Goal: Task Accomplishment & Management: Complete application form

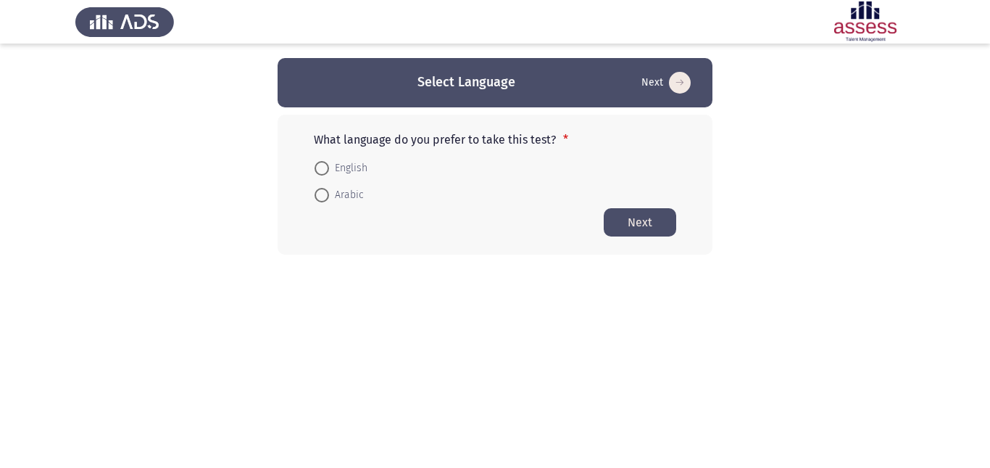
click at [368, 171] on mat-radio-button "English" at bounding box center [341, 167] width 72 height 27
click at [352, 165] on span "English" at bounding box center [348, 168] width 38 height 17
click at [329, 165] on input "English" at bounding box center [322, 168] width 15 height 15
radio input "true"
click at [625, 212] on button "Next" at bounding box center [640, 221] width 73 height 28
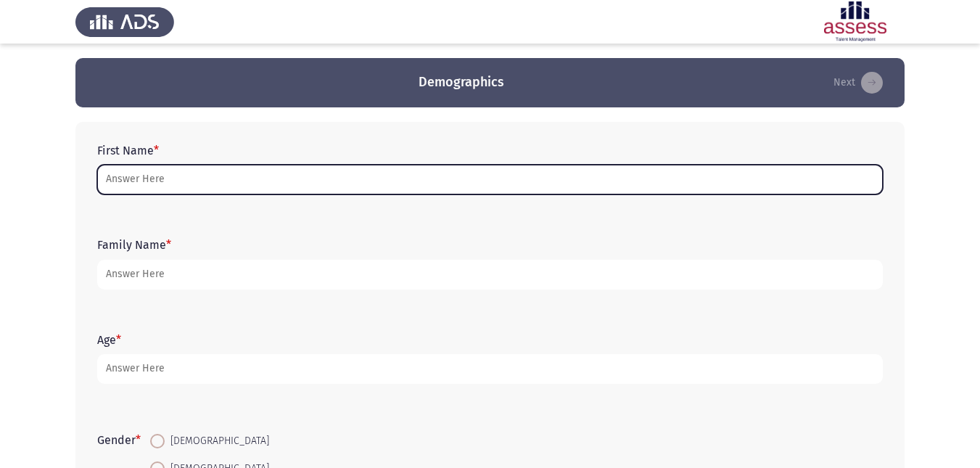
click at [509, 171] on input "First Name *" at bounding box center [489, 180] width 785 height 30
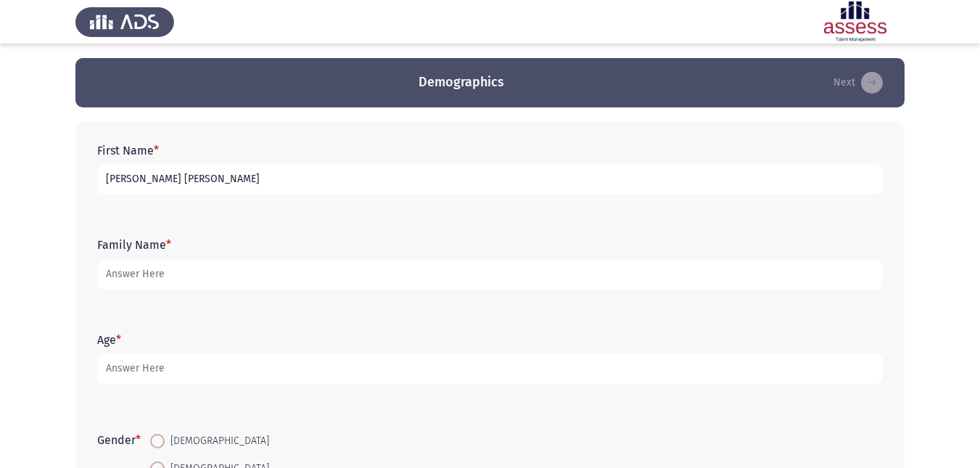
type input "[PERSON_NAME] [PERSON_NAME]"
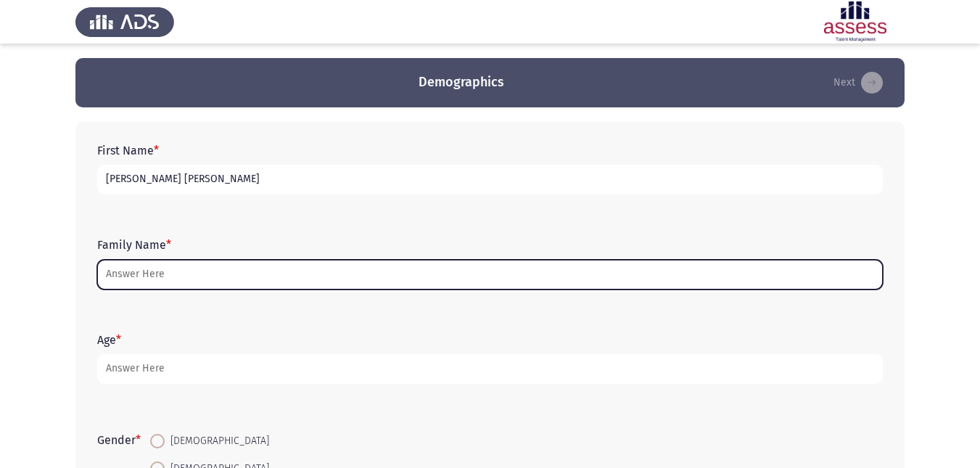
click at [217, 271] on input "Family Name *" at bounding box center [489, 275] width 785 height 30
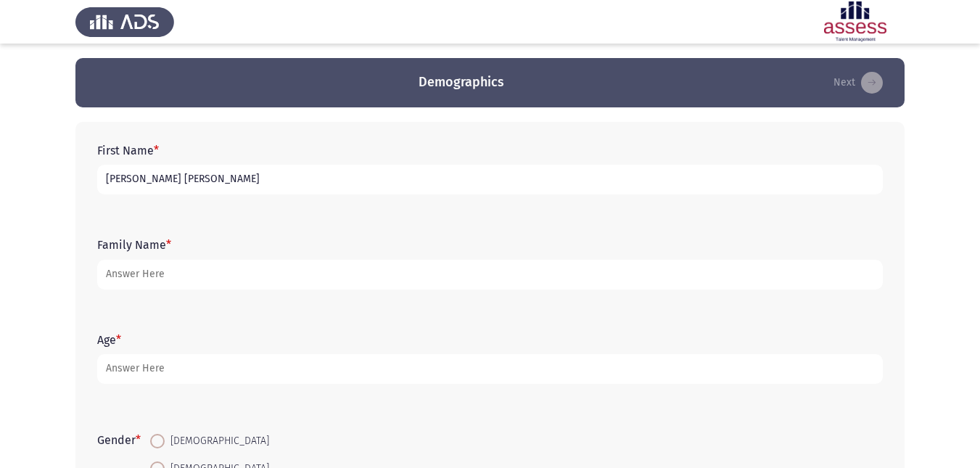
drag, startPoint x: 192, startPoint y: 182, endPoint x: 200, endPoint y: 191, distance: 12.3
click at [200, 191] on input "[PERSON_NAME] [PERSON_NAME]" at bounding box center [489, 180] width 785 height 30
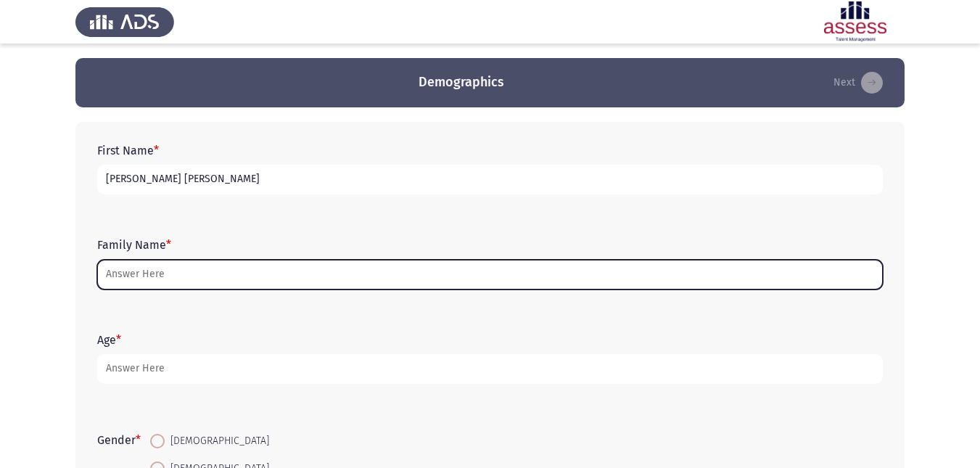
click at [186, 276] on input "Family Name *" at bounding box center [489, 275] width 785 height 30
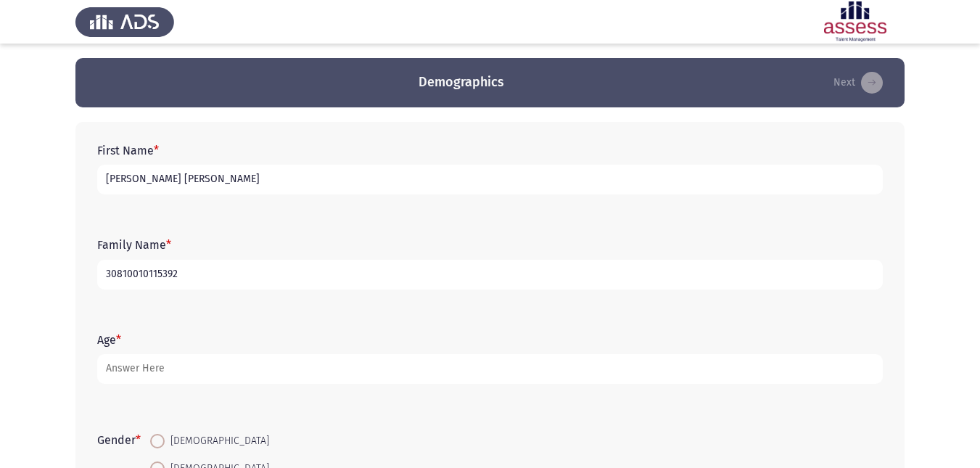
drag, startPoint x: 104, startPoint y: 277, endPoint x: 211, endPoint y: 286, distance: 107.7
click at [211, 286] on input "30810010115392" at bounding box center [489, 275] width 785 height 30
type input "30810010115392"
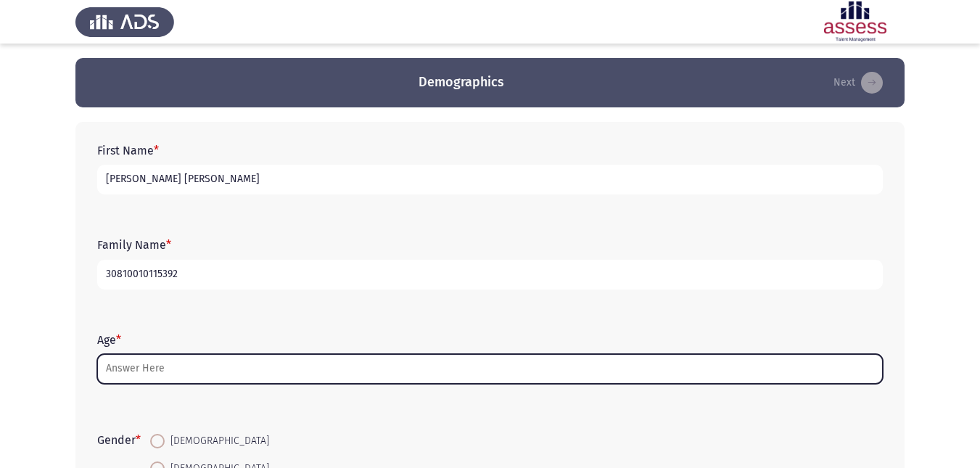
click at [167, 370] on input "Age *" at bounding box center [489, 369] width 785 height 30
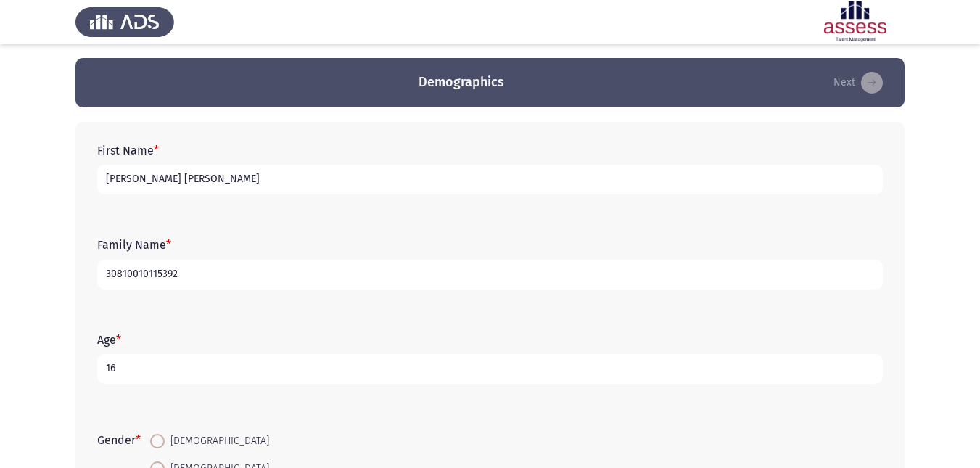
type input "16"
click at [165, 443] on span at bounding box center [157, 441] width 15 height 15
click at [165, 443] on input "[DEMOGRAPHIC_DATA]" at bounding box center [157, 441] width 15 height 15
radio input "true"
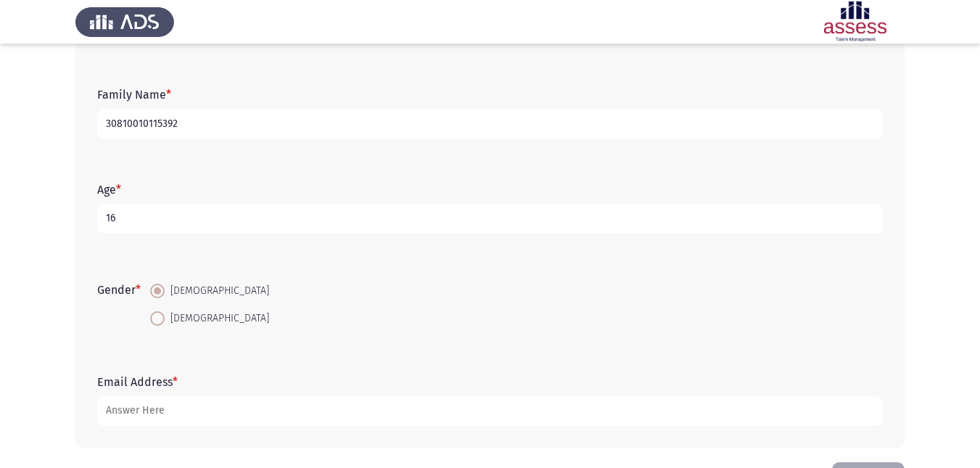
scroll to position [202, 0]
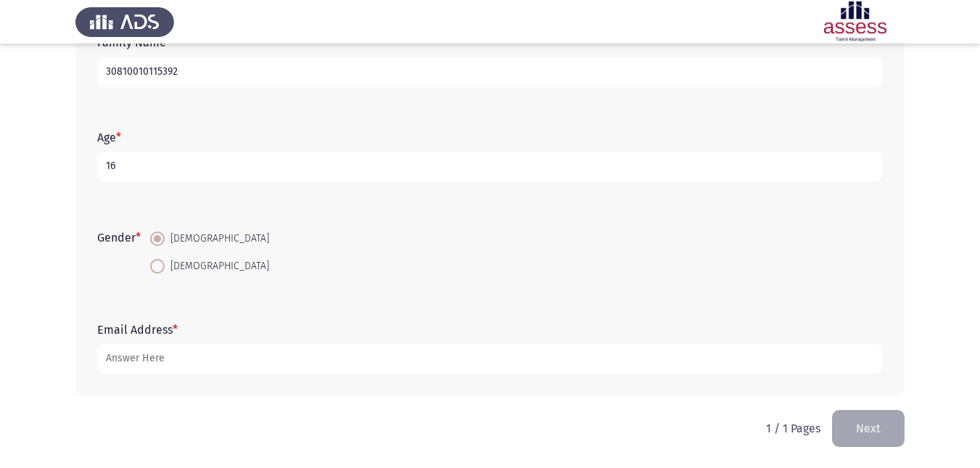
click at [160, 233] on span at bounding box center [157, 238] width 15 height 15
click at [160, 233] on input "[DEMOGRAPHIC_DATA]" at bounding box center [157, 238] width 15 height 15
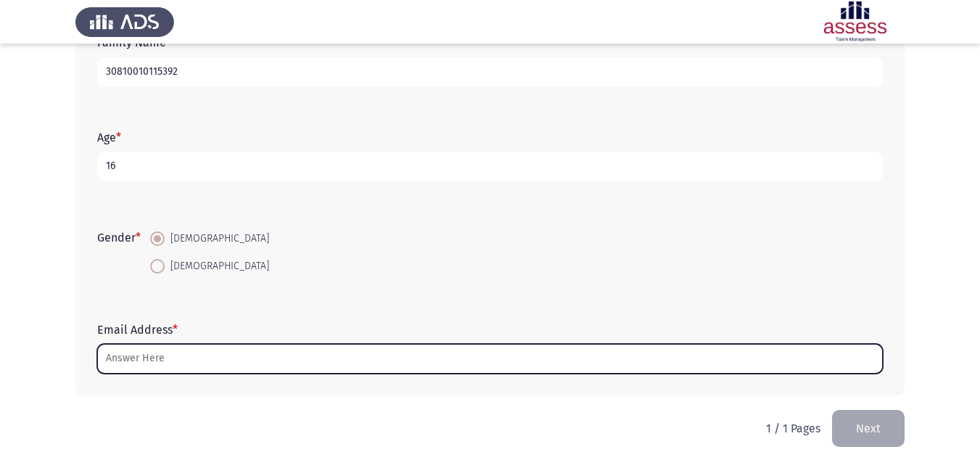
click at [225, 364] on input "Email Address *" at bounding box center [489, 359] width 785 height 30
type input "غ"
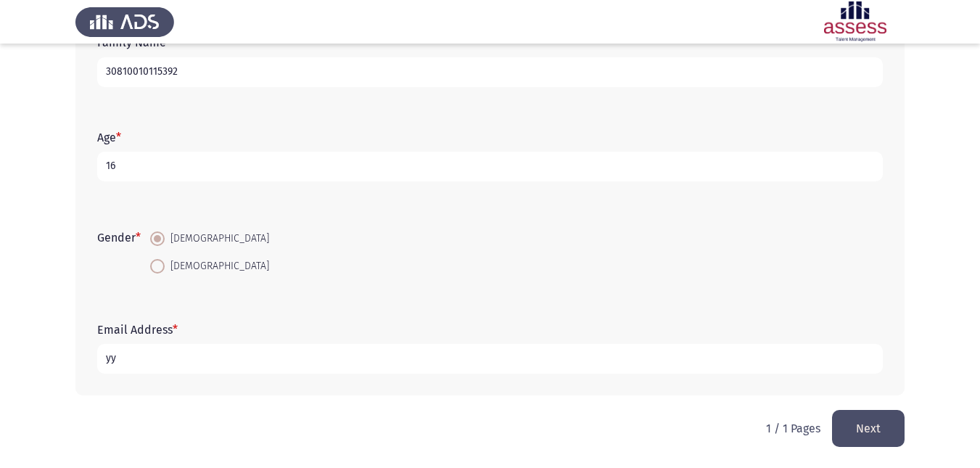
type input "y"
type input "[EMAIL_ADDRESS][DOMAIN_NAME]"
click at [848, 432] on button "Next" at bounding box center [868, 428] width 73 height 37
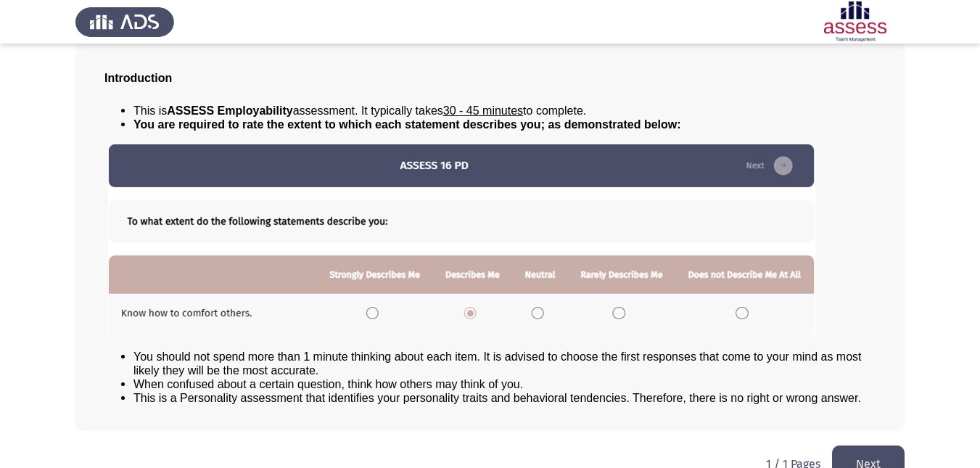
scroll to position [109, 0]
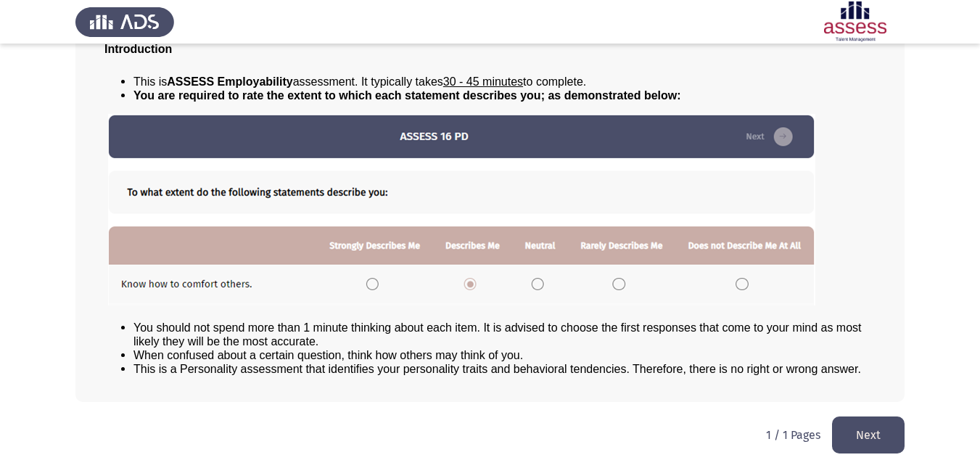
click at [890, 431] on button "Next" at bounding box center [868, 434] width 73 height 37
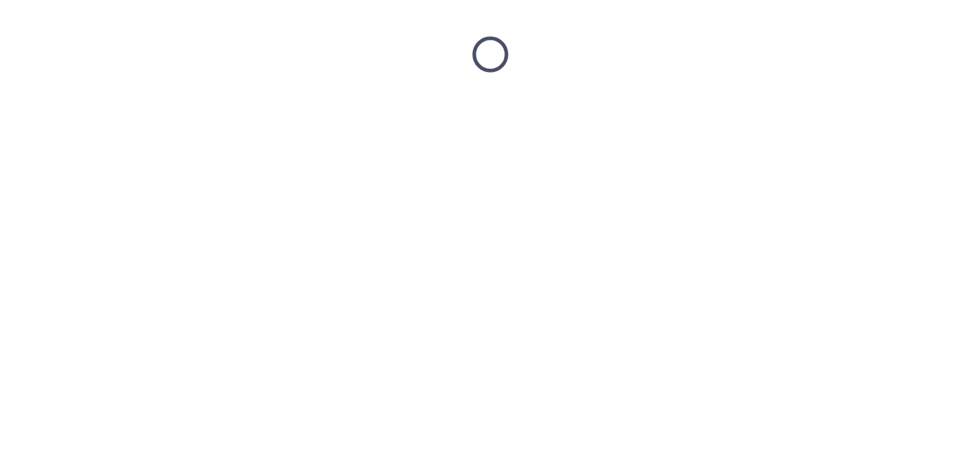
scroll to position [0, 0]
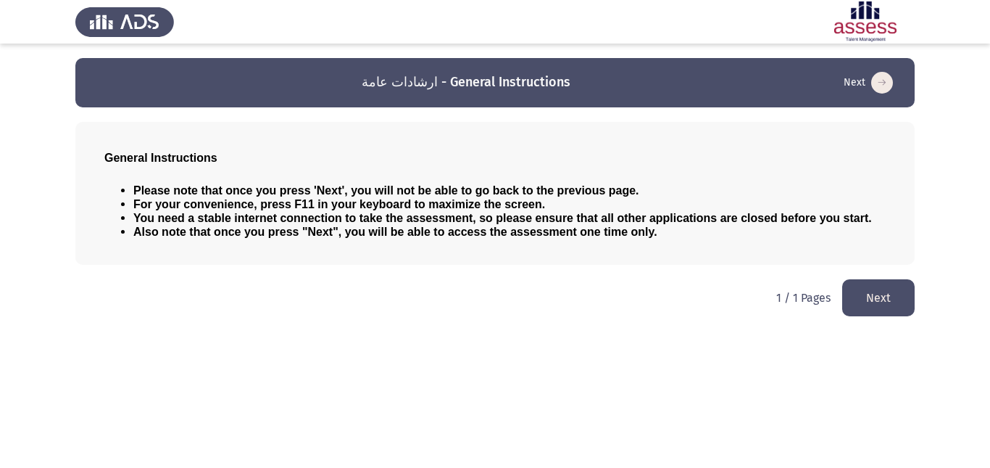
click at [890, 304] on button "Next" at bounding box center [879, 297] width 73 height 37
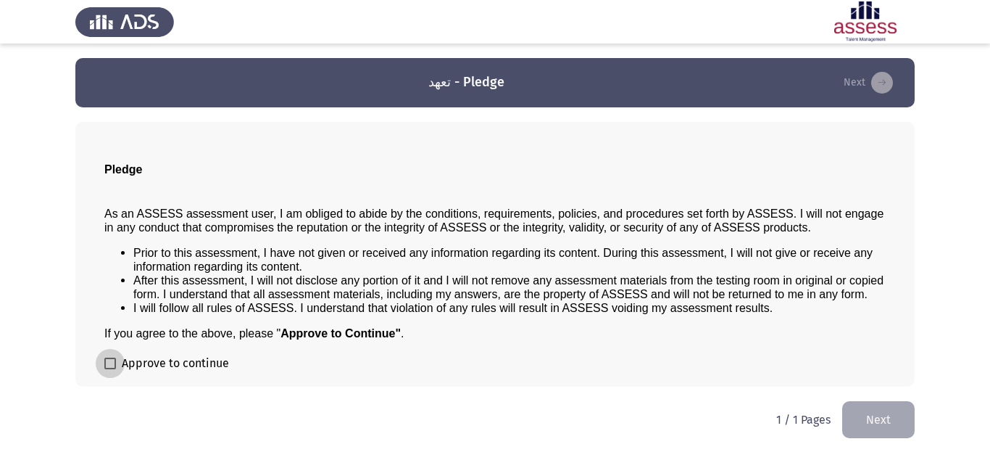
click at [105, 360] on span at bounding box center [110, 363] width 12 height 12
click at [109, 369] on input "Approve to continue" at bounding box center [109, 369] width 1 height 1
checkbox input "true"
click at [867, 431] on button "Next" at bounding box center [879, 419] width 73 height 37
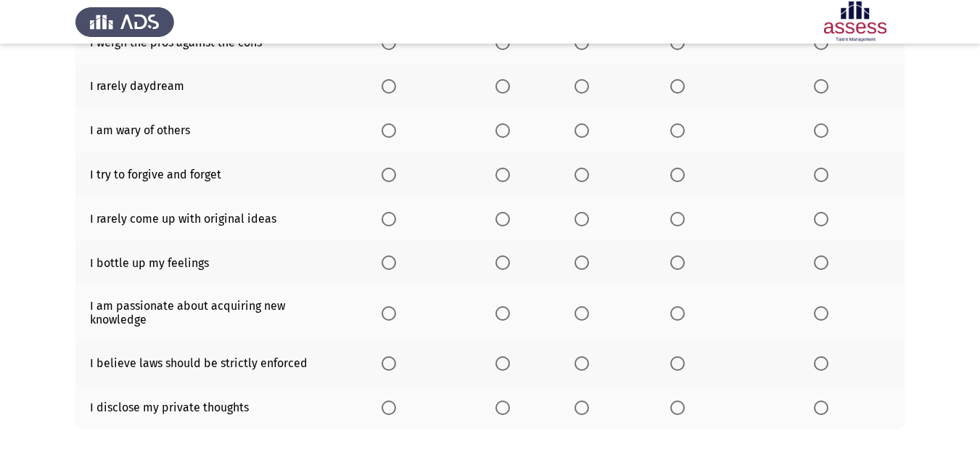
scroll to position [100, 0]
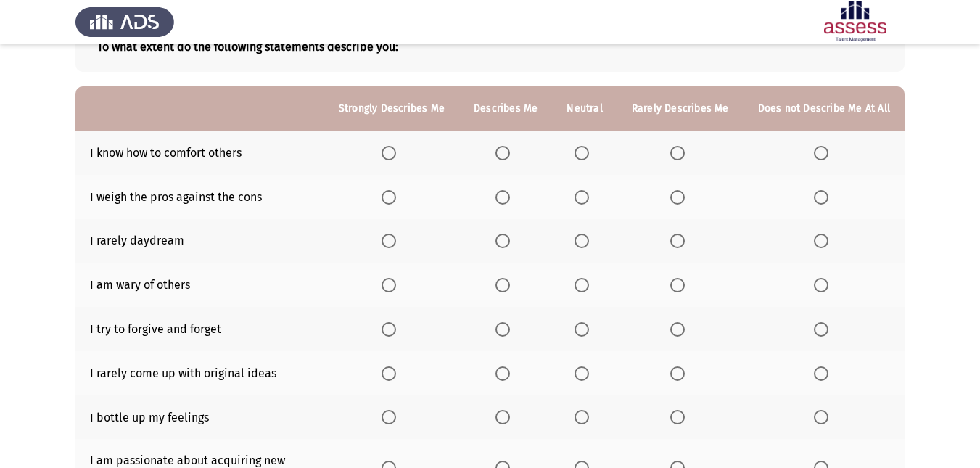
click at [510, 152] on span "Select an option" at bounding box center [502, 153] width 15 height 15
click at [510, 152] on input "Select an option" at bounding box center [502, 153] width 15 height 15
click at [684, 202] on span "Select an option" at bounding box center [677, 197] width 15 height 15
click at [684, 202] on input "Select an option" at bounding box center [677, 197] width 15 height 15
click at [587, 236] on span "Select an option" at bounding box center [581, 240] width 15 height 15
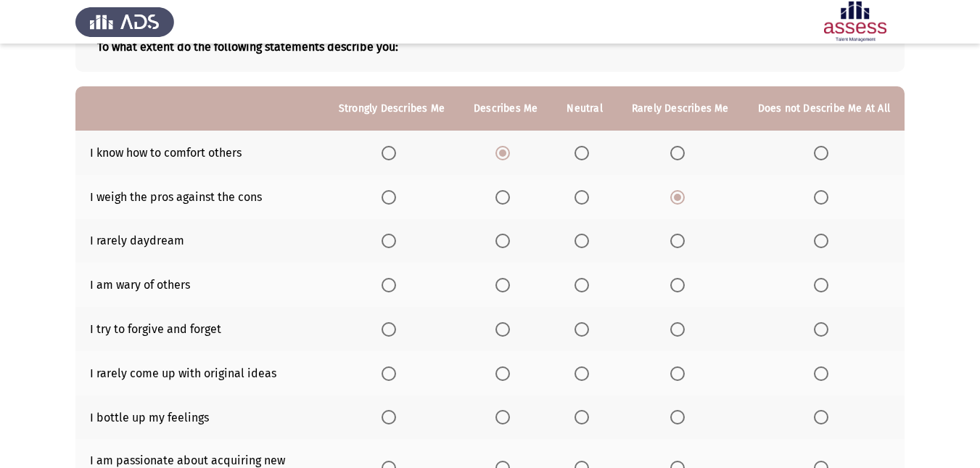
click at [587, 236] on input "Select an option" at bounding box center [581, 240] width 15 height 15
click at [587, 285] on span "Select an option" at bounding box center [581, 285] width 15 height 15
click at [587, 285] on input "Select an option" at bounding box center [581, 285] width 15 height 15
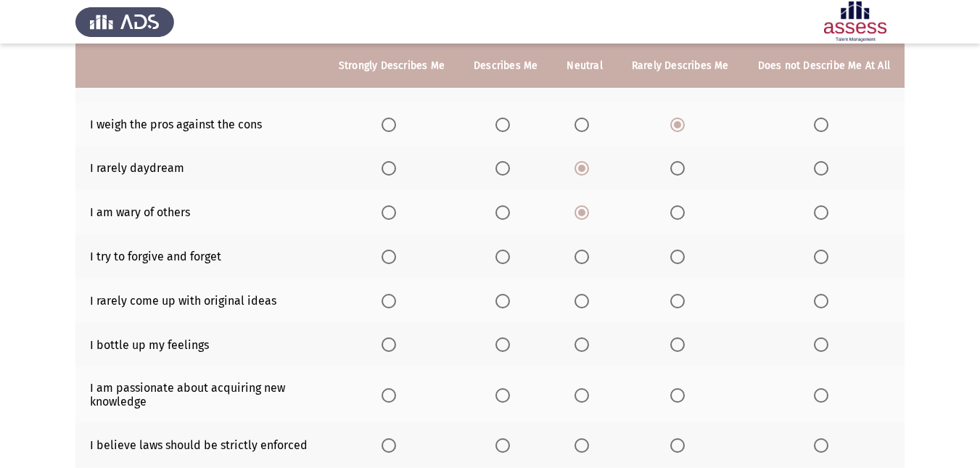
click at [502, 257] on span "Select an option" at bounding box center [502, 257] width 0 height 0
click at [508, 257] on input "Select an option" at bounding box center [502, 256] width 15 height 15
click at [676, 299] on span "Select an option" at bounding box center [677, 301] width 15 height 15
click at [676, 299] on input "Select an option" at bounding box center [677, 301] width 15 height 15
click at [394, 352] on th at bounding box center [391, 345] width 135 height 44
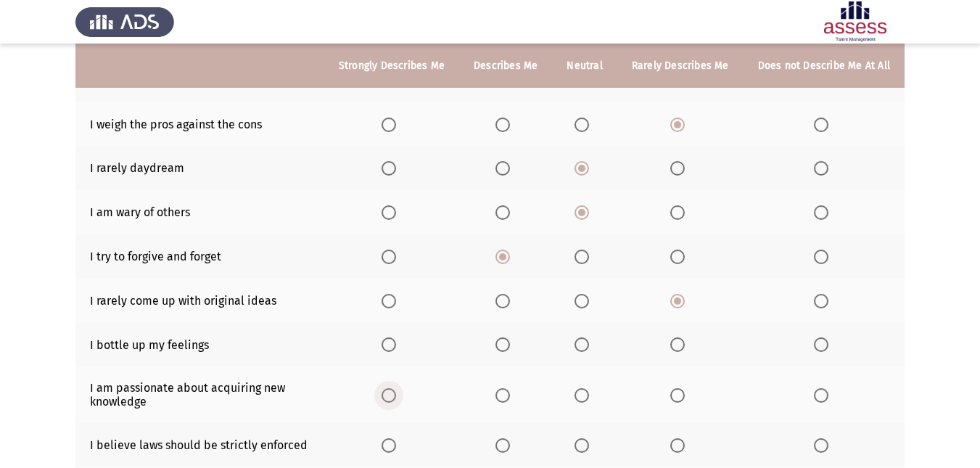
click at [394, 400] on span "Select an option" at bounding box center [388, 395] width 15 height 15
click at [394, 400] on input "Select an option" at bounding box center [388, 395] width 15 height 15
click at [579, 344] on span "Select an option" at bounding box center [581, 344] width 15 height 15
click at [579, 344] on input "Select an option" at bounding box center [581, 344] width 15 height 15
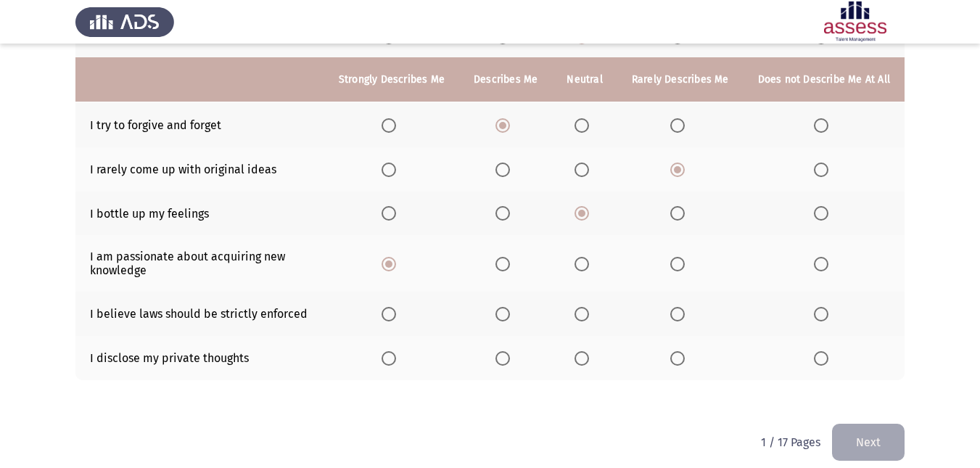
scroll to position [318, 0]
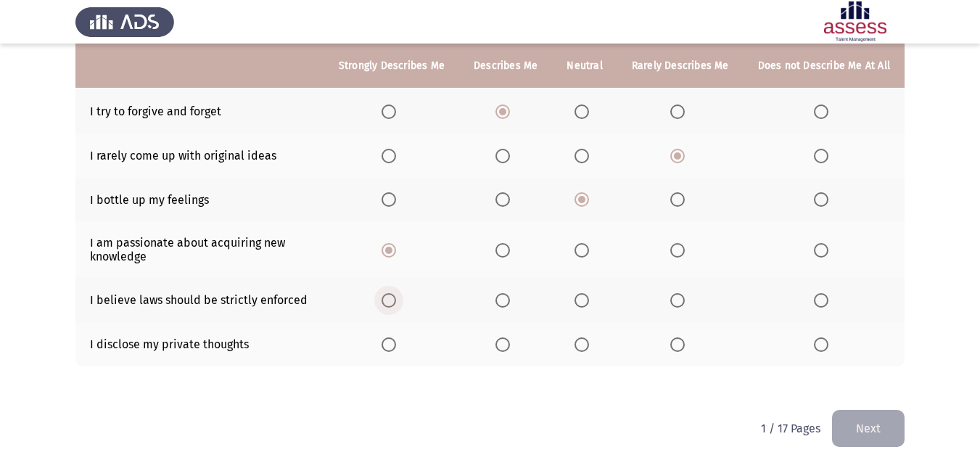
click at [394, 306] on span "Select an option" at bounding box center [388, 300] width 15 height 15
click at [394, 306] on input "Select an option" at bounding box center [388, 300] width 15 height 15
click at [589, 345] on span "Select an option" at bounding box center [581, 344] width 15 height 15
click at [589, 345] on input "Select an option" at bounding box center [581, 344] width 15 height 15
click at [872, 414] on button "Next" at bounding box center [868, 428] width 73 height 37
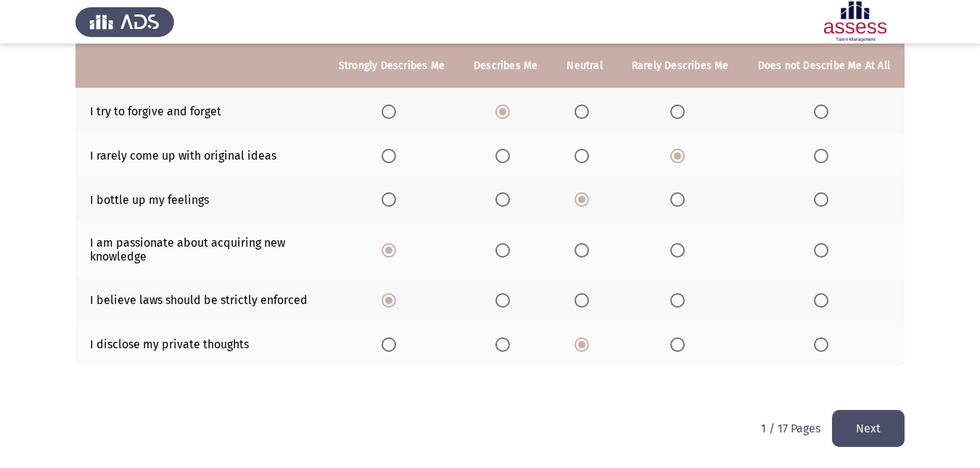
scroll to position [0, 0]
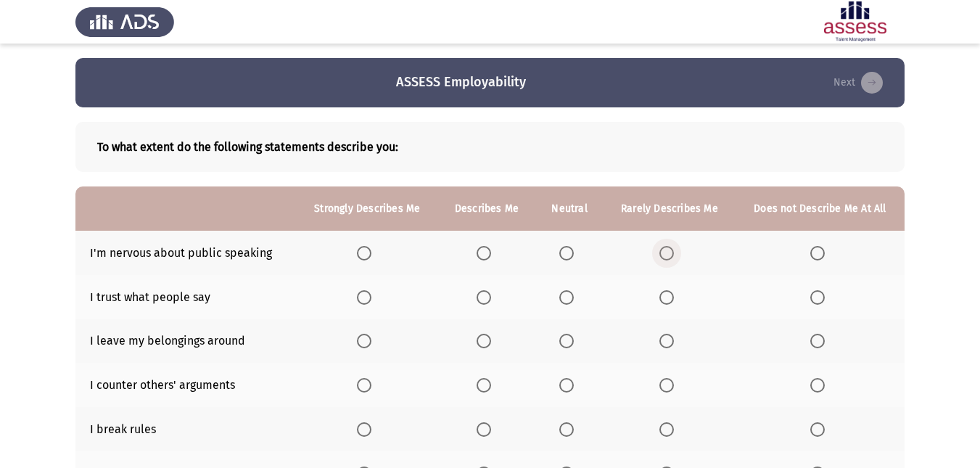
click at [667, 255] on span "Select an option" at bounding box center [666, 253] width 15 height 15
click at [667, 255] on input "Select an option" at bounding box center [666, 253] width 15 height 15
click at [564, 298] on span "Select an option" at bounding box center [566, 297] width 15 height 15
click at [564, 298] on input "Select an option" at bounding box center [566, 297] width 15 height 15
click at [480, 343] on span "Select an option" at bounding box center [483, 341] width 15 height 15
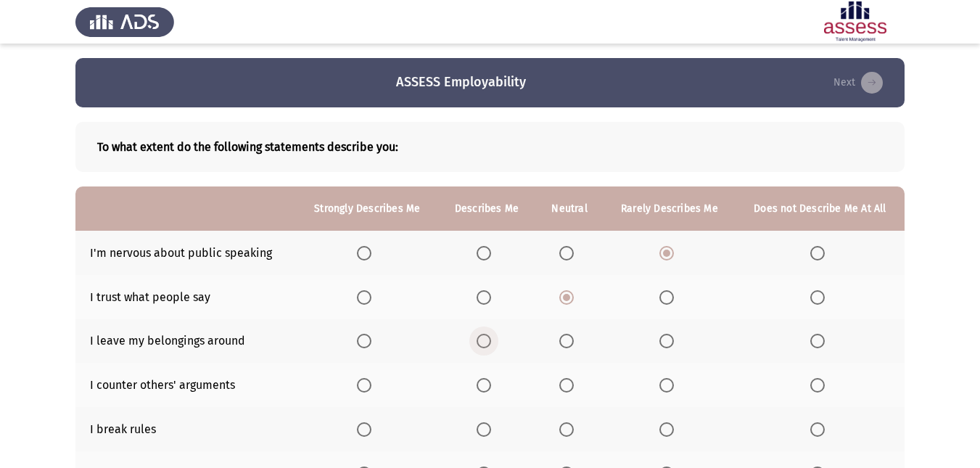
click at [480, 343] on input "Select an option" at bounding box center [483, 341] width 15 height 15
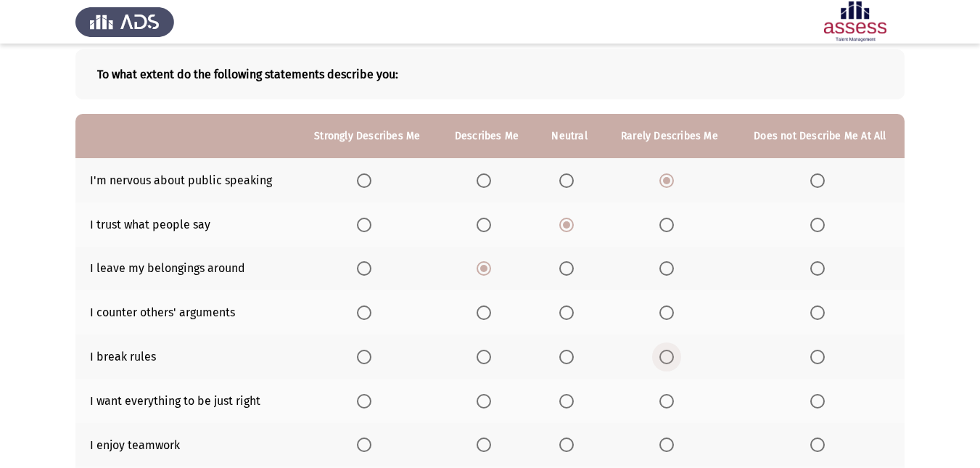
click at [666, 357] on span "Select an option" at bounding box center [666, 357] width 0 height 0
click at [667, 357] on input "Select an option" at bounding box center [666, 356] width 15 height 15
click at [566, 318] on span "Select an option" at bounding box center [566, 312] width 15 height 15
click at [566, 318] on input "Select an option" at bounding box center [566, 312] width 15 height 15
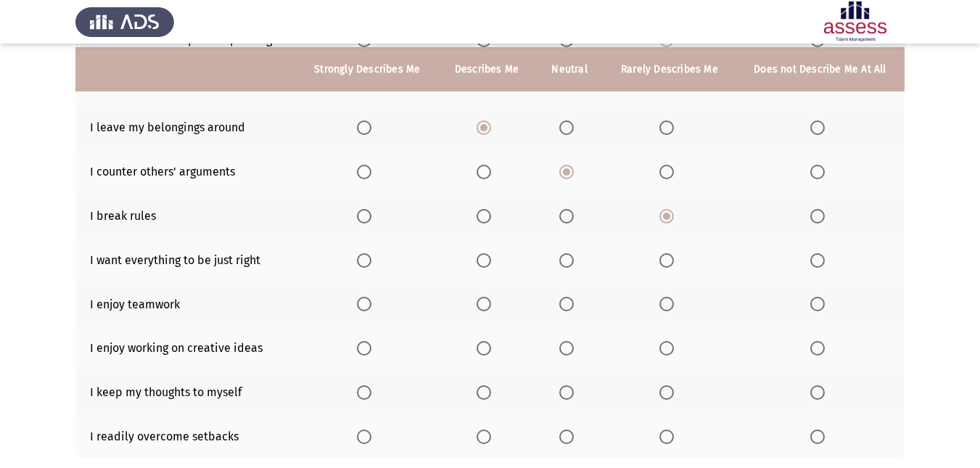
scroll to position [218, 0]
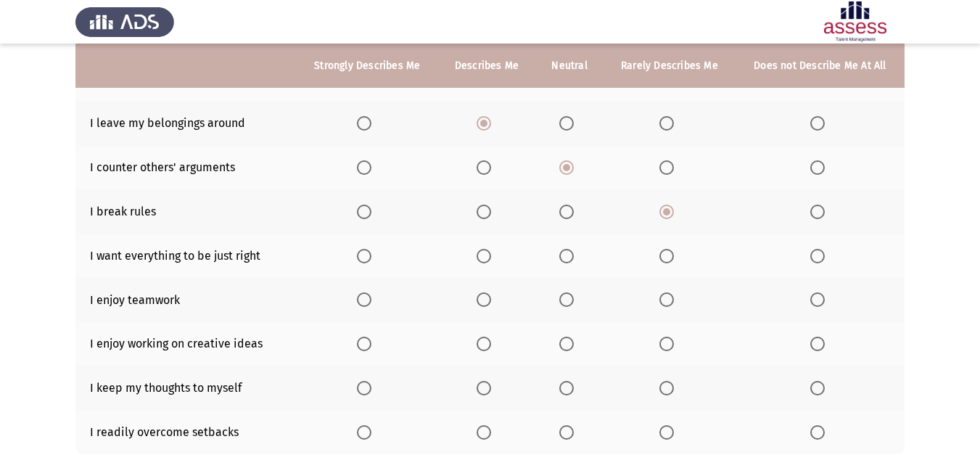
click at [569, 257] on span "Select an option" at bounding box center [566, 256] width 15 height 15
click at [569, 257] on input "Select an option" at bounding box center [566, 256] width 15 height 15
click at [491, 300] on span "Select an option" at bounding box center [483, 299] width 15 height 15
click at [491, 300] on input "Select an option" at bounding box center [483, 299] width 15 height 15
click at [366, 334] on th at bounding box center [367, 343] width 141 height 44
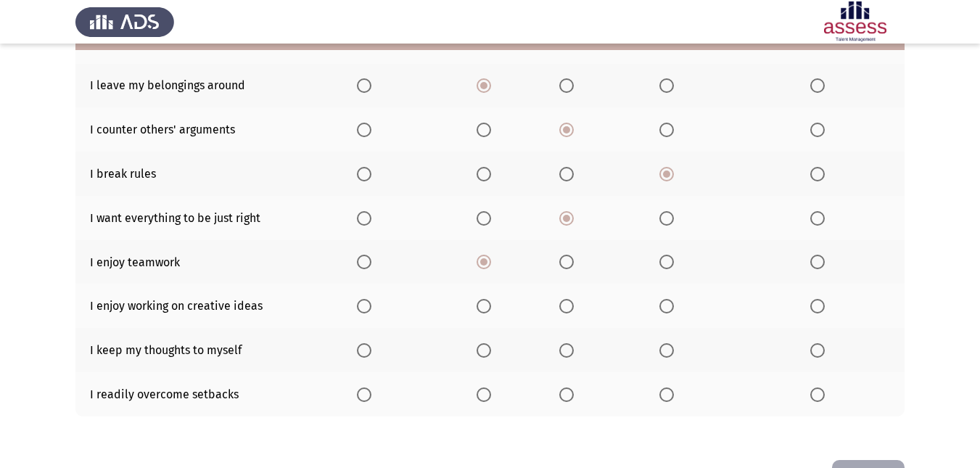
scroll to position [290, 0]
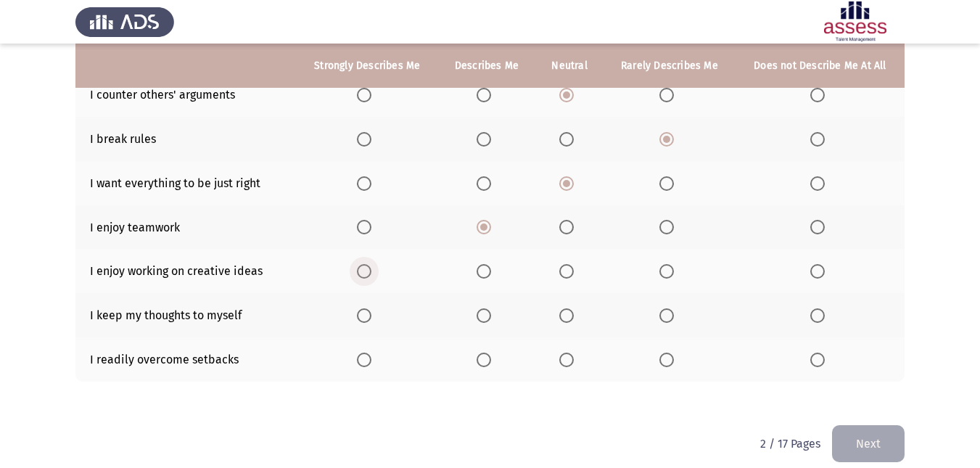
click at [369, 273] on span "Select an option" at bounding box center [364, 271] width 15 height 15
click at [369, 273] on input "Select an option" at bounding box center [364, 271] width 15 height 15
click at [574, 326] on th at bounding box center [569, 315] width 68 height 44
click at [567, 320] on span "Select an option" at bounding box center [566, 315] width 15 height 15
click at [567, 320] on input "Select an option" at bounding box center [566, 315] width 15 height 15
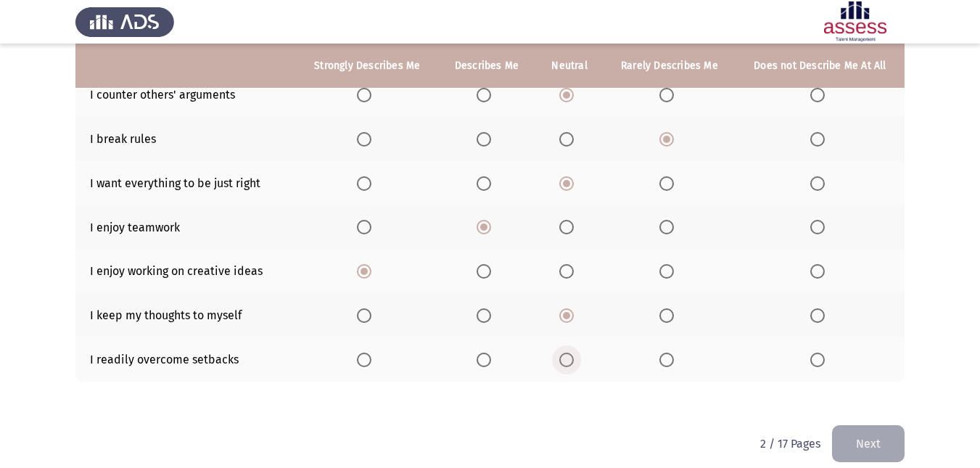
click at [568, 363] on span "Select an option" at bounding box center [566, 359] width 15 height 15
click at [568, 363] on input "Select an option" at bounding box center [566, 359] width 15 height 15
click at [856, 445] on button "Next" at bounding box center [868, 443] width 73 height 37
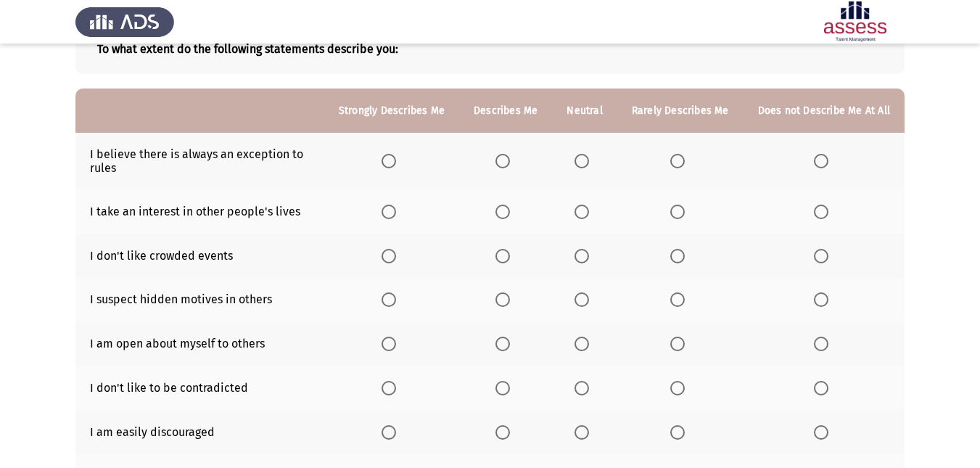
scroll to position [73, 0]
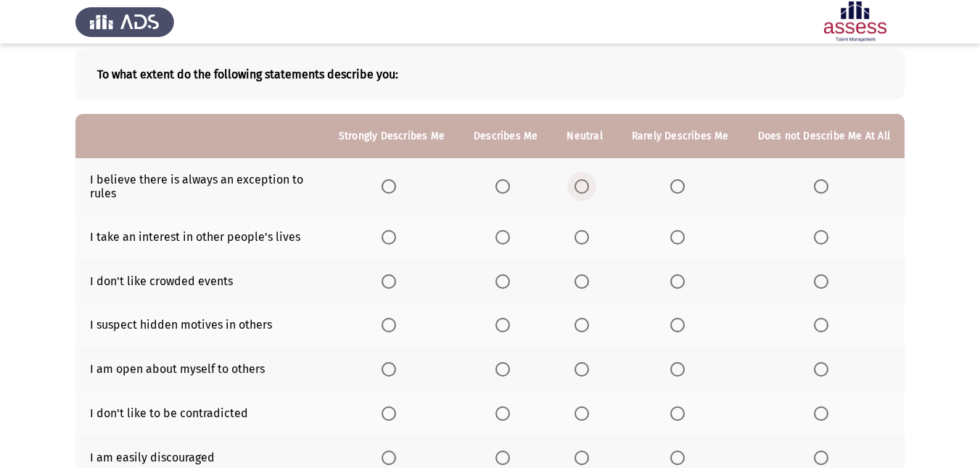
click at [588, 186] on span "Select an option" at bounding box center [581, 186] width 15 height 15
click at [588, 186] on input "Select an option" at bounding box center [581, 186] width 15 height 15
click at [684, 190] on span "Select an option" at bounding box center [677, 186] width 15 height 15
click at [684, 190] on input "Select an option" at bounding box center [677, 186] width 15 height 15
click at [582, 186] on span "Select an option" at bounding box center [582, 186] width 0 height 0
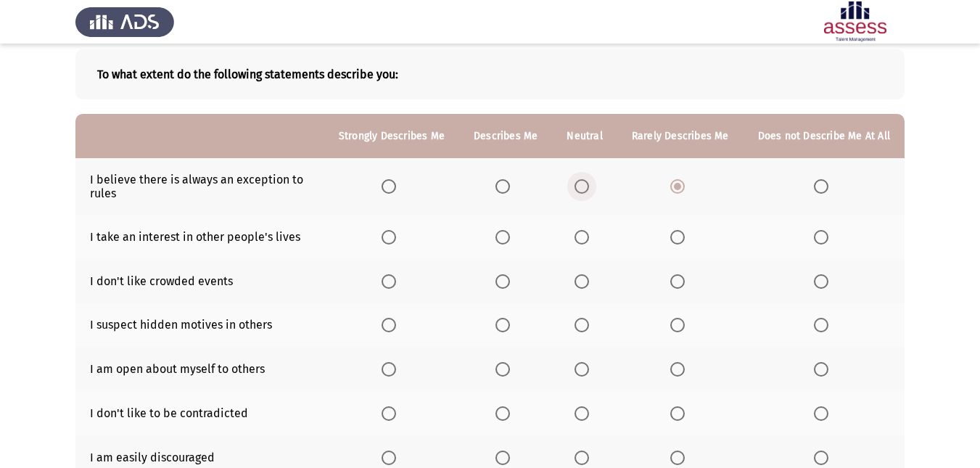
click at [586, 186] on input "Select an option" at bounding box center [581, 186] width 15 height 15
click at [825, 241] on span "Select an option" at bounding box center [821, 237] width 15 height 15
click at [825, 241] on input "Select an option" at bounding box center [821, 237] width 15 height 15
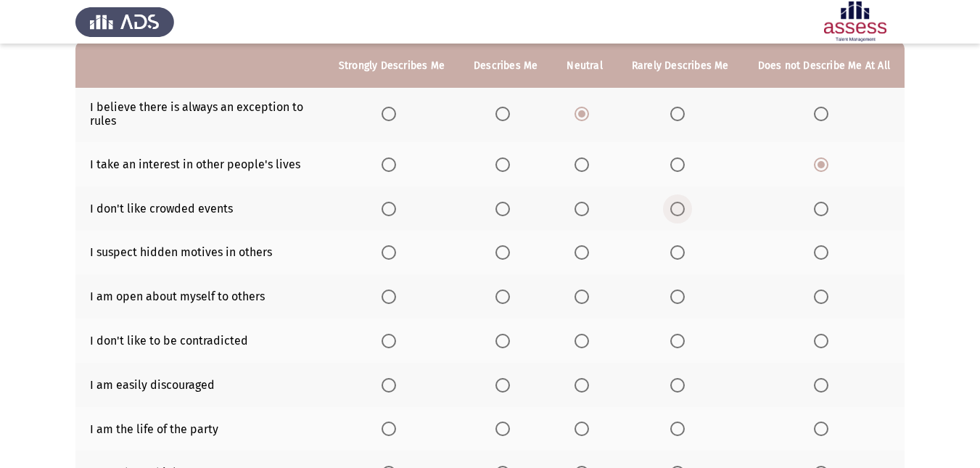
click at [684, 210] on span "Select an option" at bounding box center [677, 209] width 15 height 15
click at [684, 210] on input "Select an option" at bounding box center [677, 209] width 15 height 15
click at [589, 215] on span "Select an option" at bounding box center [581, 209] width 15 height 15
click at [589, 215] on input "Select an option" at bounding box center [581, 209] width 15 height 15
click at [809, 255] on th at bounding box center [823, 253] width 161 height 44
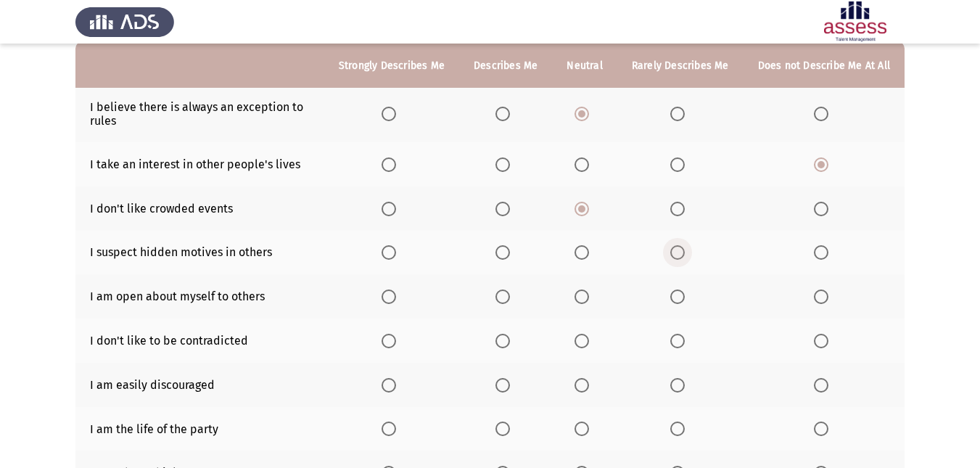
click at [677, 253] on span "Select an option" at bounding box center [677, 252] width 15 height 15
click at [677, 253] on input "Select an option" at bounding box center [677, 252] width 15 height 15
click at [516, 297] on label "Select an option" at bounding box center [505, 296] width 20 height 15
click at [510, 297] on input "Select an option" at bounding box center [502, 296] width 15 height 15
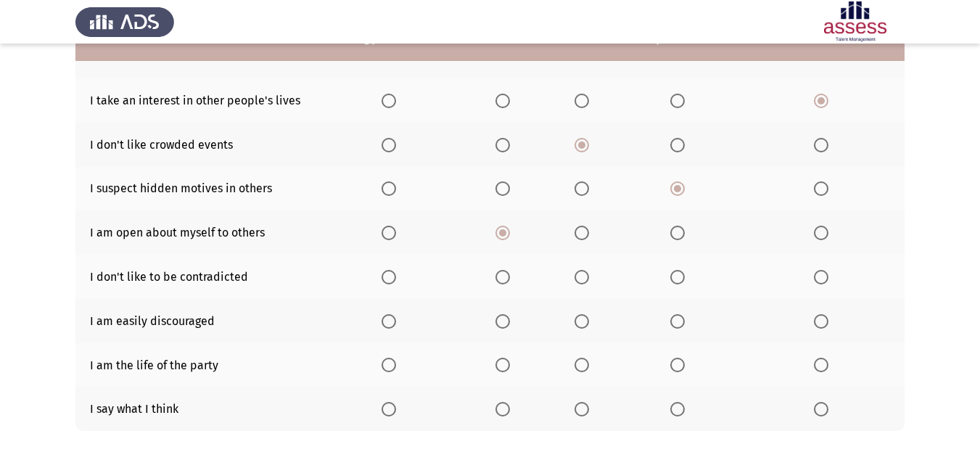
scroll to position [218, 0]
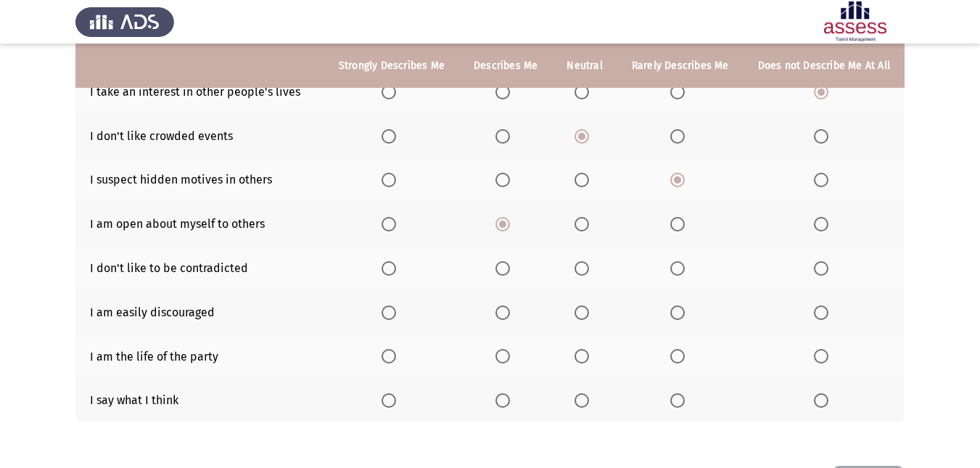
click at [576, 271] on th at bounding box center [584, 268] width 65 height 44
click at [579, 270] on span "Select an option" at bounding box center [581, 268] width 15 height 15
click at [579, 270] on input "Select an option" at bounding box center [581, 268] width 15 height 15
click at [674, 318] on span "Select an option" at bounding box center [677, 312] width 15 height 15
click at [674, 318] on input "Select an option" at bounding box center [677, 312] width 15 height 15
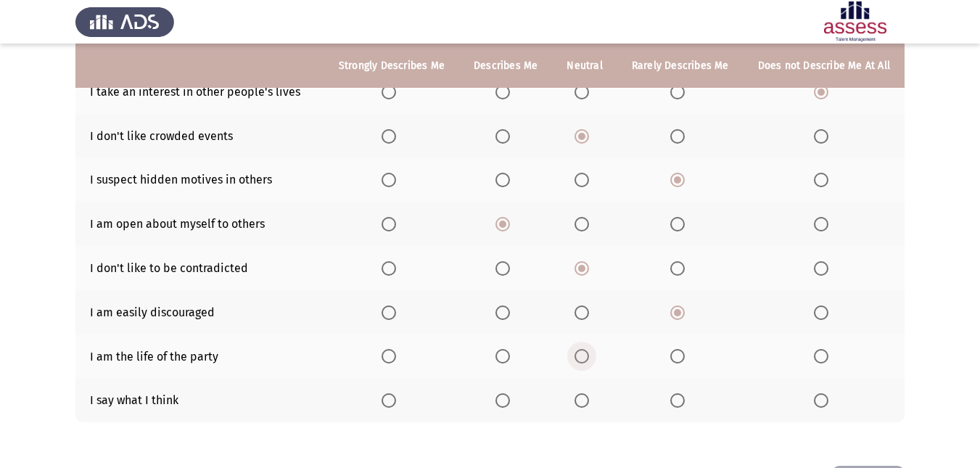
click at [600, 349] on th at bounding box center [584, 356] width 65 height 44
click at [590, 365] on th at bounding box center [584, 356] width 65 height 44
click at [586, 354] on span "Select an option" at bounding box center [581, 356] width 15 height 15
click at [586, 354] on input "Select an option" at bounding box center [581, 356] width 15 height 15
click at [585, 391] on th at bounding box center [584, 400] width 65 height 44
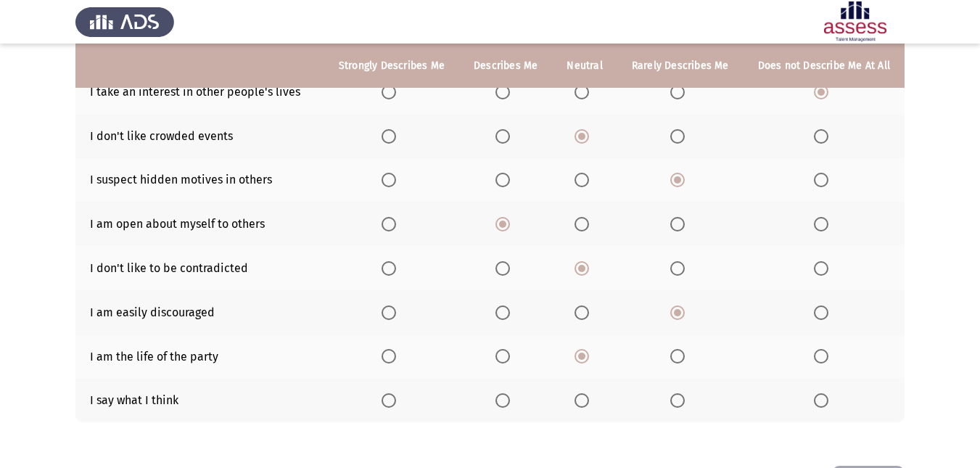
click at [583, 396] on span "Select an option" at bounding box center [581, 400] width 15 height 15
click at [583, 396] on input "Select an option" at bounding box center [581, 400] width 15 height 15
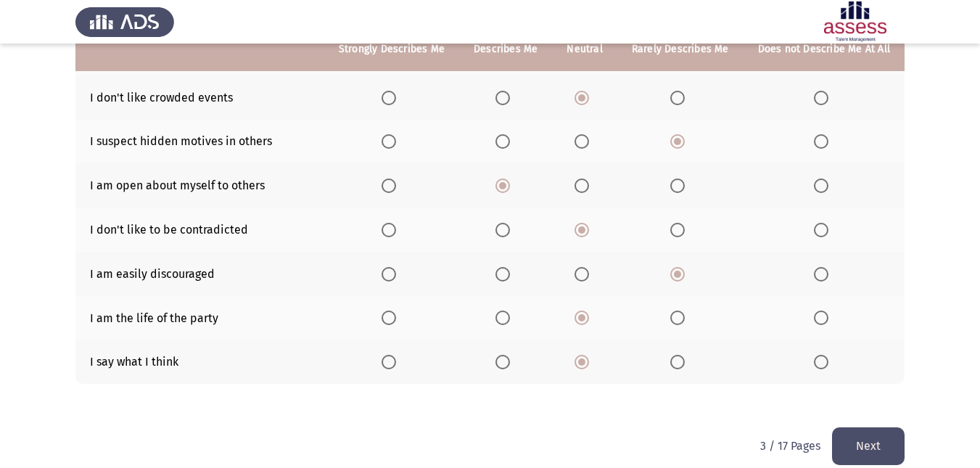
scroll to position [273, 0]
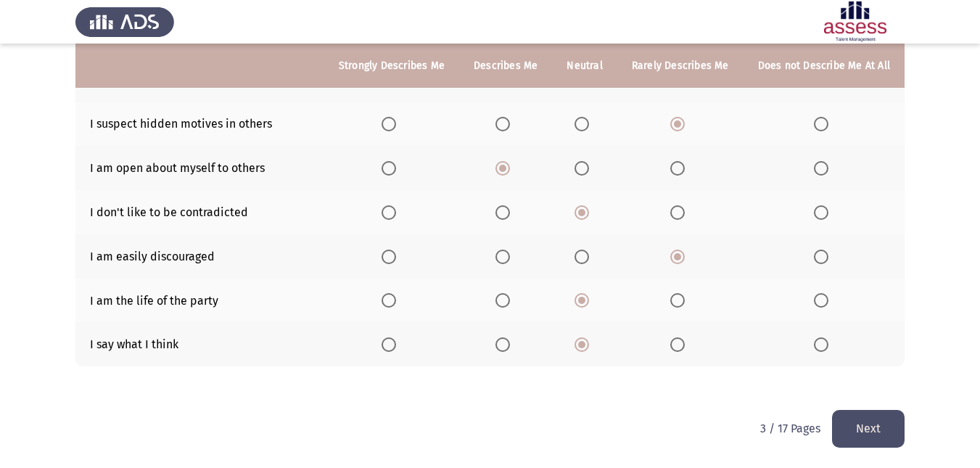
click at [859, 436] on button "Next" at bounding box center [868, 428] width 73 height 37
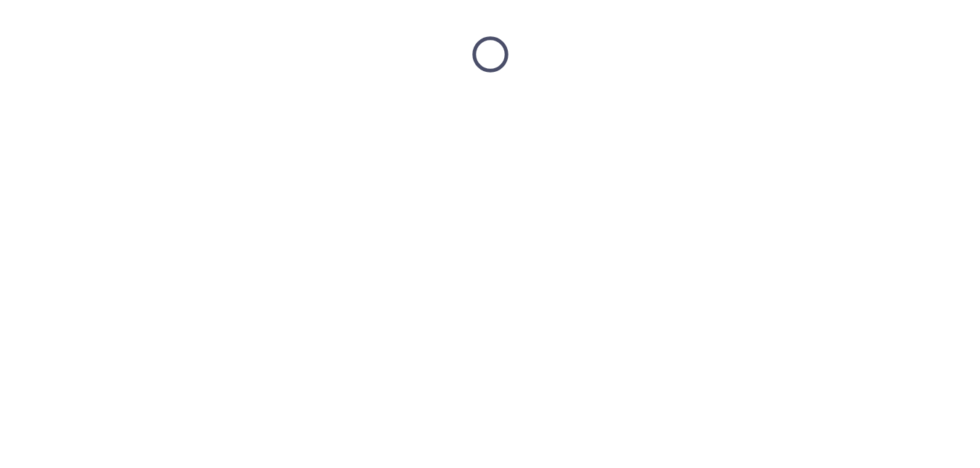
scroll to position [0, 0]
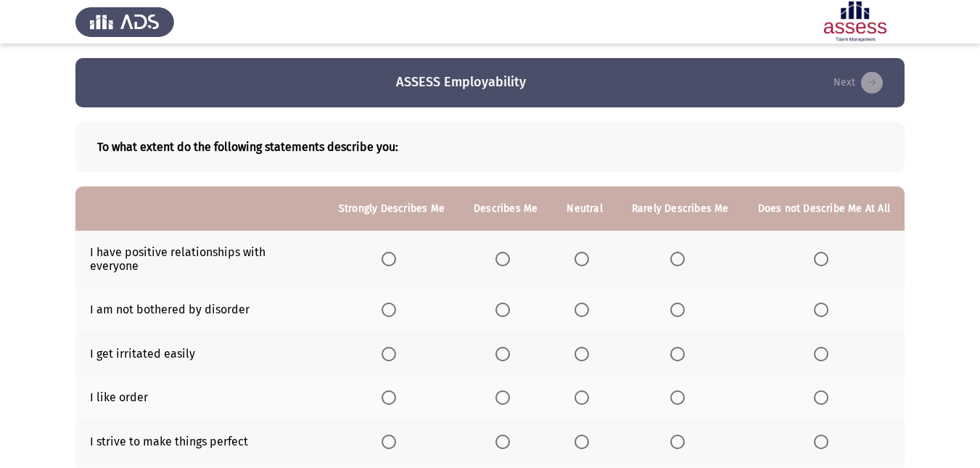
click at [510, 256] on span "Select an option" at bounding box center [502, 259] width 15 height 15
click at [510, 256] on input "Select an option" at bounding box center [502, 259] width 15 height 15
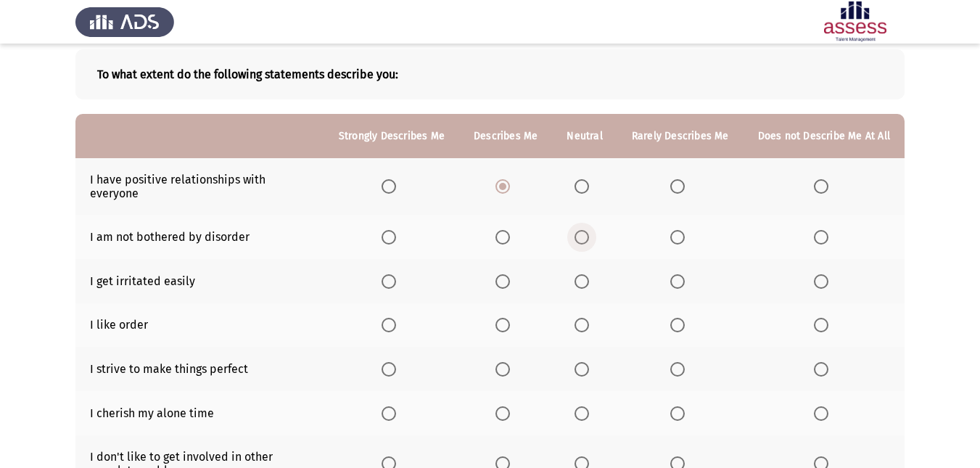
click at [588, 230] on span "Select an option" at bounding box center [581, 237] width 15 height 15
click at [588, 230] on input "Select an option" at bounding box center [581, 237] width 15 height 15
click at [814, 277] on th at bounding box center [823, 281] width 161 height 44
click at [824, 274] on span "Select an option" at bounding box center [821, 281] width 15 height 15
click at [824, 274] on input "Select an option" at bounding box center [821, 281] width 15 height 15
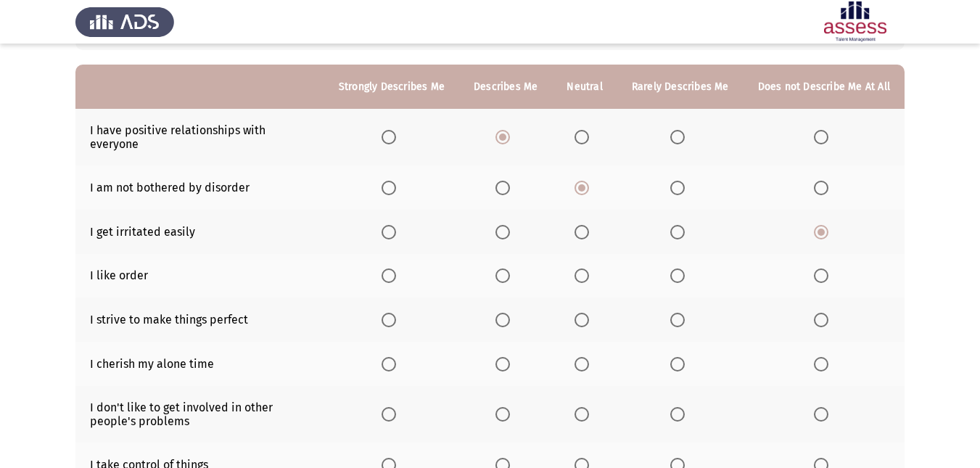
scroll to position [145, 0]
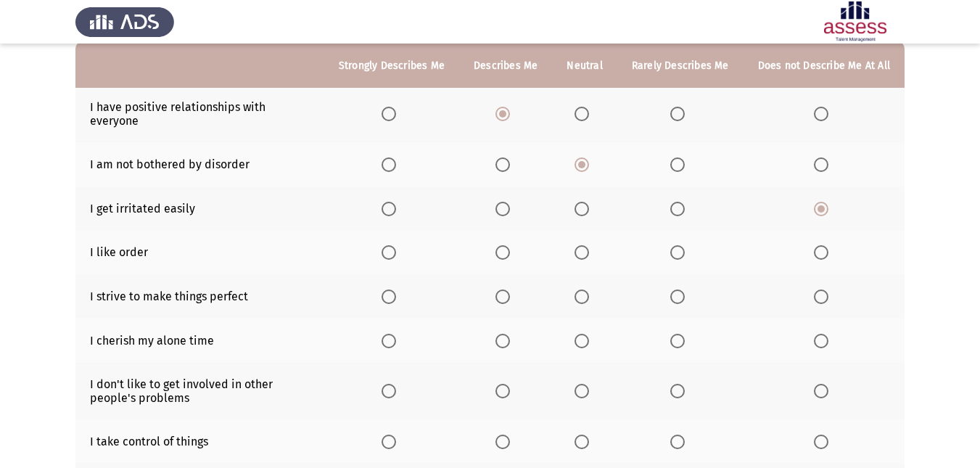
click at [595, 245] on label "Select an option" at bounding box center [584, 252] width 20 height 15
click at [589, 245] on input "Select an option" at bounding box center [581, 252] width 15 height 15
click at [579, 289] on span "Select an option" at bounding box center [581, 296] width 15 height 15
click at [579, 289] on input "Select an option" at bounding box center [581, 296] width 15 height 15
click at [587, 334] on span "Select an option" at bounding box center [581, 341] width 15 height 15
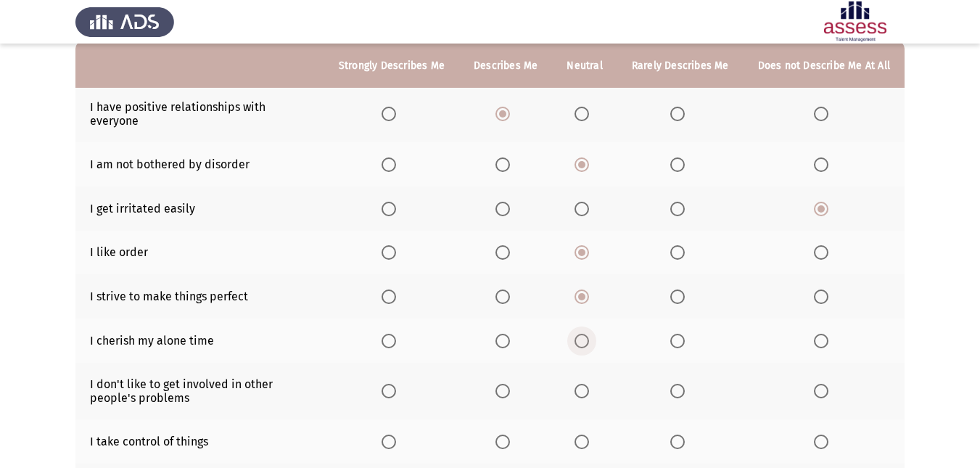
click at [587, 334] on input "Select an option" at bounding box center [581, 341] width 15 height 15
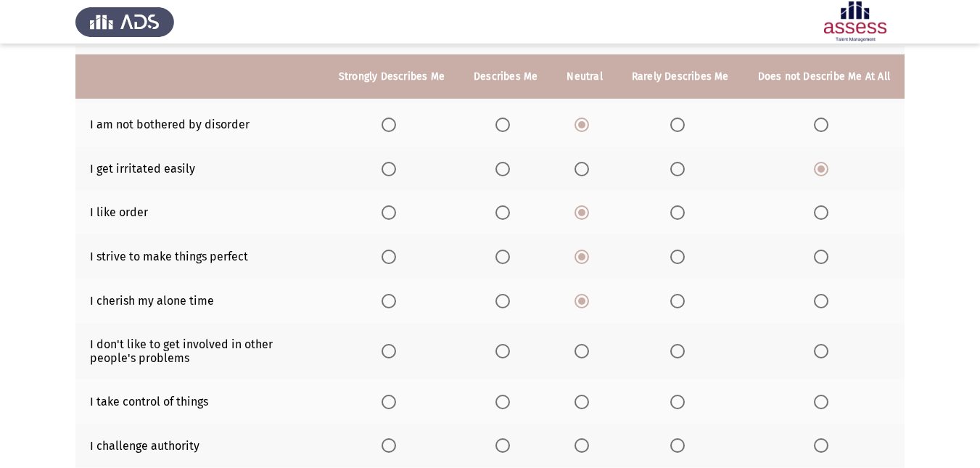
scroll to position [218, 0]
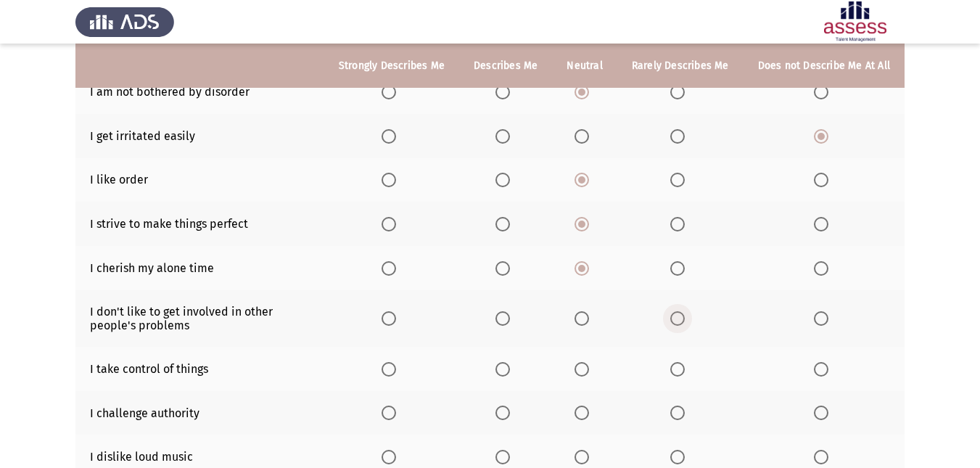
click at [682, 311] on span "Select an option" at bounding box center [677, 318] width 15 height 15
click at [682, 311] on input "Select an option" at bounding box center [677, 318] width 15 height 15
click at [500, 362] on span "Select an option" at bounding box center [502, 369] width 15 height 15
click at [500, 362] on input "Select an option" at bounding box center [502, 369] width 15 height 15
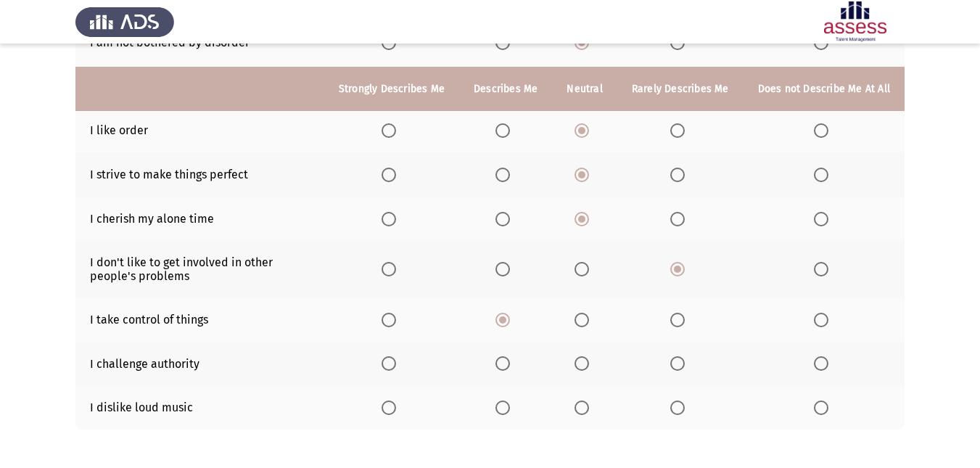
scroll to position [290, 0]
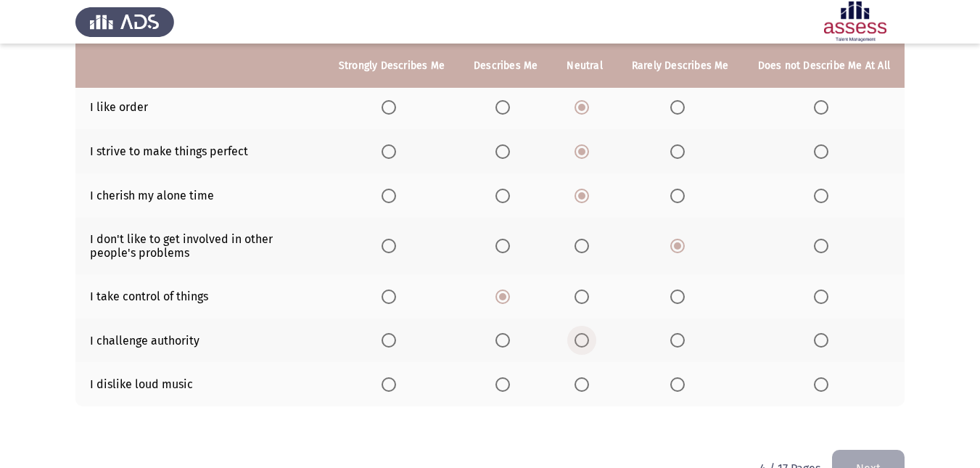
click at [587, 333] on span "Select an option" at bounding box center [581, 340] width 15 height 15
click at [587, 333] on input "Select an option" at bounding box center [581, 340] width 15 height 15
click at [674, 377] on span "Select an option" at bounding box center [677, 384] width 15 height 15
click at [674, 377] on input "Select an option" at bounding box center [677, 384] width 15 height 15
click at [862, 454] on button "Next" at bounding box center [868, 468] width 73 height 37
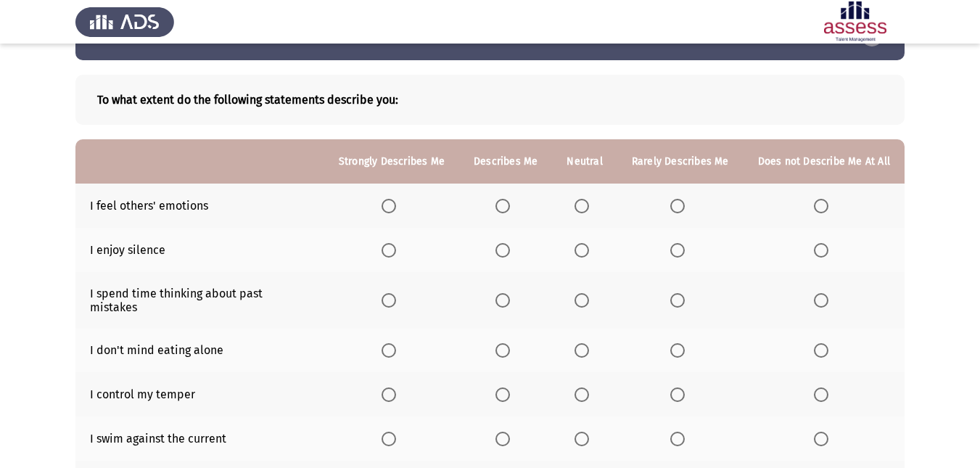
scroll to position [73, 0]
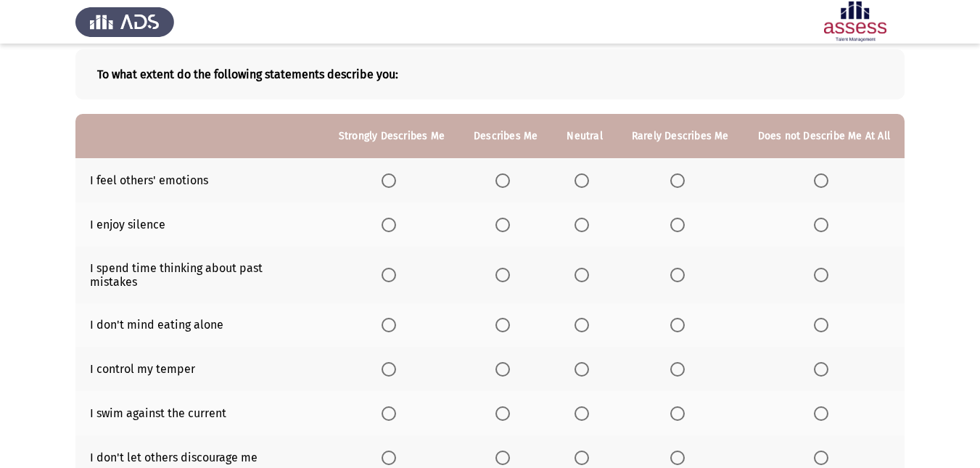
click at [584, 186] on span "Select an option" at bounding box center [581, 180] width 15 height 15
click at [584, 186] on input "Select an option" at bounding box center [581, 180] width 15 height 15
click at [668, 226] on th at bounding box center [680, 224] width 126 height 44
click at [676, 224] on span "Select an option" at bounding box center [677, 225] width 15 height 15
click at [676, 224] on input "Select an option" at bounding box center [677, 225] width 15 height 15
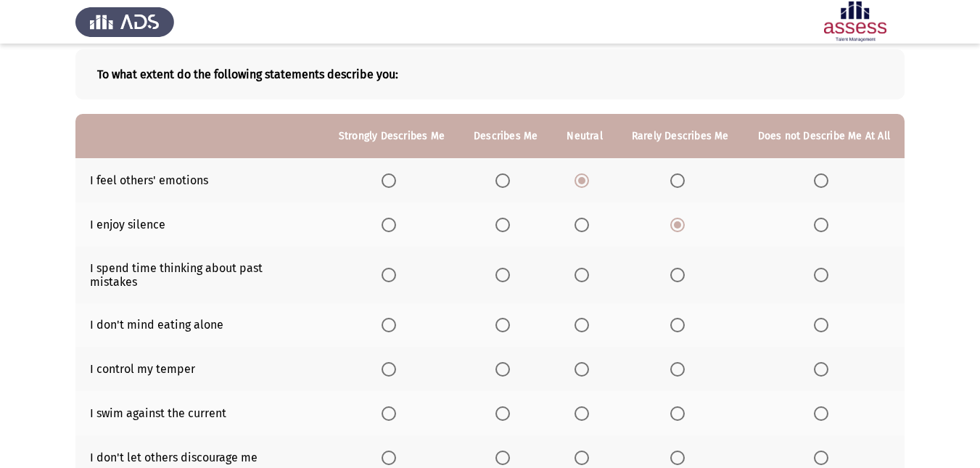
click at [515, 271] on label "Select an option" at bounding box center [505, 275] width 20 height 15
click at [510, 271] on input "Select an option" at bounding box center [502, 275] width 15 height 15
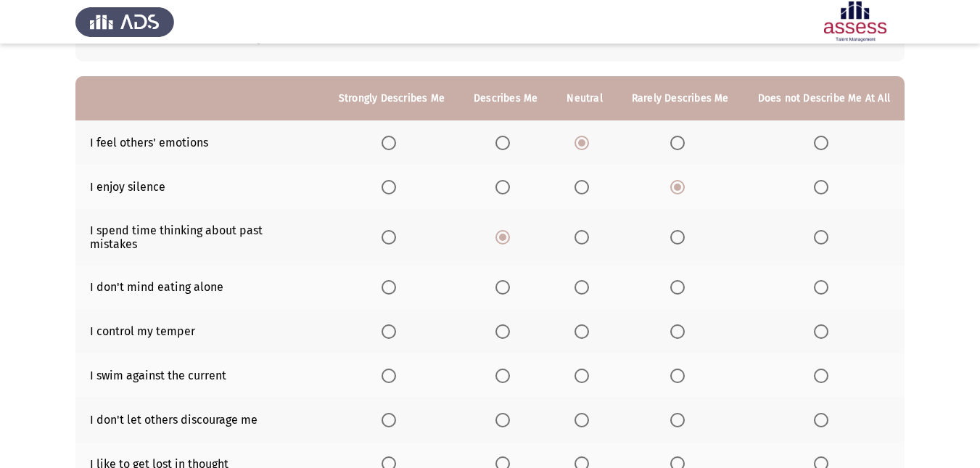
scroll to position [145, 0]
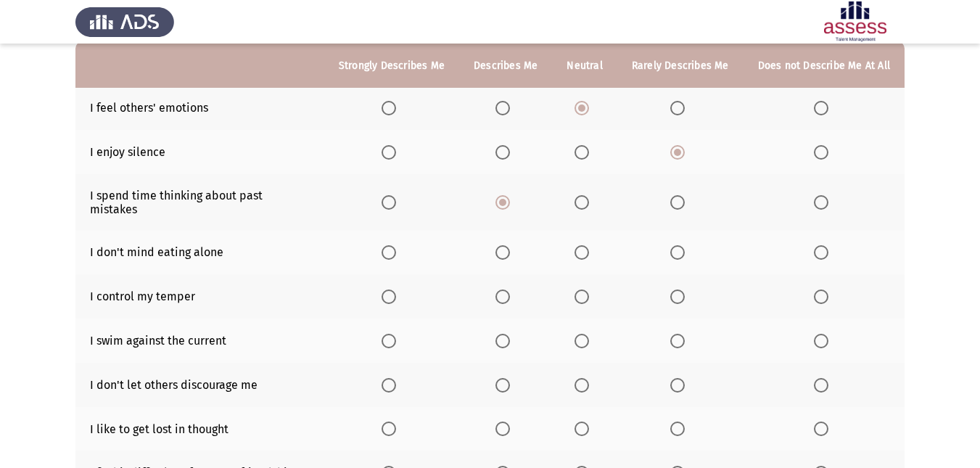
click at [510, 245] on span "Select an option" at bounding box center [502, 252] width 15 height 15
click at [510, 245] on input "Select an option" at bounding box center [502, 252] width 15 height 15
click at [392, 289] on span "Select an option" at bounding box center [388, 296] width 15 height 15
click at [392, 289] on input "Select an option" at bounding box center [388, 296] width 15 height 15
click at [580, 334] on span "Select an option" at bounding box center [581, 341] width 15 height 15
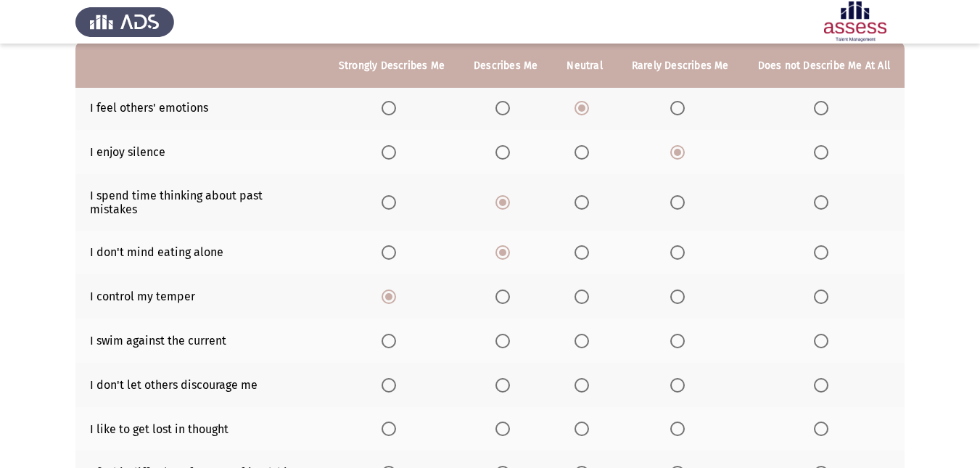
click at [580, 334] on input "Select an option" at bounding box center [581, 341] width 15 height 15
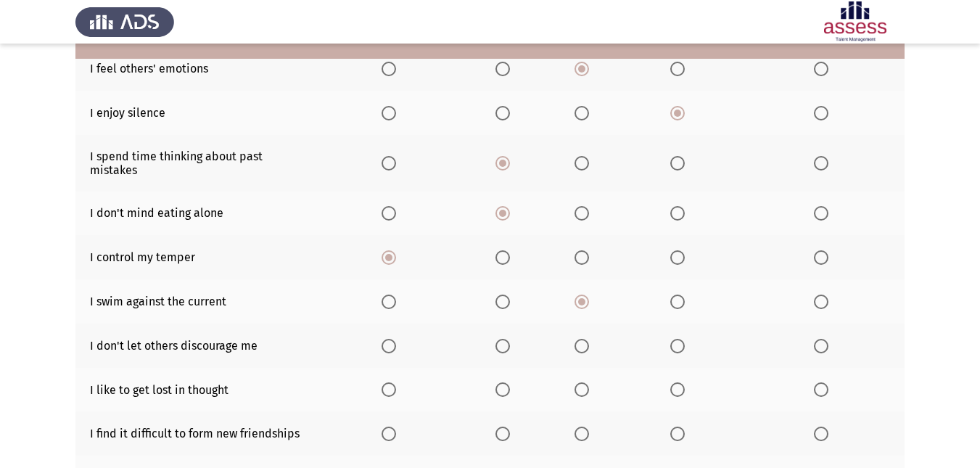
scroll to position [218, 0]
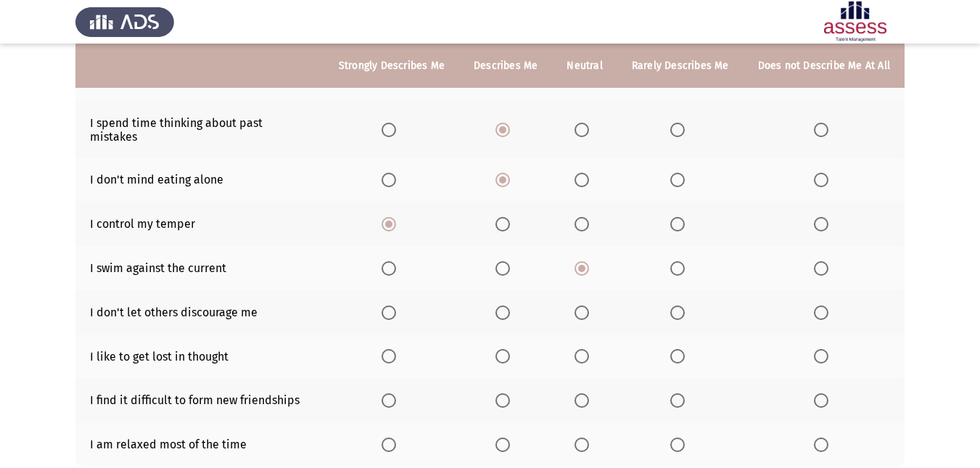
click at [515, 305] on label "Select an option" at bounding box center [505, 312] width 20 height 15
click at [510, 305] on input "Select an option" at bounding box center [502, 312] width 15 height 15
click at [668, 348] on th at bounding box center [680, 356] width 126 height 44
click at [671, 349] on span "Select an option" at bounding box center [677, 356] width 15 height 15
click at [671, 349] on input "Select an option" at bounding box center [677, 356] width 15 height 15
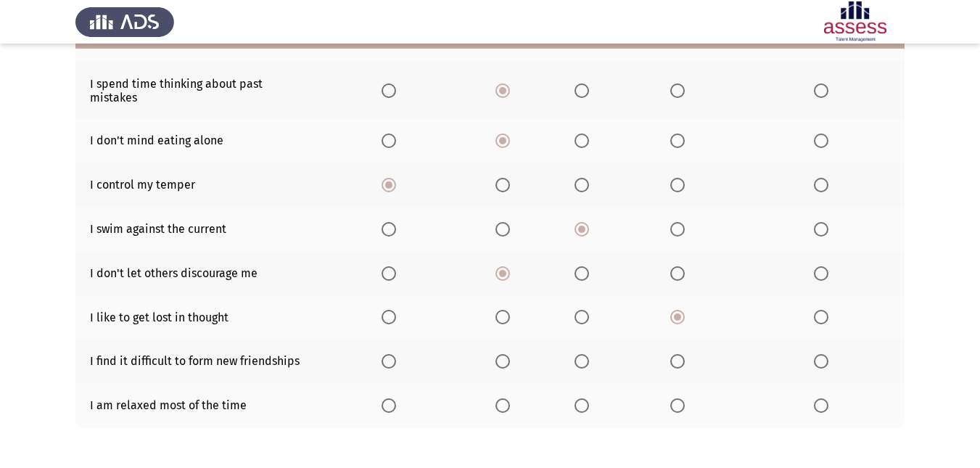
scroll to position [290, 0]
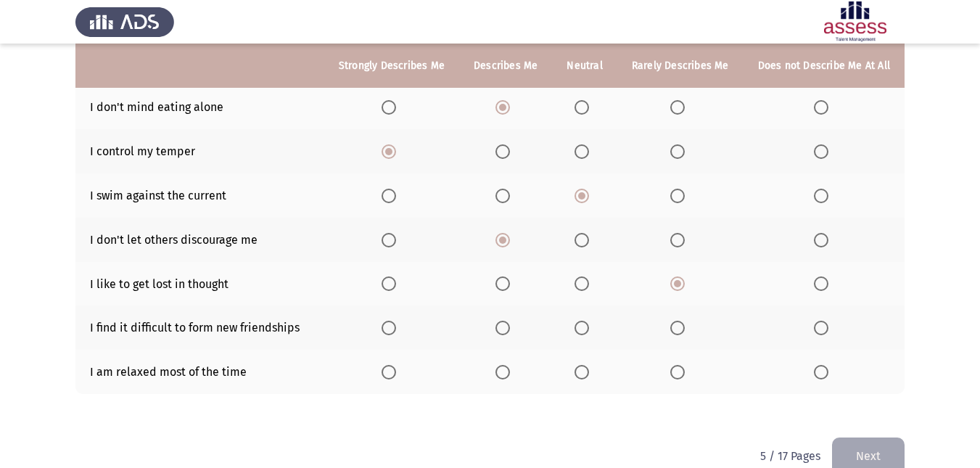
click at [584, 327] on th at bounding box center [584, 327] width 65 height 44
click at [677, 320] on span "Select an option" at bounding box center [677, 327] width 15 height 15
click at [677, 320] on input "Select an option" at bounding box center [677, 327] width 15 height 15
click at [510, 365] on span "Select an option" at bounding box center [502, 372] width 15 height 15
click at [510, 365] on input "Select an option" at bounding box center [502, 372] width 15 height 15
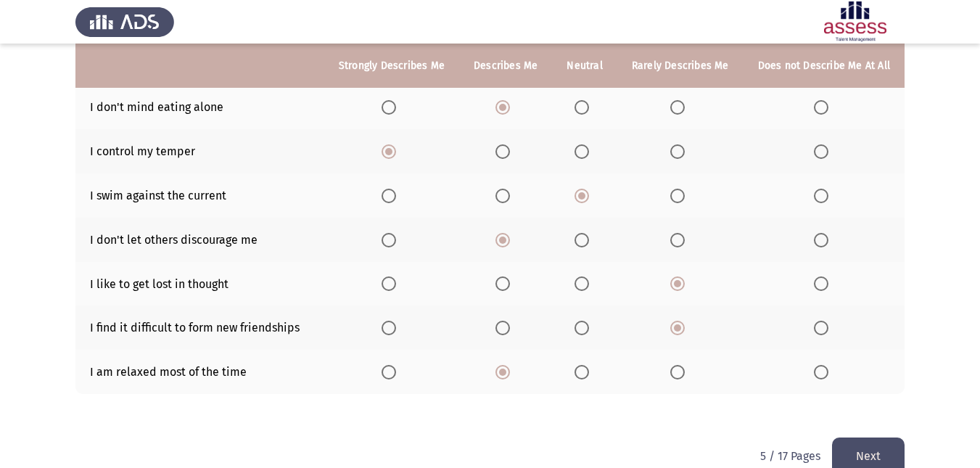
click at [882, 453] on button "Next" at bounding box center [868, 455] width 73 height 37
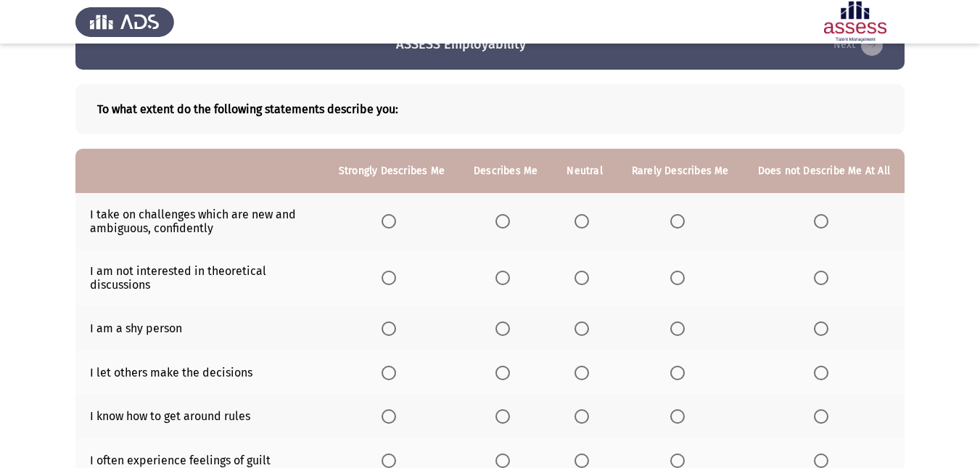
scroll to position [73, 0]
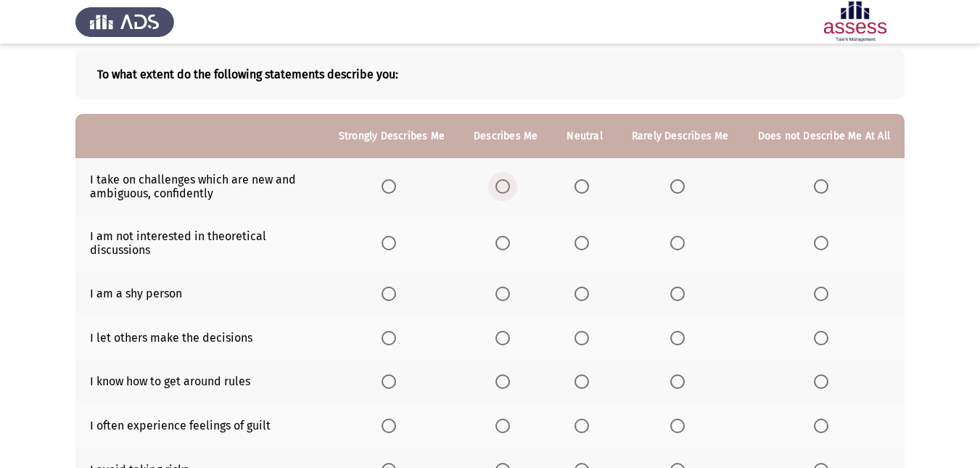
click at [510, 192] on span "Select an option" at bounding box center [502, 186] width 15 height 15
click at [510, 192] on input "Select an option" at bounding box center [502, 186] width 15 height 15
click at [586, 248] on span "Select an option" at bounding box center [581, 243] width 15 height 15
click at [586, 248] on input "Select an option" at bounding box center [581, 243] width 15 height 15
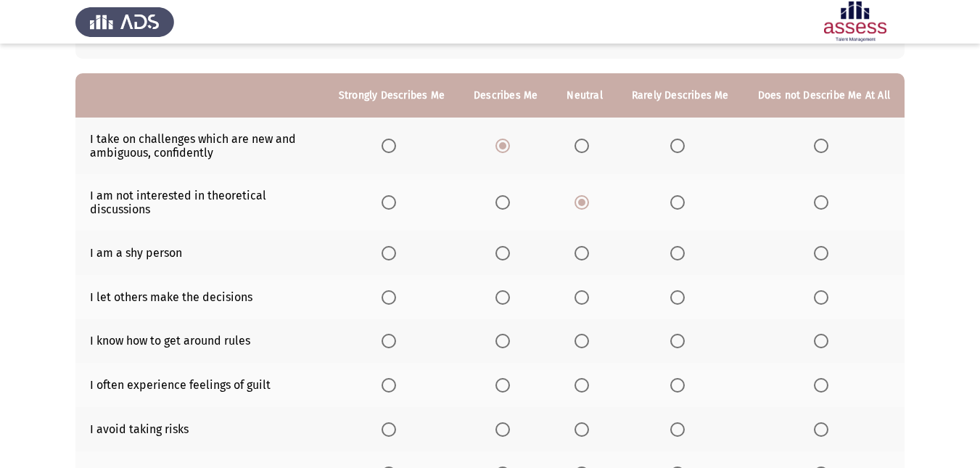
scroll to position [145, 0]
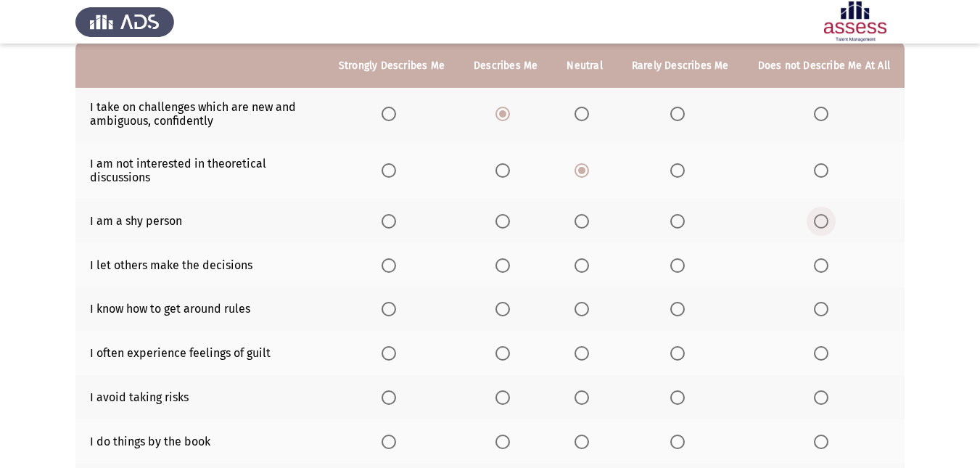
click at [818, 214] on span "Select an option" at bounding box center [821, 221] width 15 height 15
click at [818, 214] on input "Select an option" at bounding box center [821, 221] width 15 height 15
click at [584, 263] on span "Select an option" at bounding box center [581, 265] width 15 height 15
click at [584, 263] on input "Select an option" at bounding box center [581, 265] width 15 height 15
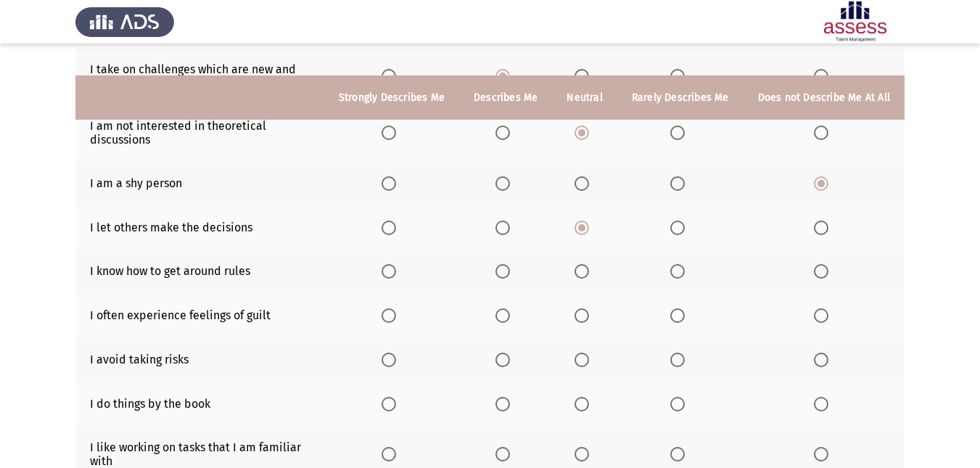
scroll to position [218, 0]
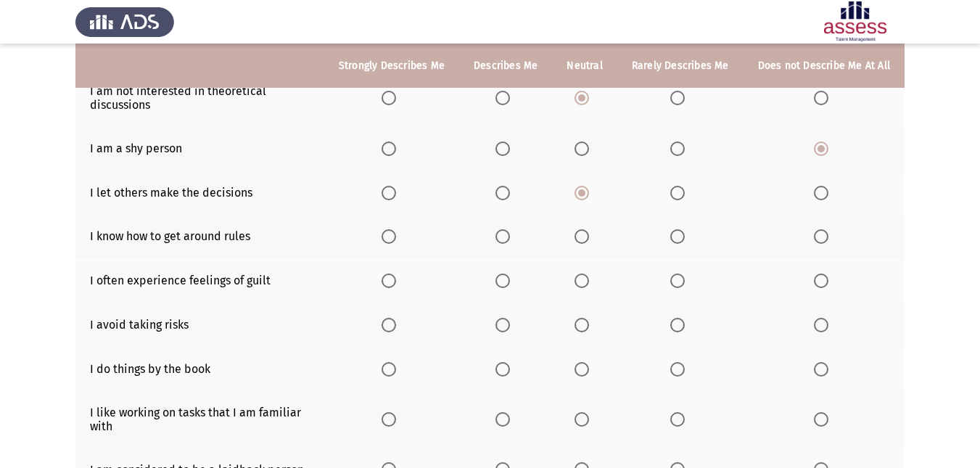
click at [587, 233] on span "Select an option" at bounding box center [581, 236] width 15 height 15
click at [587, 233] on input "Select an option" at bounding box center [581, 236] width 15 height 15
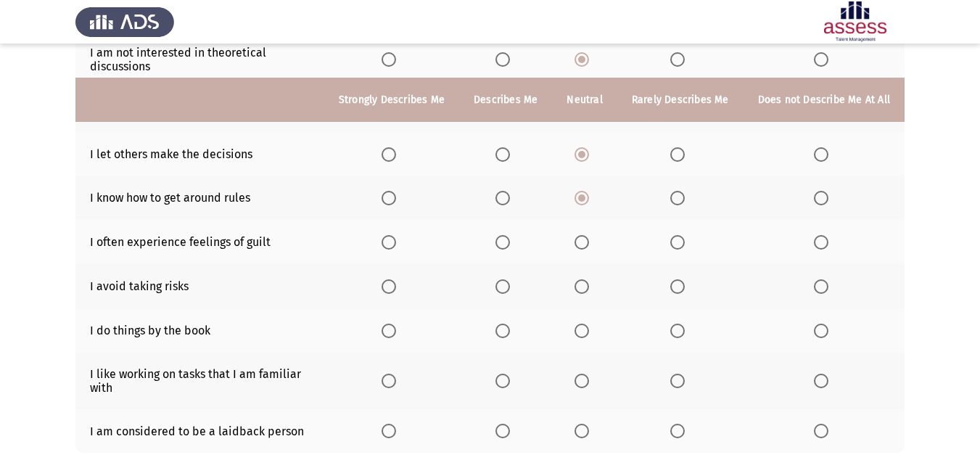
scroll to position [290, 0]
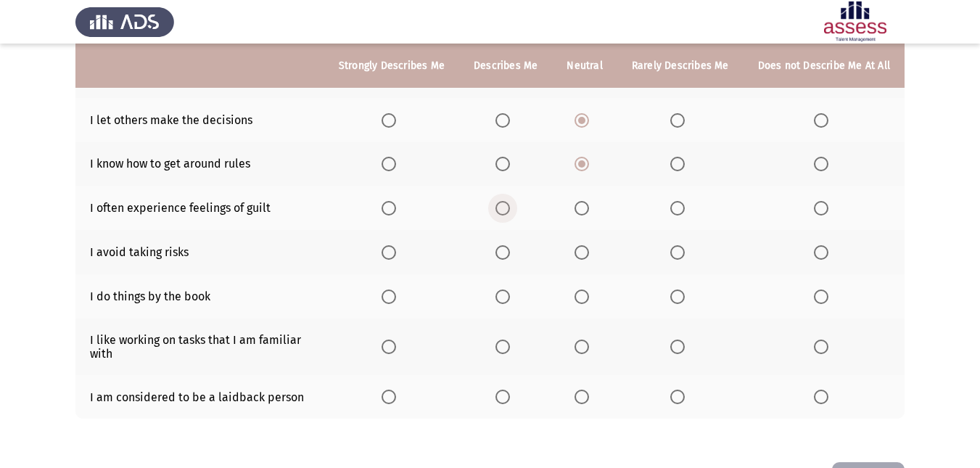
click at [509, 210] on span "Select an option" at bounding box center [502, 208] width 15 height 15
click at [509, 210] on input "Select an option" at bounding box center [502, 208] width 15 height 15
click at [677, 252] on span "Select an option" at bounding box center [677, 252] width 15 height 15
click at [677, 252] on input "Select an option" at bounding box center [677, 252] width 15 height 15
click at [589, 302] on span "Select an option" at bounding box center [581, 296] width 15 height 15
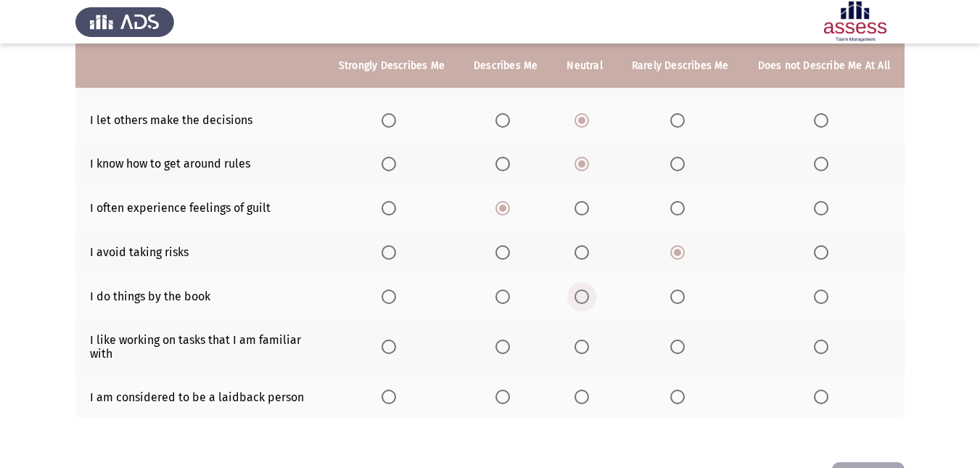
click at [589, 302] on input "Select an option" at bounding box center [581, 296] width 15 height 15
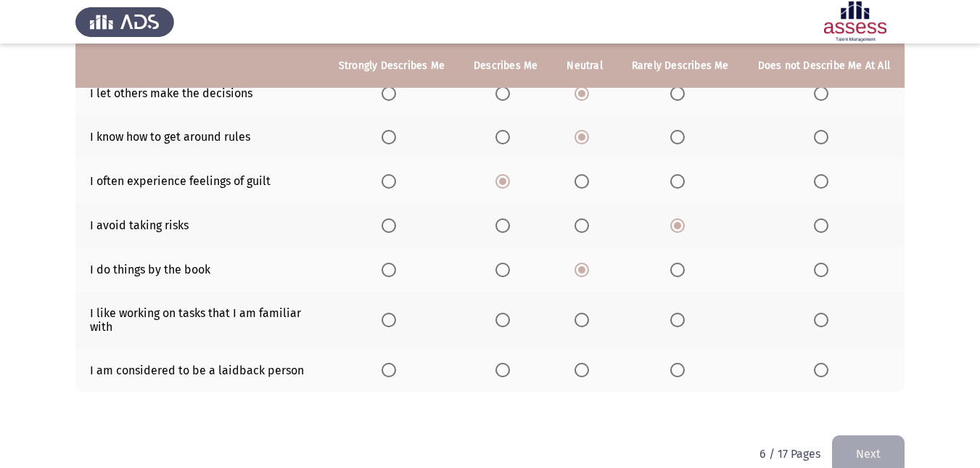
scroll to position [342, 0]
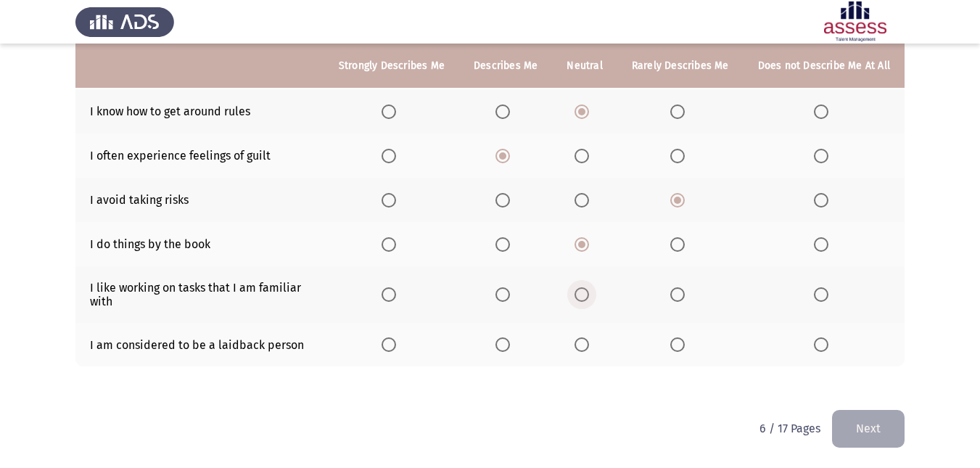
click at [586, 299] on span "Select an option" at bounding box center [581, 294] width 15 height 15
click at [586, 299] on input "Select an option" at bounding box center [581, 294] width 15 height 15
click at [678, 356] on th at bounding box center [680, 345] width 126 height 44
click at [673, 342] on span "Select an option" at bounding box center [677, 344] width 15 height 15
click at [673, 342] on input "Select an option" at bounding box center [677, 344] width 15 height 15
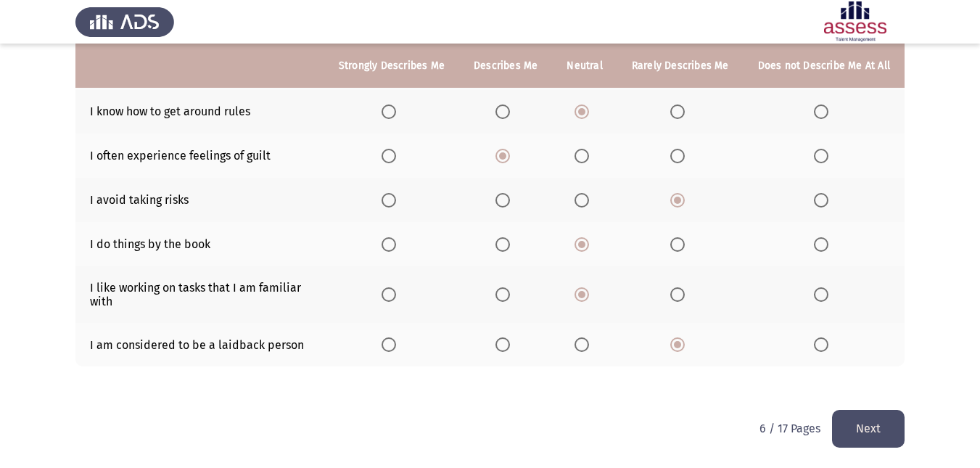
click at [866, 434] on button "Next" at bounding box center [868, 428] width 73 height 37
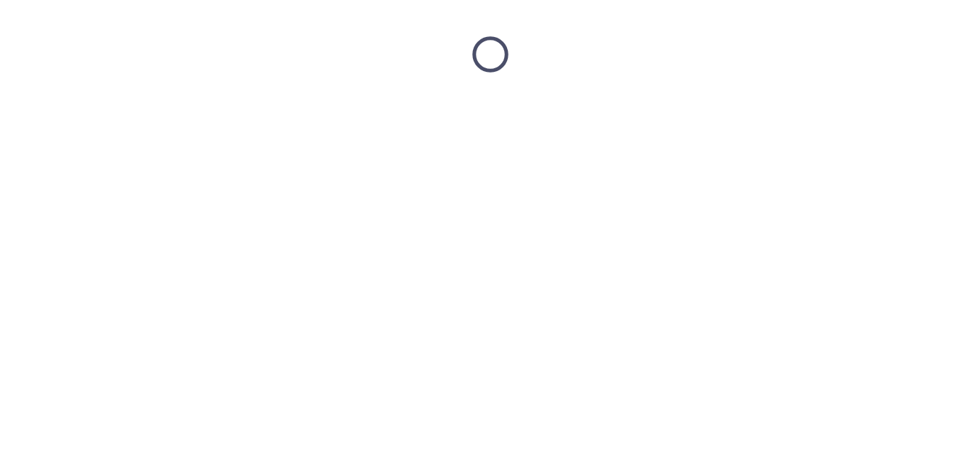
scroll to position [0, 0]
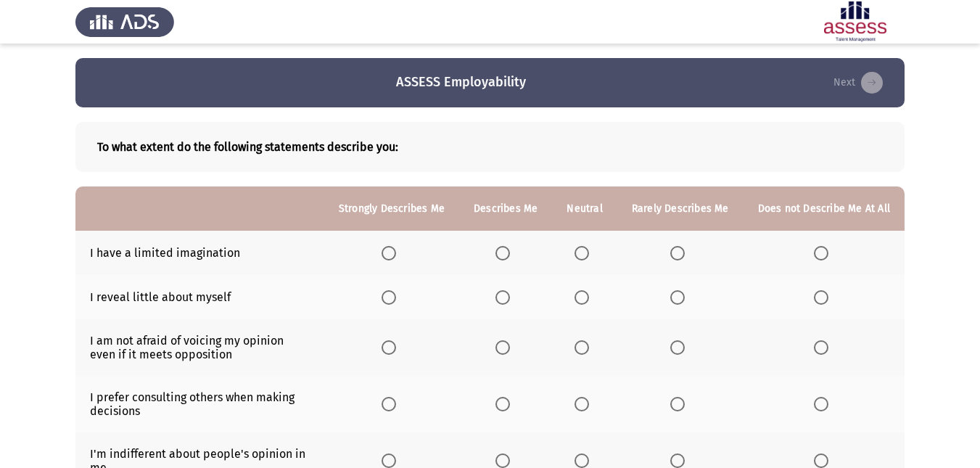
click at [825, 263] on th at bounding box center [823, 253] width 161 height 44
click at [821, 256] on span "Select an option" at bounding box center [821, 253] width 15 height 15
click at [821, 256] on input "Select an option" at bounding box center [821, 253] width 15 height 15
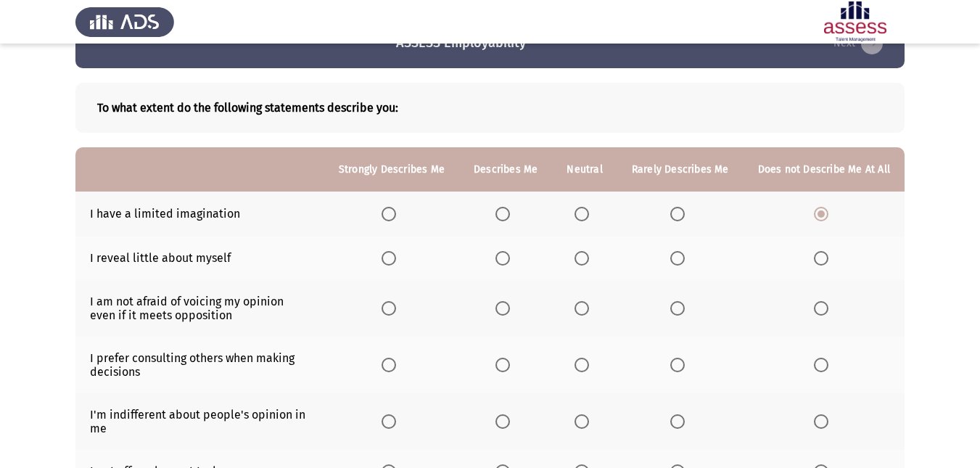
scroll to position [73, 0]
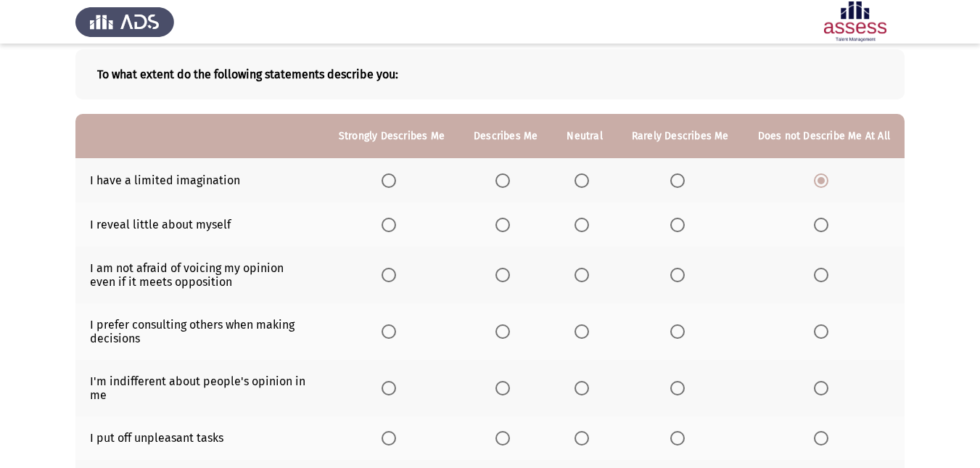
click at [690, 229] on label "Select an option" at bounding box center [680, 225] width 20 height 15
click at [684, 229] on input "Select an option" at bounding box center [677, 225] width 15 height 15
click at [584, 278] on span "Select an option" at bounding box center [581, 275] width 15 height 15
click at [584, 278] on input "Select an option" at bounding box center [581, 275] width 15 height 15
click at [674, 335] on span "Select an option" at bounding box center [677, 331] width 15 height 15
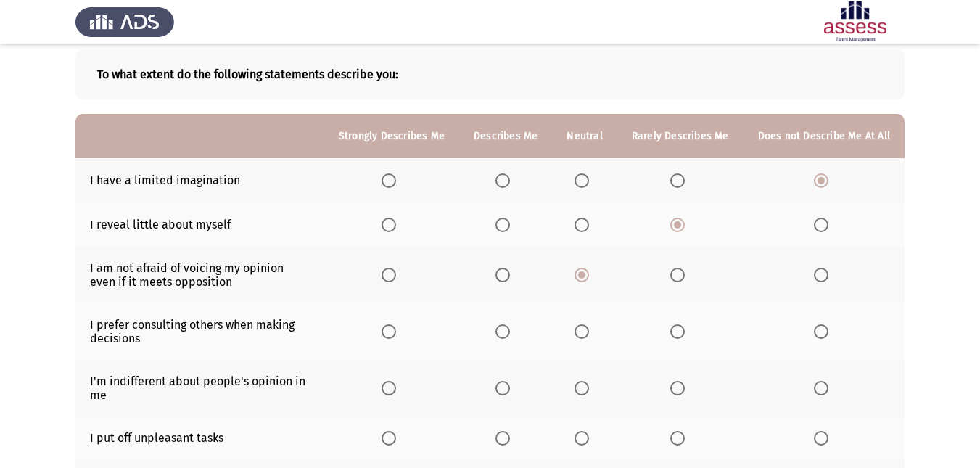
click at [674, 335] on input "Select an option" at bounding box center [677, 331] width 15 height 15
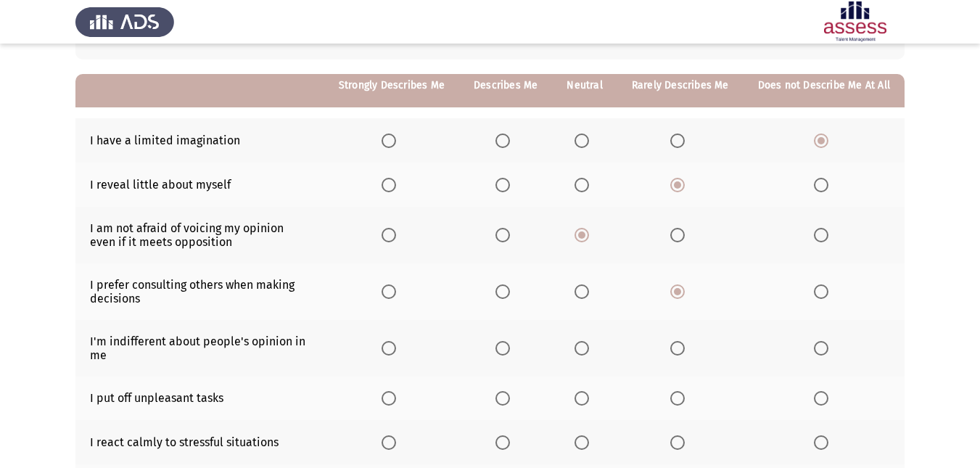
scroll to position [145, 0]
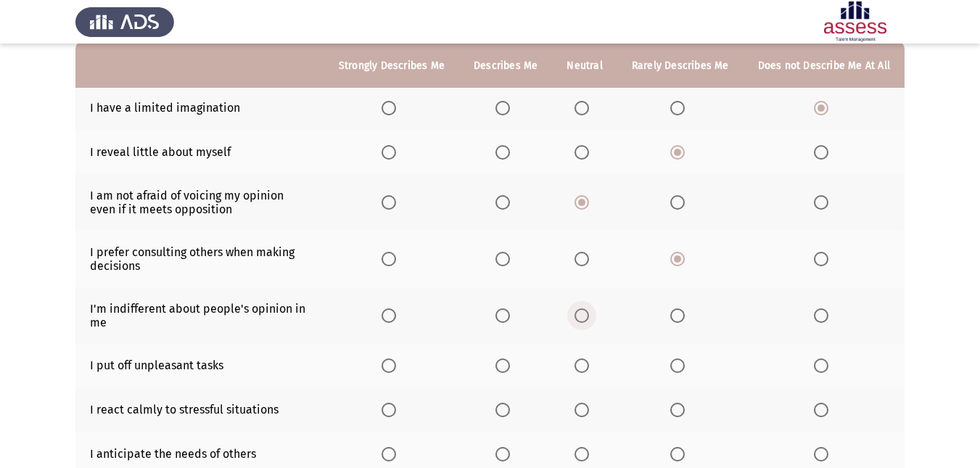
click at [582, 315] on span "Select an option" at bounding box center [581, 315] width 15 height 15
click at [582, 315] on input "Select an option" at bounding box center [581, 315] width 15 height 15
click at [673, 363] on span "Select an option" at bounding box center [677, 365] width 15 height 15
click at [673, 363] on input "Select an option" at bounding box center [677, 365] width 15 height 15
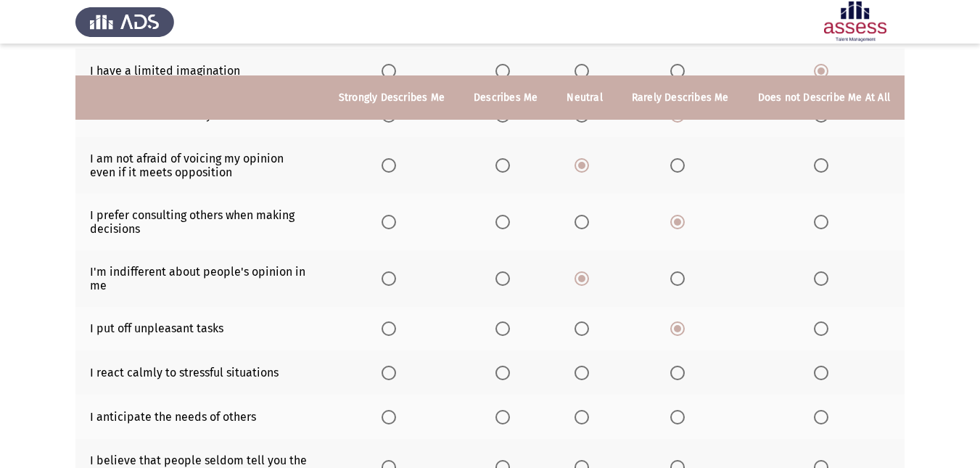
scroll to position [218, 0]
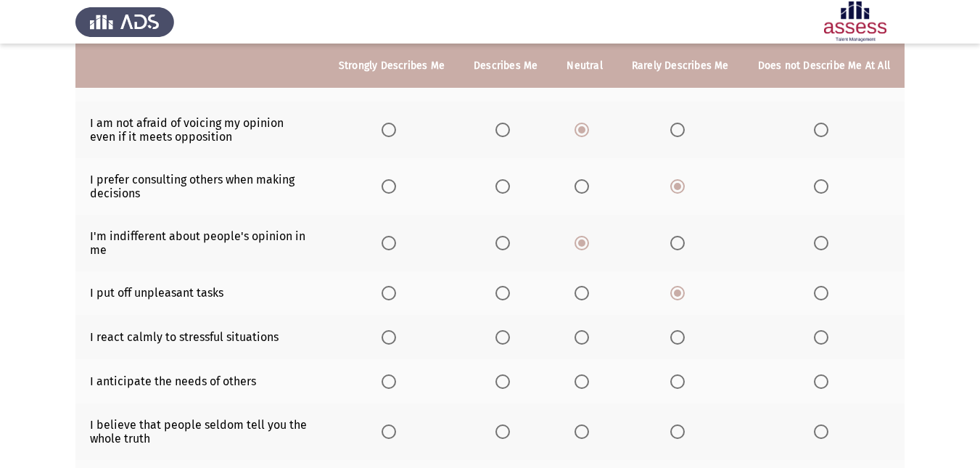
click at [396, 328] on th at bounding box center [391, 337] width 135 height 44
click at [396, 337] on span "Select an option" at bounding box center [388, 337] width 15 height 15
click at [396, 337] on input "Select an option" at bounding box center [388, 337] width 15 height 15
click at [578, 382] on th at bounding box center [584, 381] width 65 height 44
click at [589, 386] on span "Select an option" at bounding box center [581, 381] width 15 height 15
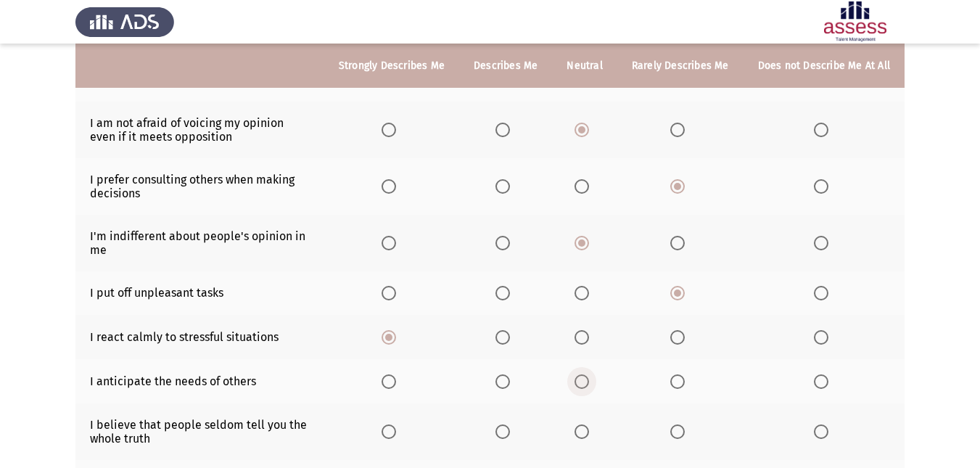
click at [589, 386] on input "Select an option" at bounding box center [581, 381] width 15 height 15
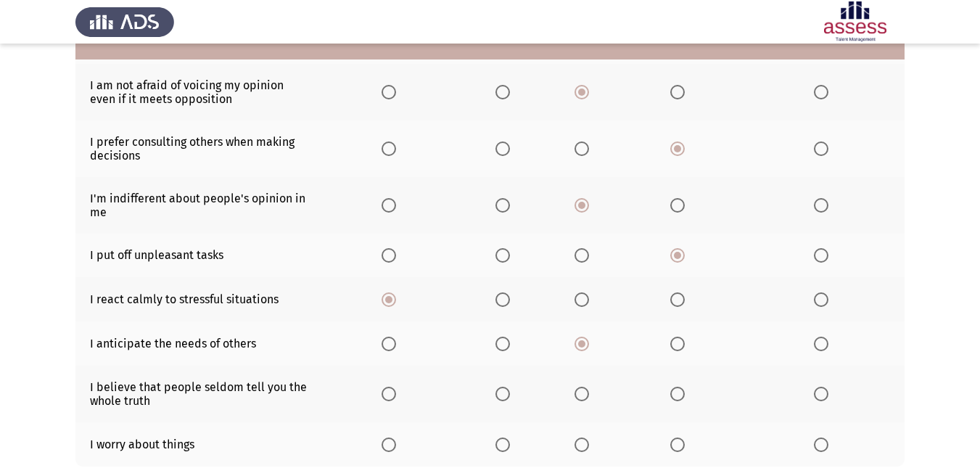
scroll to position [290, 0]
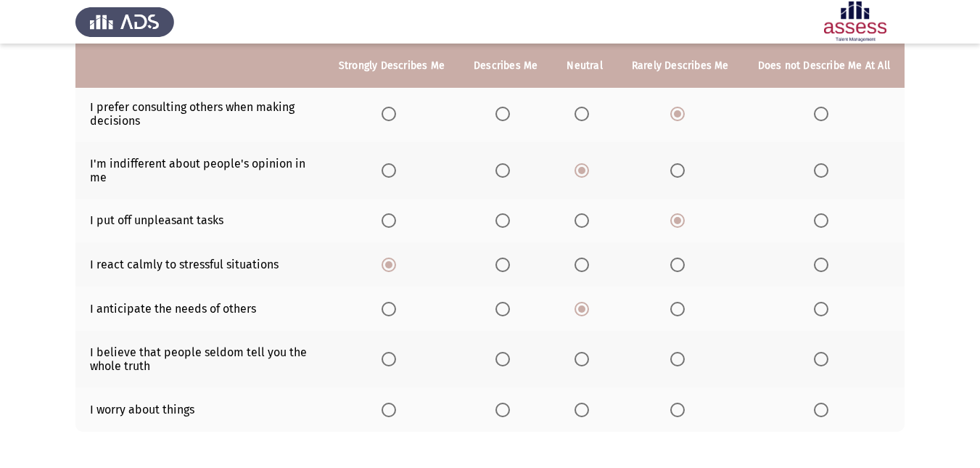
click at [683, 414] on span "Select an option" at bounding box center [677, 409] width 15 height 15
click at [683, 414] on input "Select an option" at bounding box center [677, 409] width 15 height 15
click at [585, 371] on th at bounding box center [584, 359] width 65 height 57
click at [584, 368] on th at bounding box center [584, 359] width 65 height 57
click at [584, 367] on th at bounding box center [584, 359] width 65 height 57
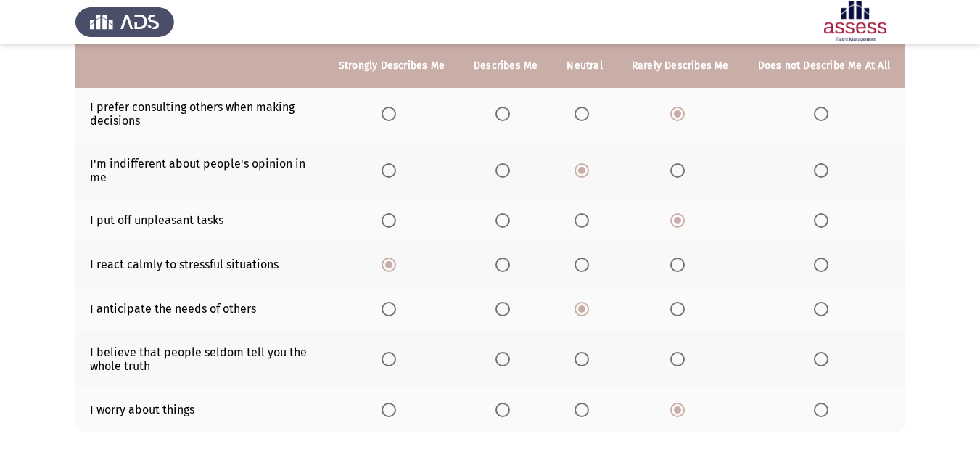
click at [584, 359] on span "Select an option" at bounding box center [581, 359] width 15 height 15
click at [584, 359] on input "Select an option" at bounding box center [581, 359] width 15 height 15
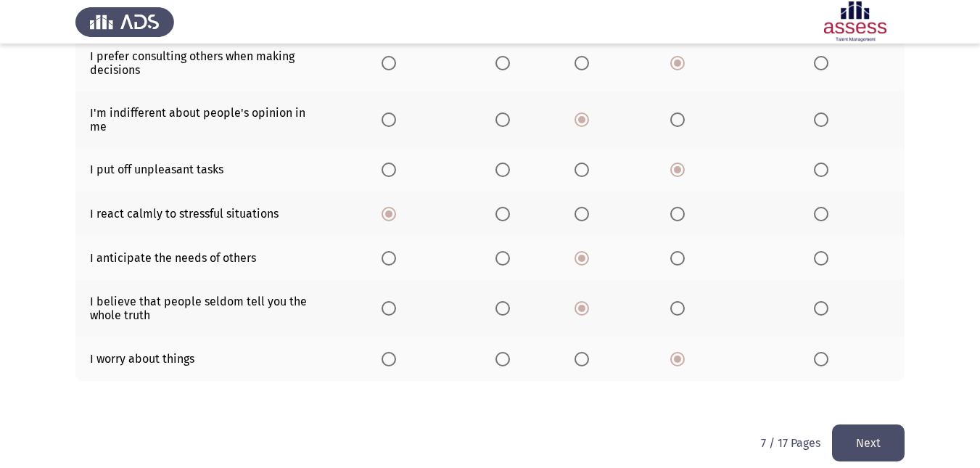
scroll to position [355, 0]
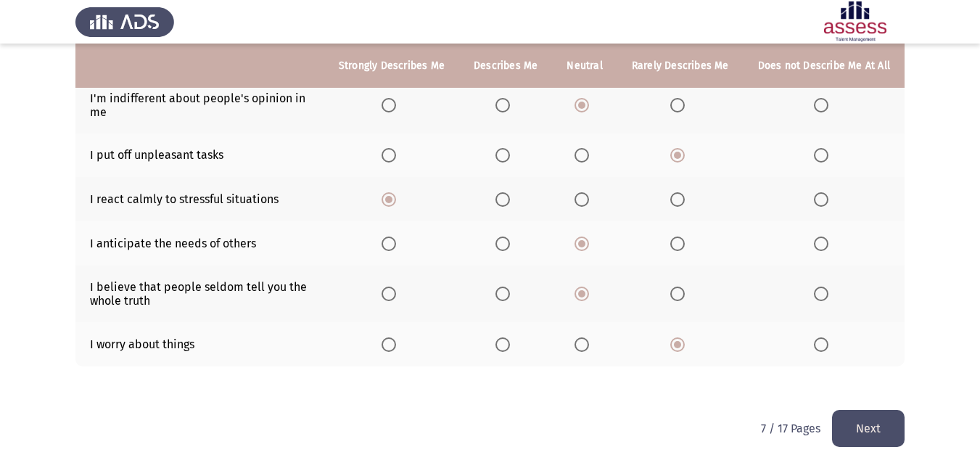
click at [872, 431] on button "Next" at bounding box center [868, 428] width 73 height 37
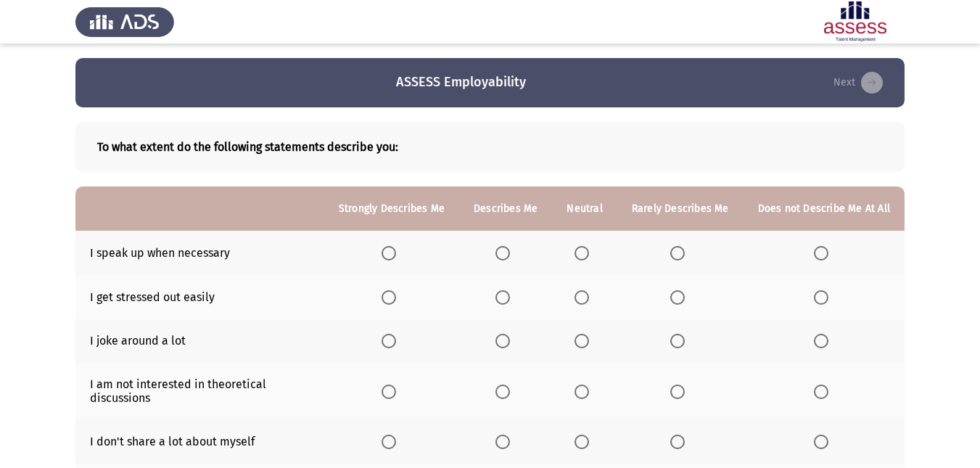
click at [510, 251] on span "Select an option" at bounding box center [502, 253] width 15 height 15
click at [510, 251] on input "Select an option" at bounding box center [502, 253] width 15 height 15
click at [820, 296] on span "Select an option" at bounding box center [821, 297] width 15 height 15
click at [820, 296] on input "Select an option" at bounding box center [821, 297] width 15 height 15
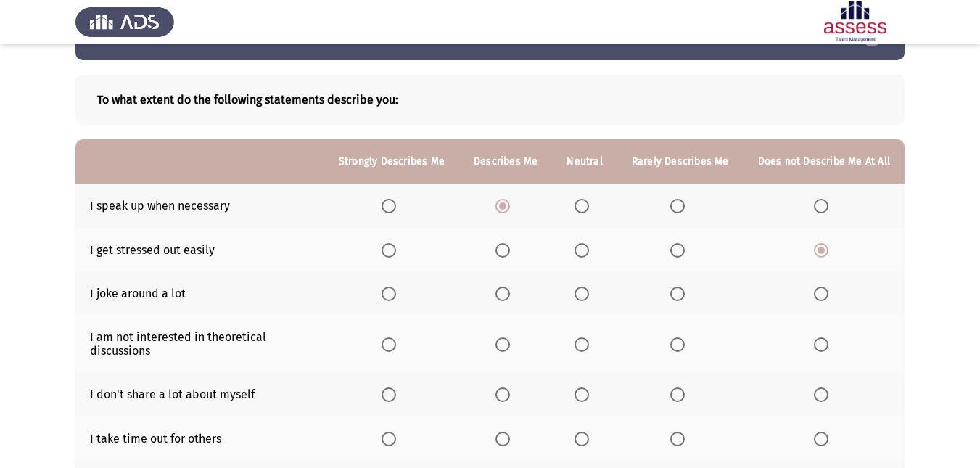
scroll to position [73, 0]
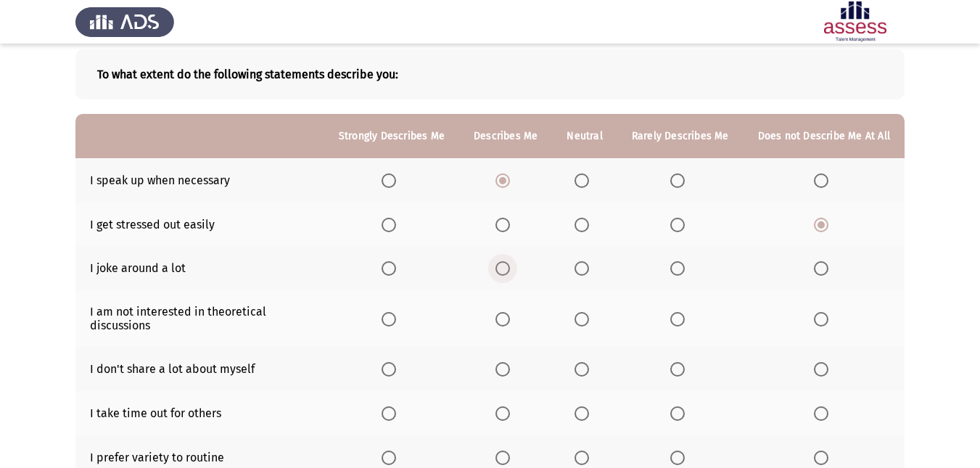
click at [510, 268] on span "Select an option" at bounding box center [502, 268] width 15 height 15
click at [510, 268] on input "Select an option" at bounding box center [502, 268] width 15 height 15
click at [589, 318] on span "Select an option" at bounding box center [581, 319] width 15 height 15
click at [589, 318] on input "Select an option" at bounding box center [581, 319] width 15 height 15
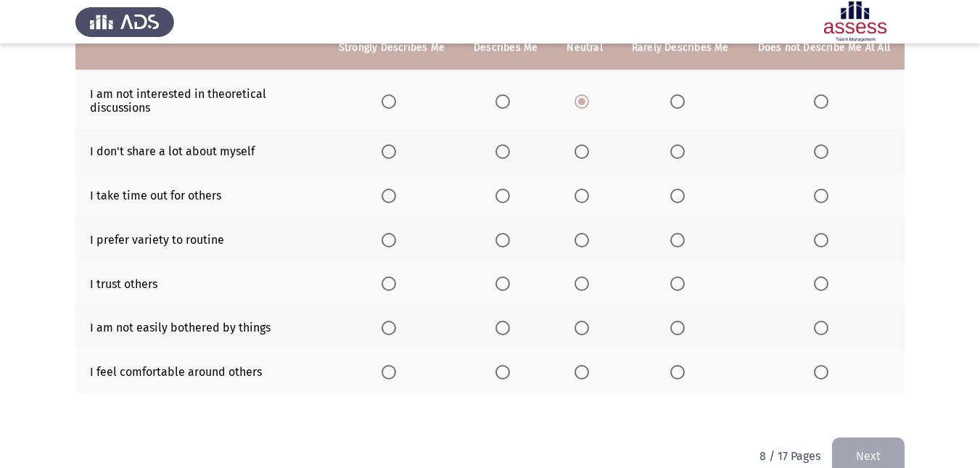
scroll to position [218, 0]
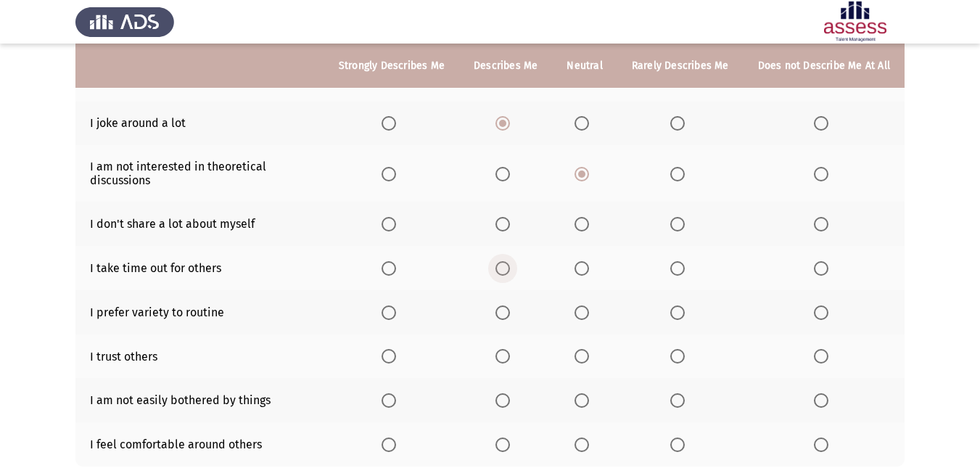
click at [510, 273] on span "Select an option" at bounding box center [502, 268] width 15 height 15
click at [510, 273] on input "Select an option" at bounding box center [502, 268] width 15 height 15
click at [589, 223] on span "Select an option" at bounding box center [581, 224] width 15 height 15
click at [589, 223] on input "Select an option" at bounding box center [581, 224] width 15 height 15
click at [603, 222] on th at bounding box center [584, 224] width 65 height 44
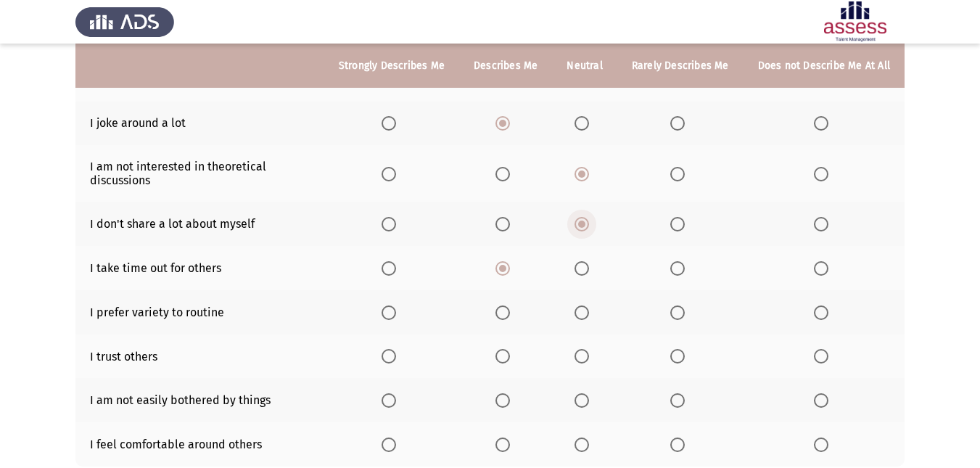
click at [595, 223] on label "Select an option" at bounding box center [584, 224] width 20 height 15
click at [589, 223] on input "Select an option" at bounding box center [581, 224] width 15 height 15
click at [589, 223] on span "Select an option" at bounding box center [581, 224] width 15 height 15
click at [589, 223] on input "Select an option" at bounding box center [581, 224] width 15 height 15
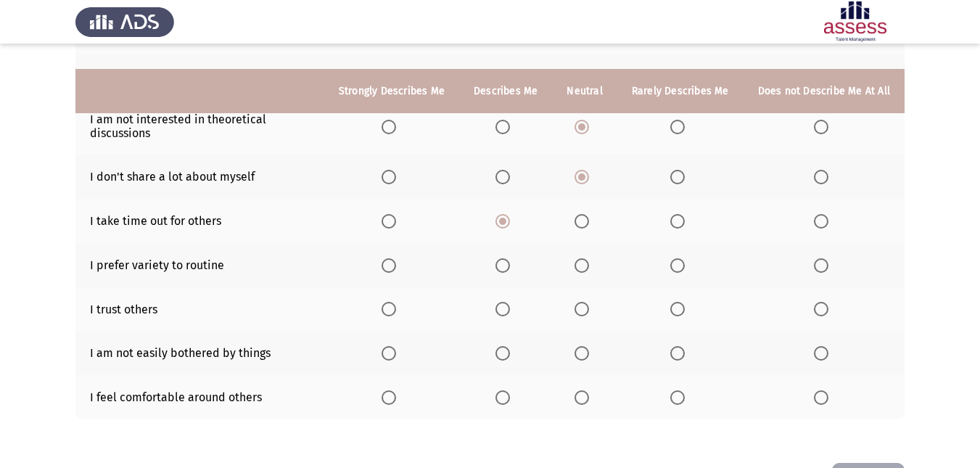
scroll to position [290, 0]
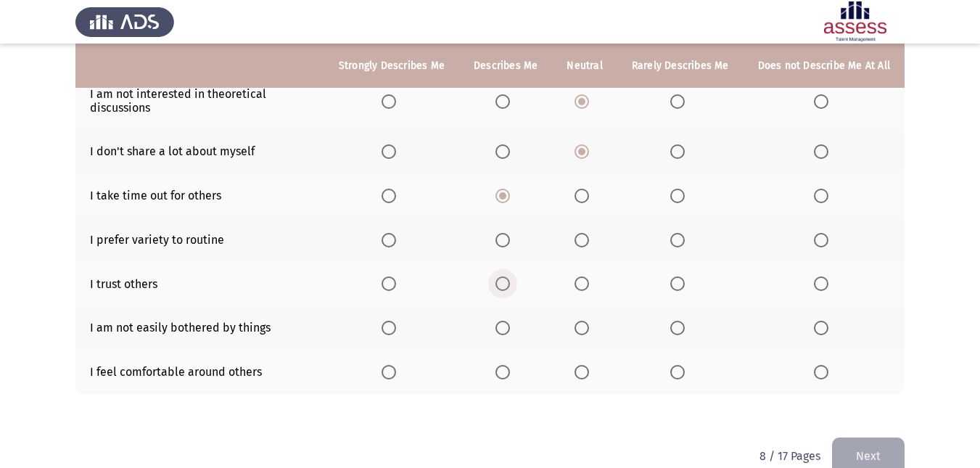
click at [510, 289] on span "Select an option" at bounding box center [502, 283] width 15 height 15
click at [510, 289] on input "Select an option" at bounding box center [502, 283] width 15 height 15
drag, startPoint x: 405, startPoint y: 326, endPoint x: 397, endPoint y: 381, distance: 55.0
click at [405, 342] on th at bounding box center [391, 327] width 135 height 44
drag, startPoint x: 395, startPoint y: 383, endPoint x: 391, endPoint y: 365, distance: 18.6
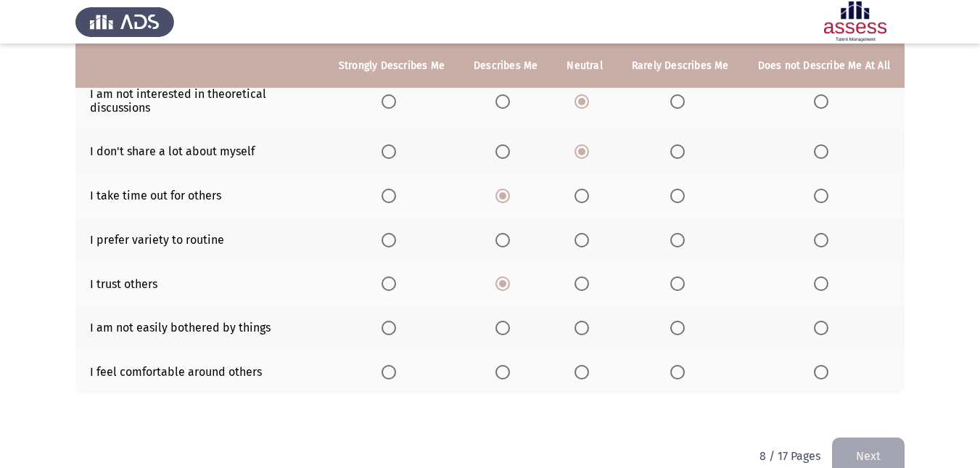
click at [392, 370] on th at bounding box center [391, 371] width 135 height 44
click at [391, 365] on span "Select an option" at bounding box center [388, 372] width 15 height 15
click at [391, 365] on input "Select an option" at bounding box center [388, 372] width 15 height 15
click at [391, 329] on span "Select an option" at bounding box center [388, 327] width 15 height 15
click at [391, 329] on input "Select an option" at bounding box center [388, 327] width 15 height 15
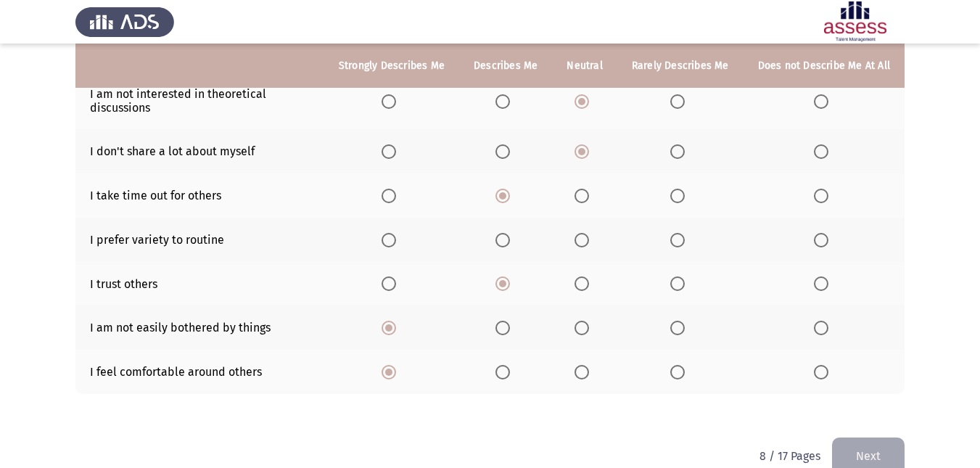
click at [581, 244] on span "Select an option" at bounding box center [581, 240] width 15 height 15
click at [581, 244] on input "Select an option" at bounding box center [581, 240] width 15 height 15
click at [864, 441] on button "Next" at bounding box center [868, 455] width 73 height 37
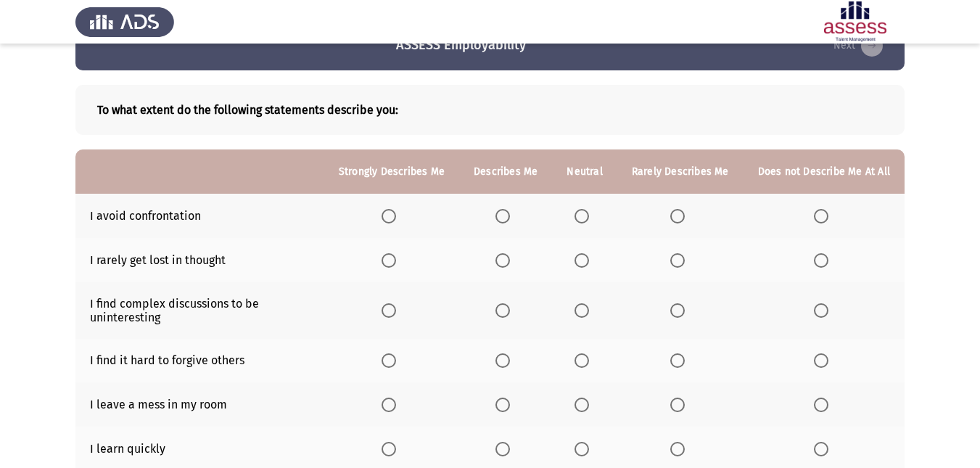
scroll to position [73, 0]
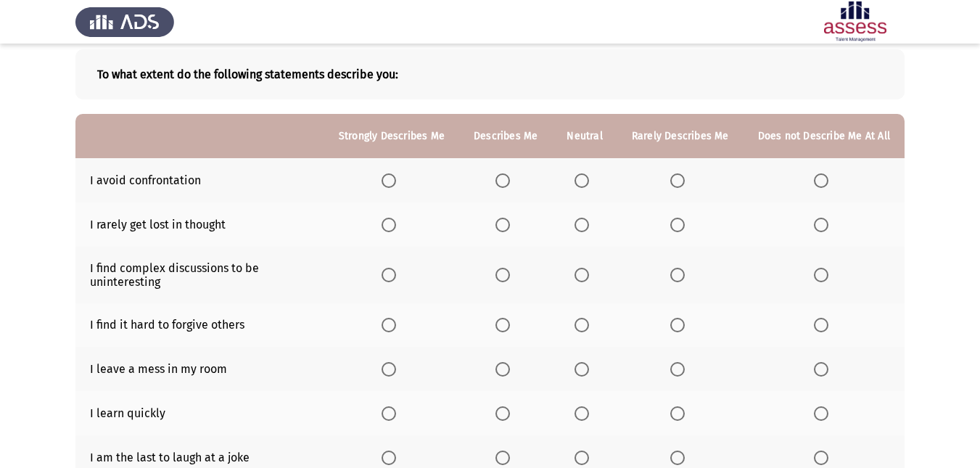
click at [584, 224] on span "Select an option" at bounding box center [581, 225] width 15 height 15
click at [584, 224] on input "Select an option" at bounding box center [581, 225] width 15 height 15
click at [677, 178] on span "Select an option" at bounding box center [677, 180] width 15 height 15
click at [677, 178] on input "Select an option" at bounding box center [677, 180] width 15 height 15
click at [582, 273] on span "Select an option" at bounding box center [581, 275] width 15 height 15
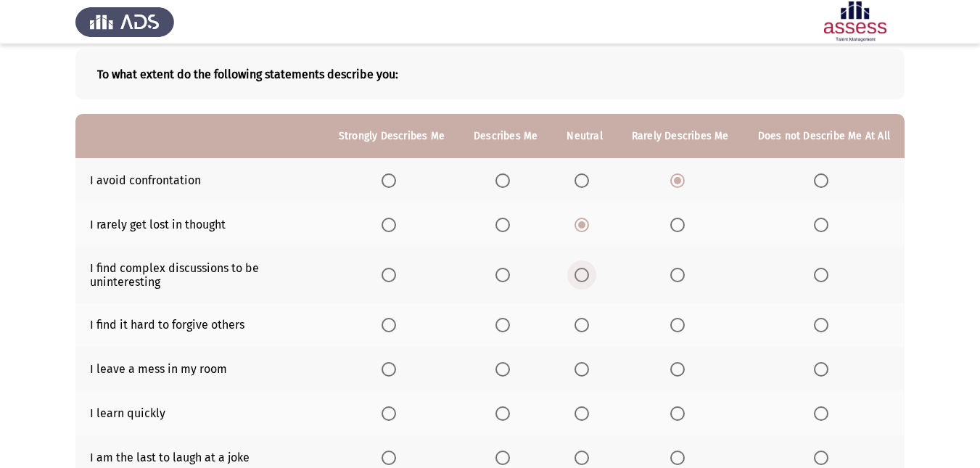
click at [582, 273] on input "Select an option" at bounding box center [581, 275] width 15 height 15
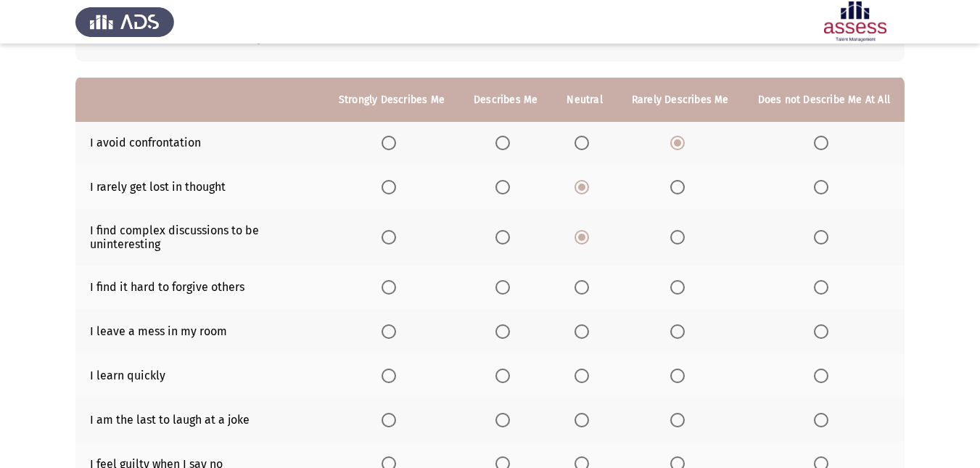
scroll to position [145, 0]
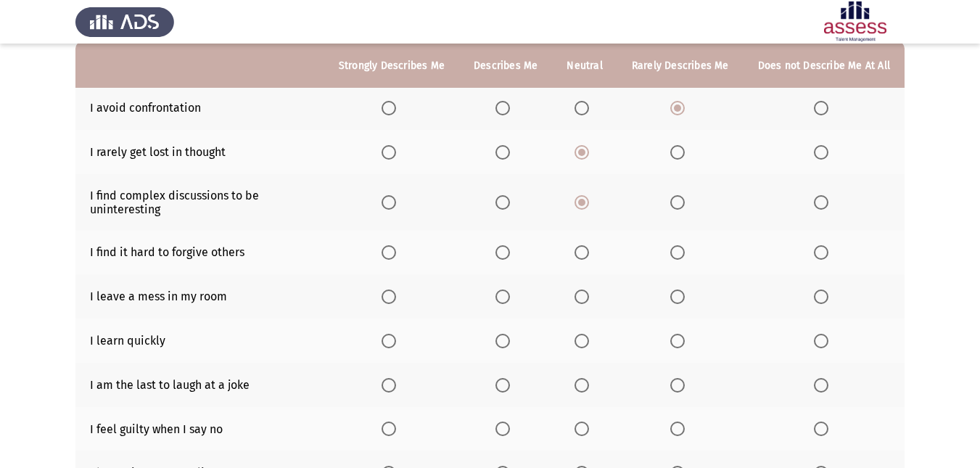
click at [694, 258] on th at bounding box center [680, 253] width 126 height 44
click at [679, 253] on span "Select an option" at bounding box center [677, 252] width 15 height 15
click at [679, 253] on input "Select an option" at bounding box center [677, 252] width 15 height 15
click at [508, 301] on span "Select an option" at bounding box center [502, 296] width 15 height 15
click at [508, 301] on input "Select an option" at bounding box center [502, 296] width 15 height 15
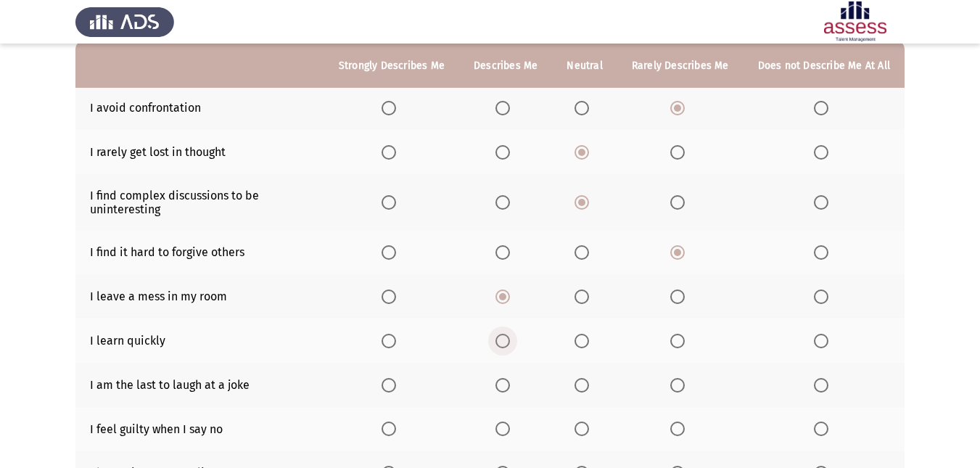
click at [508, 339] on span "Select an option" at bounding box center [502, 341] width 15 height 15
click at [508, 339] on input "Select an option" at bounding box center [502, 341] width 15 height 15
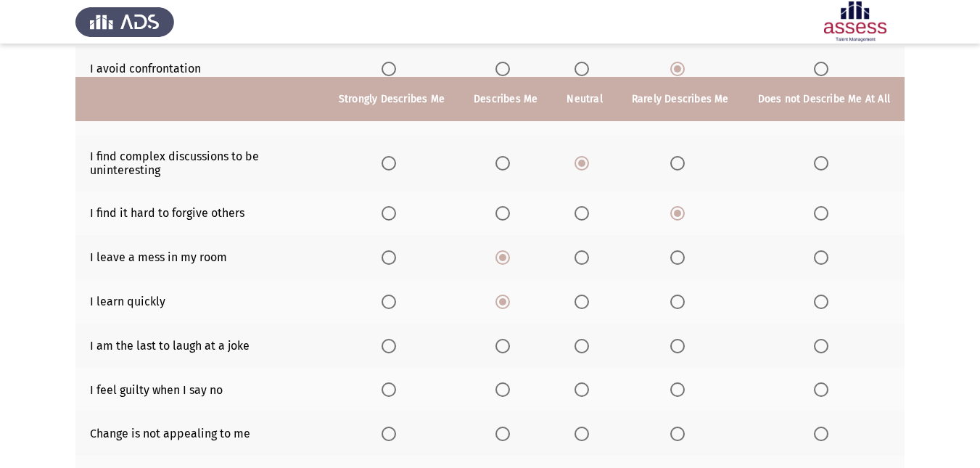
scroll to position [218, 0]
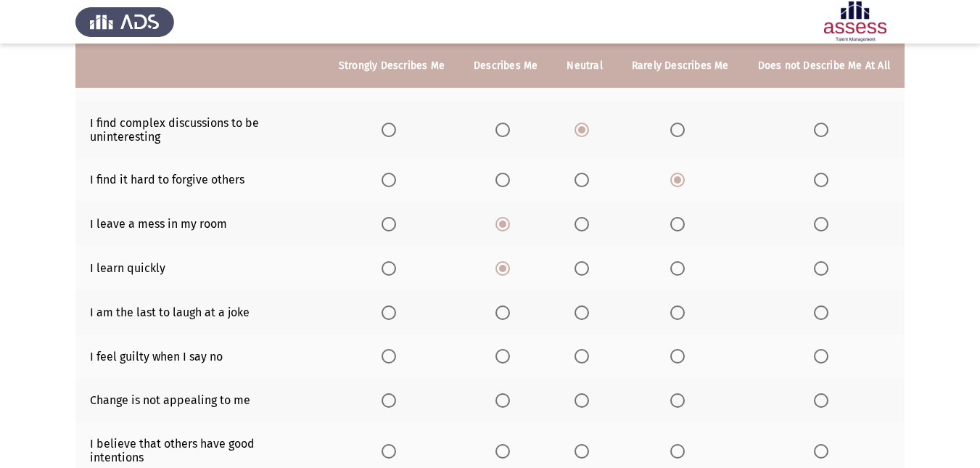
click at [675, 320] on th at bounding box center [680, 312] width 126 height 44
click at [677, 312] on span "Select an option" at bounding box center [677, 312] width 15 height 15
click at [677, 312] on input "Select an option" at bounding box center [677, 312] width 15 height 15
click at [674, 358] on span "Select an option" at bounding box center [677, 356] width 15 height 15
click at [674, 358] on input "Select an option" at bounding box center [677, 356] width 15 height 15
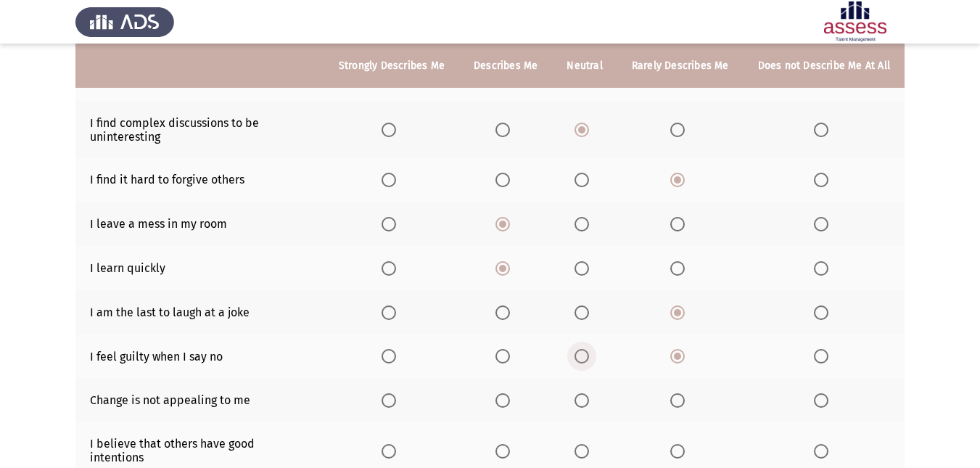
click at [585, 358] on span "Select an option" at bounding box center [581, 356] width 15 height 15
click at [585, 358] on input "Select an option" at bounding box center [581, 356] width 15 height 15
click at [677, 358] on span "Select an option" at bounding box center [677, 356] width 15 height 15
click at [677, 358] on input "Select an option" at bounding box center [677, 356] width 15 height 15
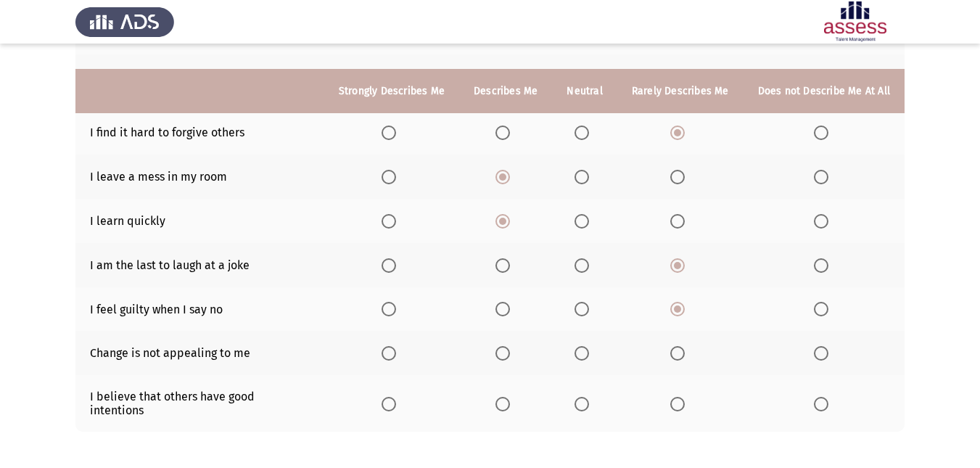
scroll to position [290, 0]
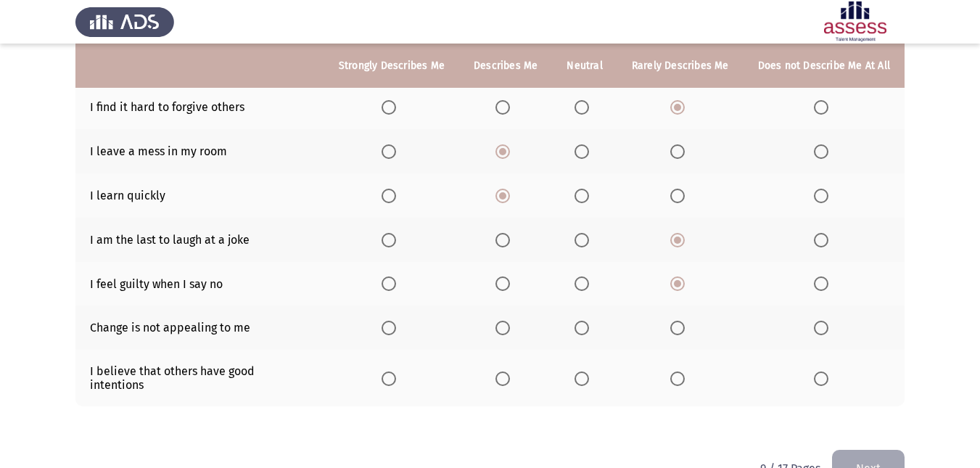
click at [675, 328] on span "Select an option" at bounding box center [677, 327] width 15 height 15
click at [675, 328] on input "Select an option" at bounding box center [677, 327] width 15 height 15
click at [589, 375] on span "Select an option" at bounding box center [581, 378] width 15 height 15
click at [589, 375] on input "Select an option" at bounding box center [581, 378] width 15 height 15
click at [852, 450] on button "Next" at bounding box center [868, 468] width 73 height 37
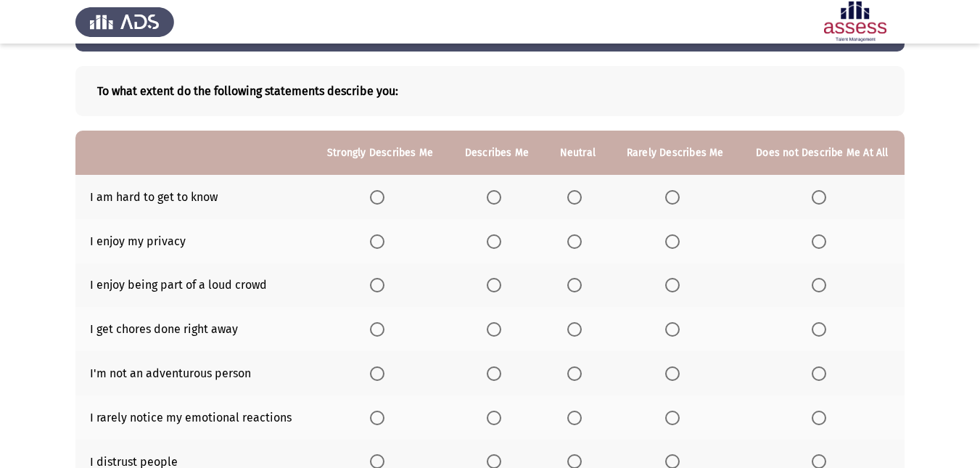
scroll to position [15, 0]
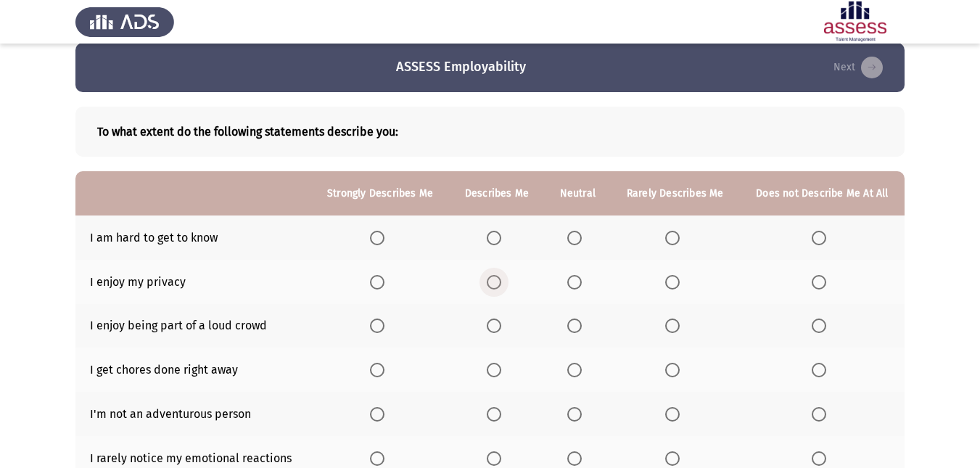
click at [497, 287] on span "Select an option" at bounding box center [494, 282] width 15 height 15
click at [497, 287] on input "Select an option" at bounding box center [494, 282] width 15 height 15
click at [676, 237] on span "Select an option" at bounding box center [672, 238] width 15 height 15
click at [676, 237] on input "Select an option" at bounding box center [672, 238] width 15 height 15
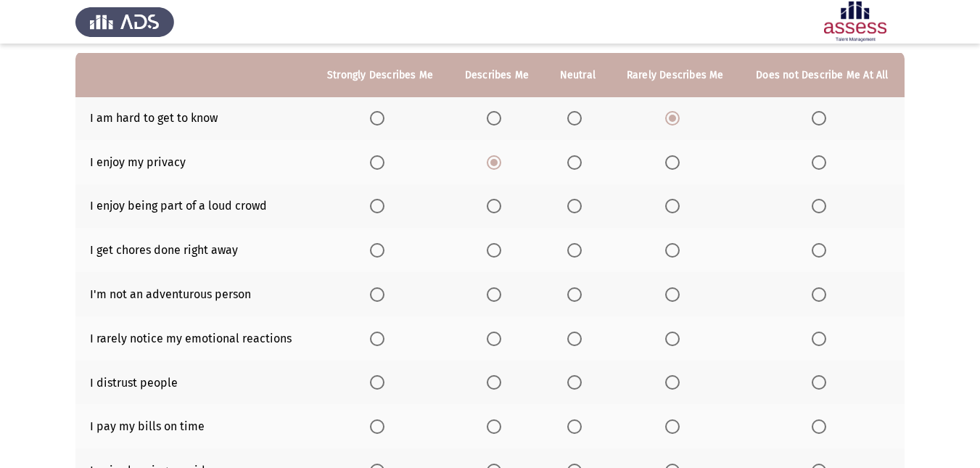
scroll to position [160, 0]
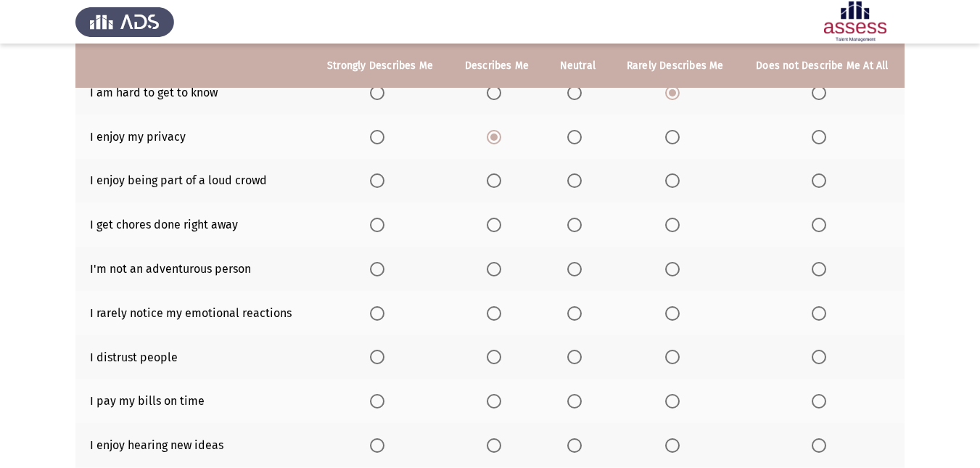
click at [501, 184] on span "Select an option" at bounding box center [494, 180] width 15 height 15
click at [501, 184] on input "Select an option" at bounding box center [494, 180] width 15 height 15
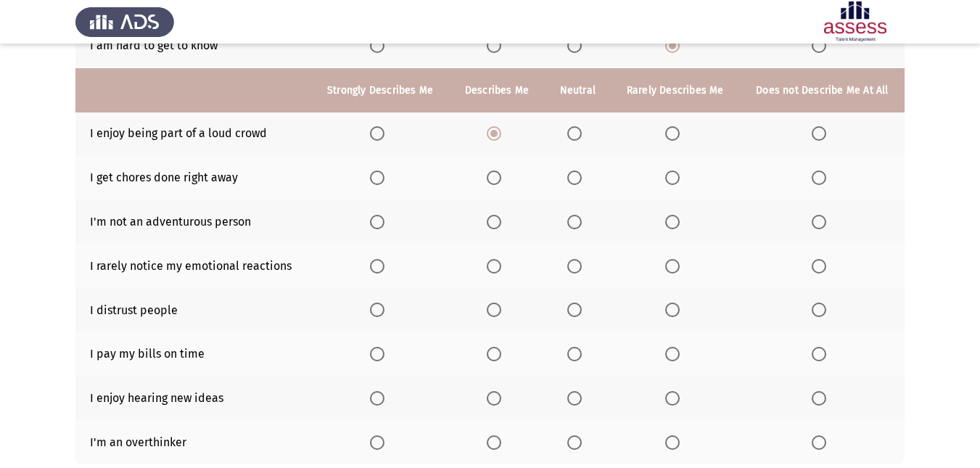
scroll to position [233, 0]
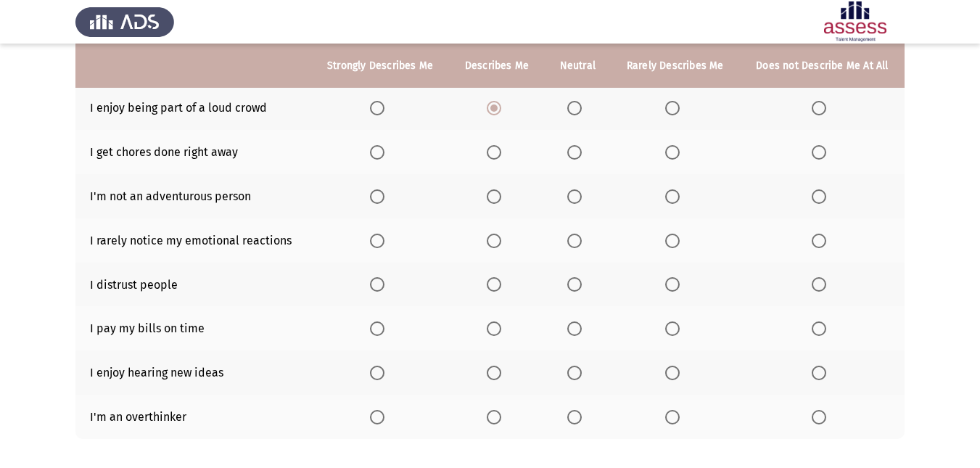
click at [826, 154] on span "Select an option" at bounding box center [818, 152] width 15 height 15
click at [826, 154] on input "Select an option" at bounding box center [818, 152] width 15 height 15
click at [684, 157] on label "Select an option" at bounding box center [675, 152] width 20 height 15
click at [679, 157] on input "Select an option" at bounding box center [672, 152] width 15 height 15
click at [814, 192] on span "Select an option" at bounding box center [818, 196] width 15 height 15
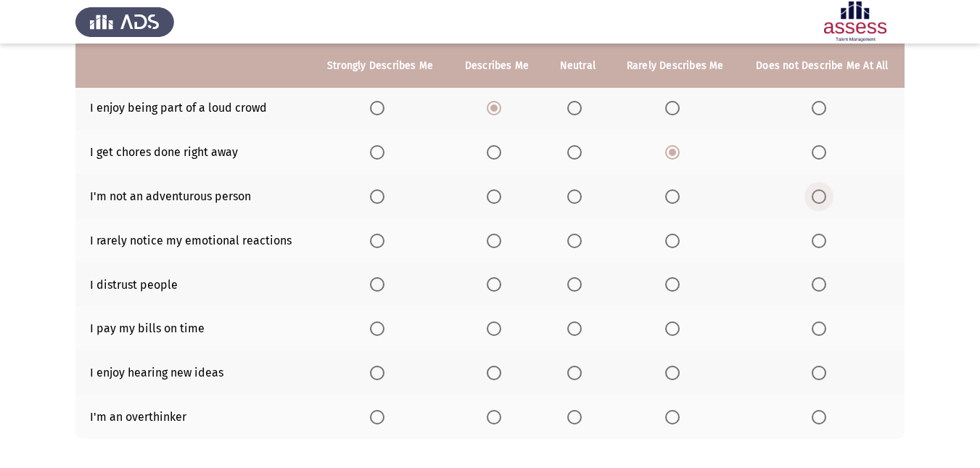
click at [814, 192] on input "Select an option" at bounding box center [818, 196] width 15 height 15
click at [577, 243] on span "Select an option" at bounding box center [574, 240] width 15 height 15
click at [577, 243] on input "Select an option" at bounding box center [574, 240] width 15 height 15
click at [671, 289] on span "Select an option" at bounding box center [672, 284] width 15 height 15
click at [671, 289] on input "Select an option" at bounding box center [672, 284] width 15 height 15
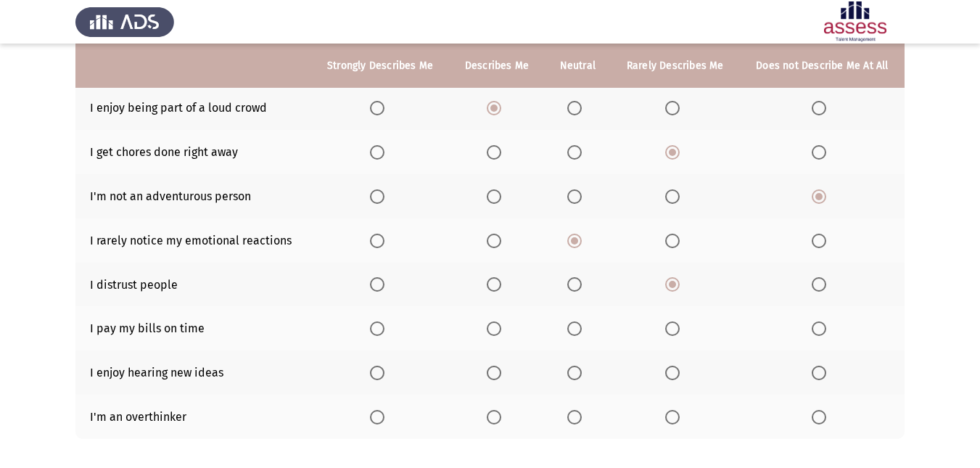
click at [671, 330] on span "Select an option" at bounding box center [672, 328] width 15 height 15
click at [671, 330] on input "Select an option" at bounding box center [672, 328] width 15 height 15
click at [492, 331] on span "Select an option" at bounding box center [494, 328] width 15 height 15
click at [492, 331] on input "Select an option" at bounding box center [494, 328] width 15 height 15
click at [505, 371] on label "Select an option" at bounding box center [497, 372] width 20 height 15
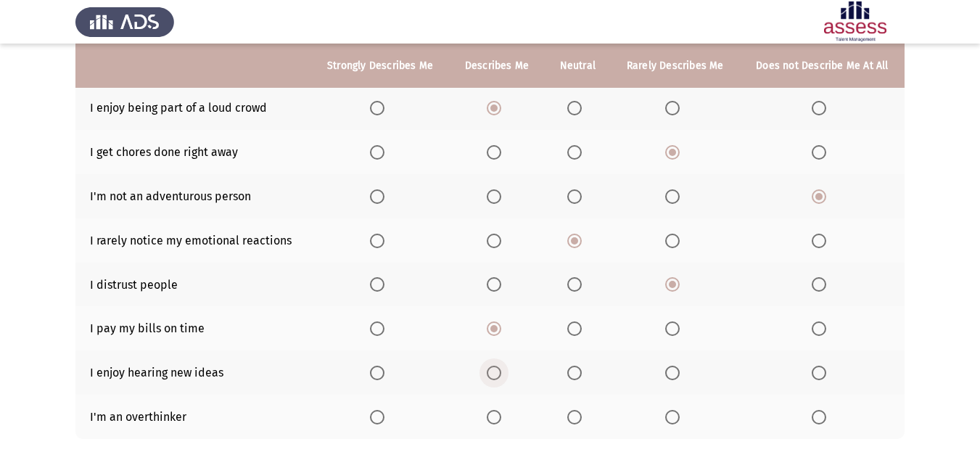
click at [501, 371] on input "Select an option" at bounding box center [494, 372] width 15 height 15
click at [590, 416] on th at bounding box center [578, 416] width 66 height 44
click at [586, 416] on th at bounding box center [578, 416] width 66 height 44
click at [585, 416] on label "Select an option" at bounding box center [577, 417] width 20 height 15
click at [582, 416] on input "Select an option" at bounding box center [574, 417] width 15 height 15
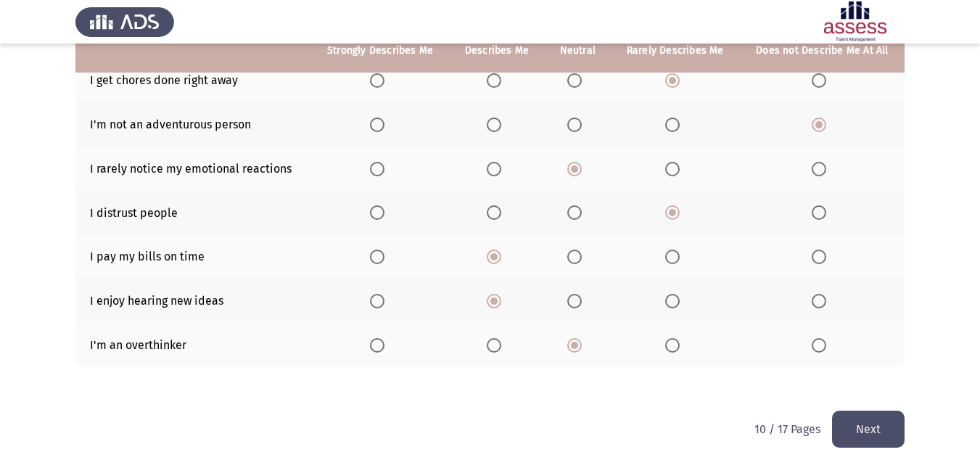
scroll to position [305, 0]
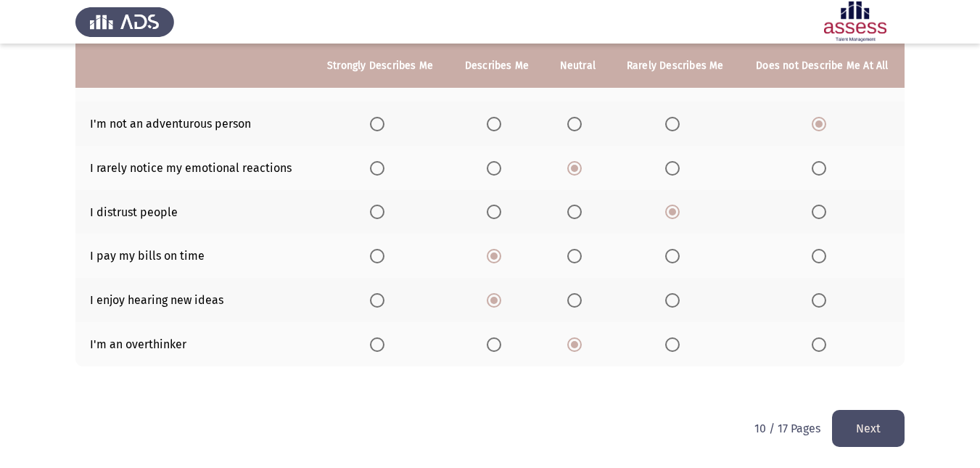
click at [878, 415] on button "Next" at bounding box center [868, 428] width 73 height 37
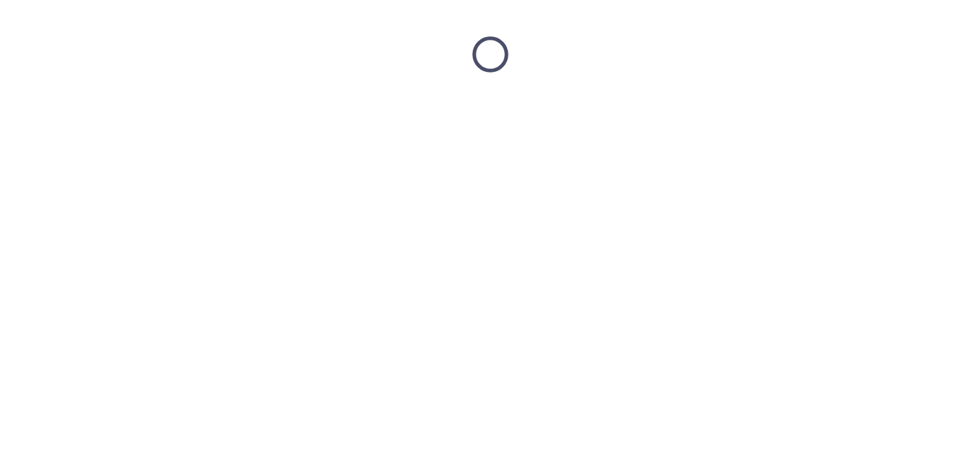
scroll to position [0, 0]
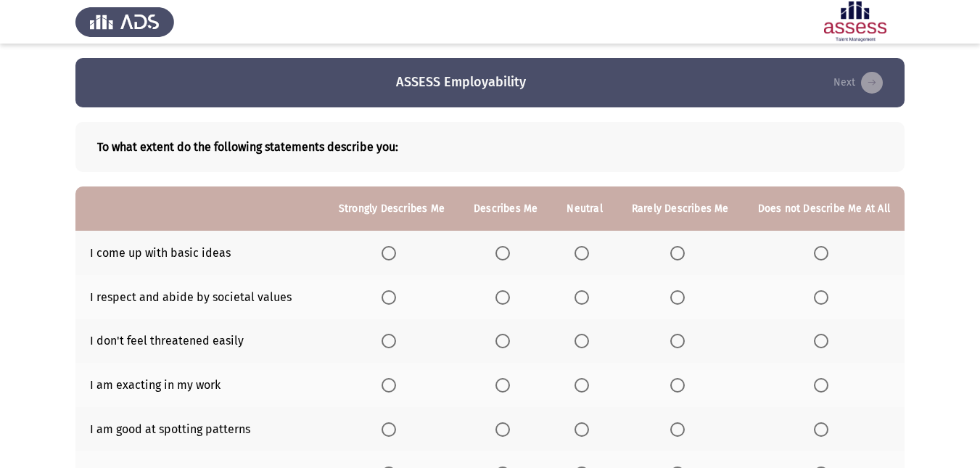
click at [595, 254] on label "Select an option" at bounding box center [584, 253] width 20 height 15
click at [589, 254] on input "Select an option" at bounding box center [581, 253] width 15 height 15
click at [601, 290] on th at bounding box center [584, 297] width 65 height 44
click at [589, 302] on span "Select an option" at bounding box center [581, 297] width 15 height 15
click at [589, 302] on input "Select an option" at bounding box center [581, 297] width 15 height 15
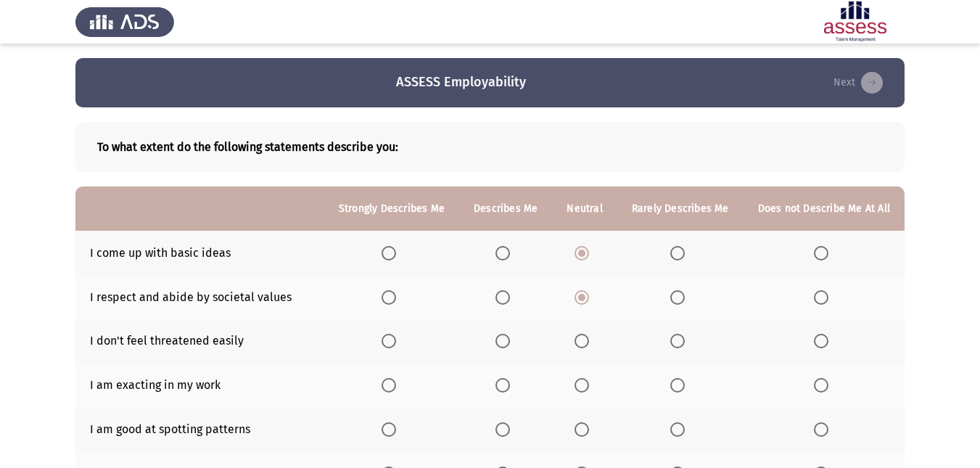
click at [517, 332] on th at bounding box center [505, 341] width 93 height 44
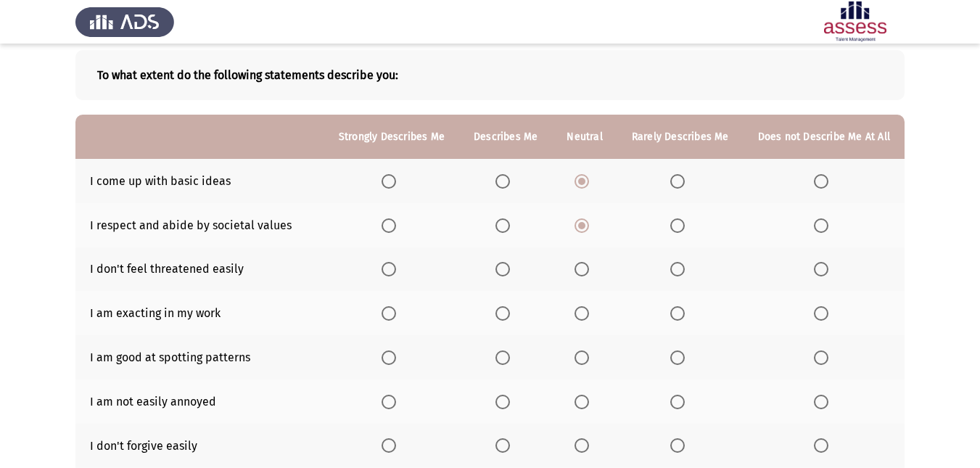
scroll to position [73, 0]
click at [508, 263] on span "Select an option" at bounding box center [502, 268] width 15 height 15
click at [508, 263] on input "Select an option" at bounding box center [502, 268] width 15 height 15
click at [503, 311] on span "Select an option" at bounding box center [502, 312] width 15 height 15
click at [503, 311] on input "Select an option" at bounding box center [502, 312] width 15 height 15
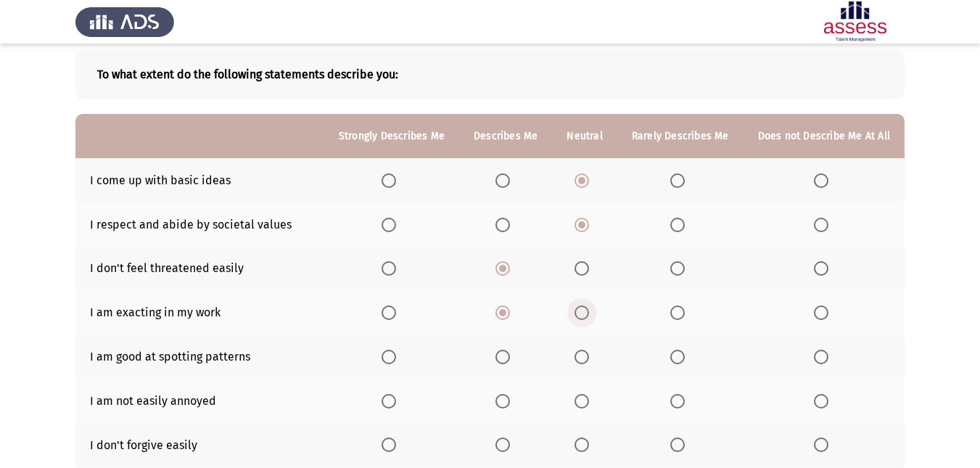
click at [589, 313] on span "Select an option" at bounding box center [581, 312] width 15 height 15
click at [589, 313] on input "Select an option" at bounding box center [581, 312] width 15 height 15
drag, startPoint x: 588, startPoint y: 341, endPoint x: 590, endPoint y: 357, distance: 16.1
click at [589, 346] on th at bounding box center [584, 356] width 65 height 44
click at [589, 357] on span "Select an option" at bounding box center [581, 356] width 15 height 15
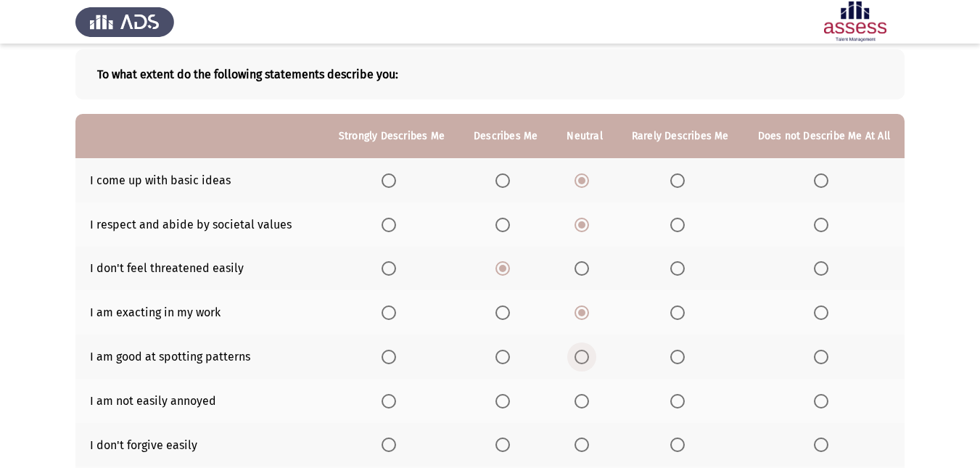
click at [589, 357] on input "Select an option" at bounding box center [581, 356] width 15 height 15
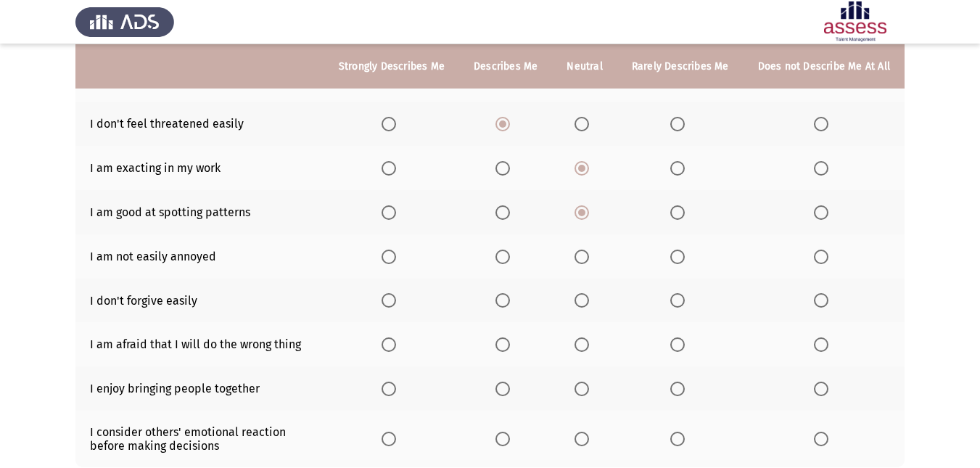
scroll to position [218, 0]
click at [396, 260] on span "Select an option" at bounding box center [388, 256] width 15 height 15
click at [396, 260] on input "Select an option" at bounding box center [388, 256] width 15 height 15
click at [675, 302] on span "Select an option" at bounding box center [677, 299] width 15 height 15
click at [675, 302] on input "Select an option" at bounding box center [677, 299] width 15 height 15
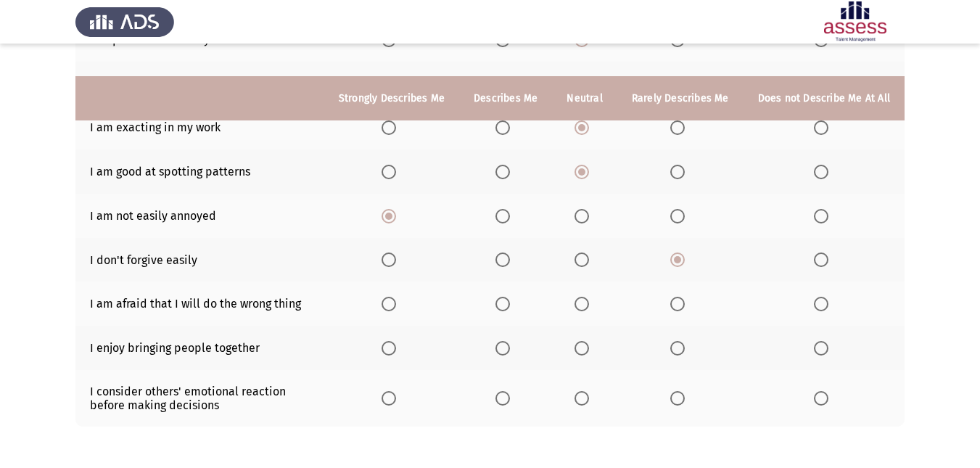
scroll to position [290, 0]
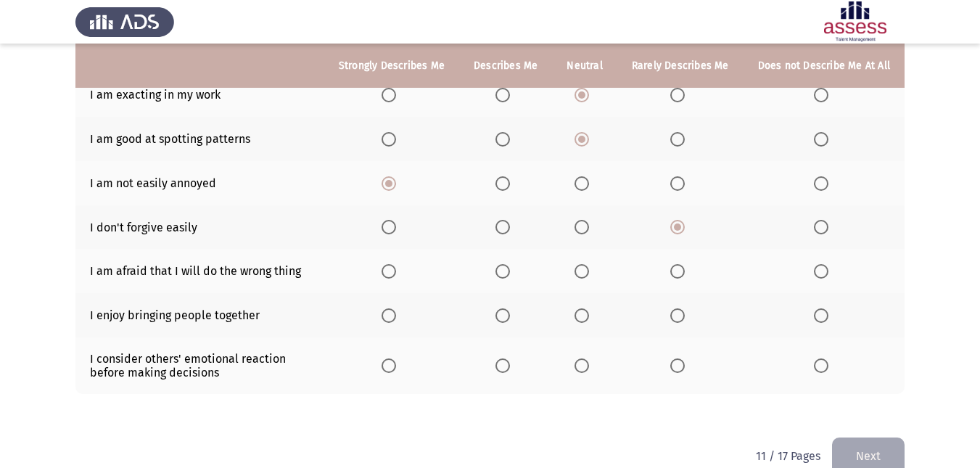
click at [677, 264] on span "Select an option" at bounding box center [677, 271] width 15 height 15
click at [677, 264] on input "Select an option" at bounding box center [677, 271] width 15 height 15
click at [589, 315] on span "Select an option" at bounding box center [581, 315] width 15 height 15
click at [589, 315] on input "Select an option" at bounding box center [581, 315] width 15 height 15
drag, startPoint x: 582, startPoint y: 370, endPoint x: 598, endPoint y: 368, distance: 16.7
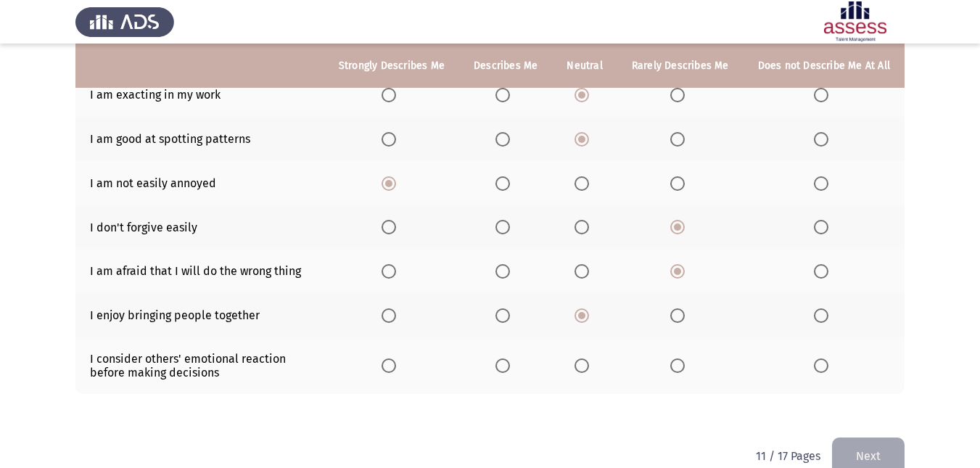
click at [595, 368] on label "Select an option" at bounding box center [584, 365] width 20 height 15
click at [589, 368] on input "Select an option" at bounding box center [581, 365] width 15 height 15
click at [892, 455] on button "Next" at bounding box center [868, 455] width 73 height 37
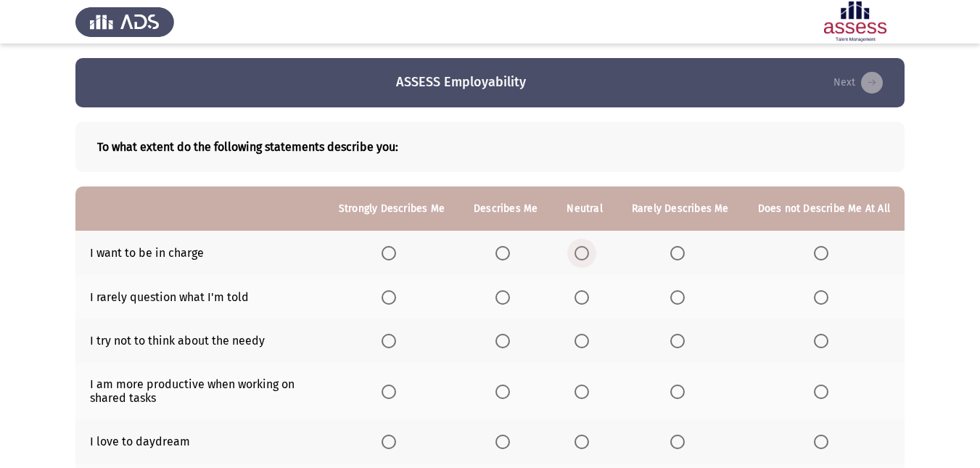
click at [581, 248] on span "Select an option" at bounding box center [581, 253] width 15 height 15
click at [581, 248] on input "Select an option" at bounding box center [581, 253] width 15 height 15
click at [680, 299] on span "Select an option" at bounding box center [677, 297] width 15 height 15
click at [680, 299] on input "Select an option" at bounding box center [677, 297] width 15 height 15
click at [592, 305] on th at bounding box center [584, 297] width 65 height 44
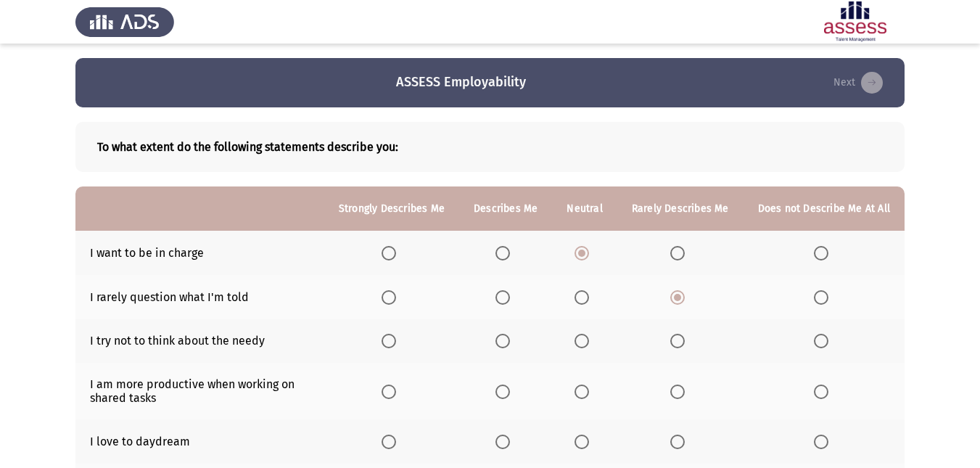
click at [582, 305] on th at bounding box center [584, 297] width 65 height 44
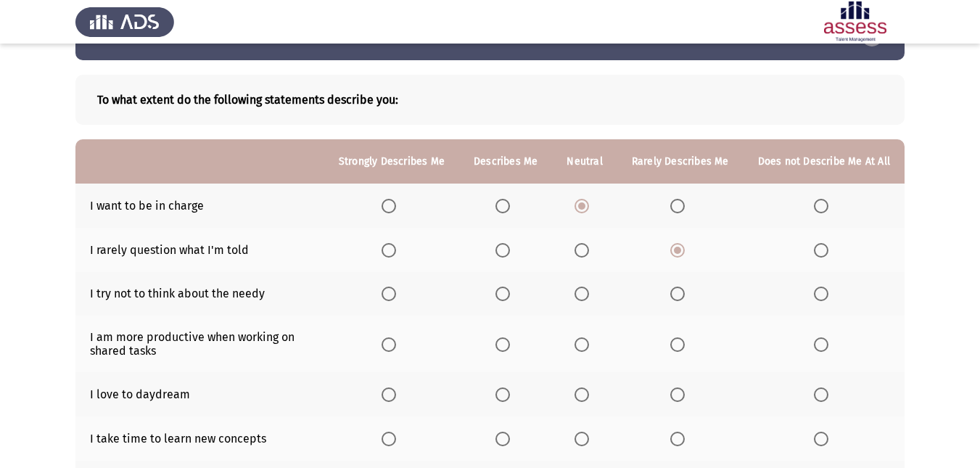
scroll to position [73, 0]
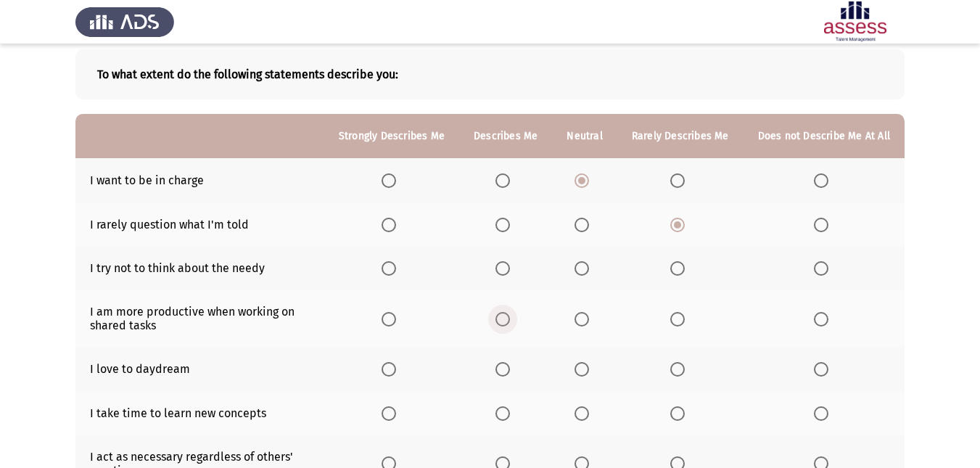
click at [505, 320] on span "Select an option" at bounding box center [502, 319] width 15 height 15
click at [505, 320] on input "Select an option" at bounding box center [502, 319] width 15 height 15
click at [587, 269] on span "Select an option" at bounding box center [581, 268] width 15 height 15
click at [587, 269] on input "Select an option" at bounding box center [581, 268] width 15 height 15
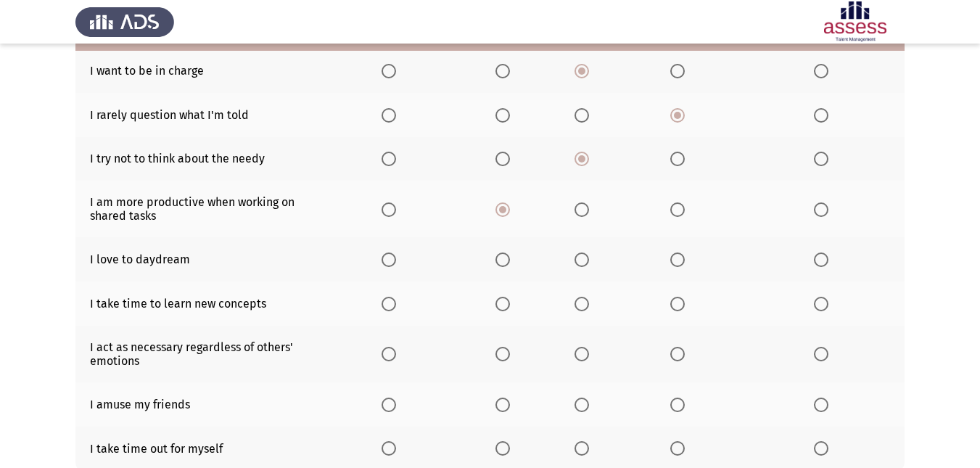
scroll to position [218, 0]
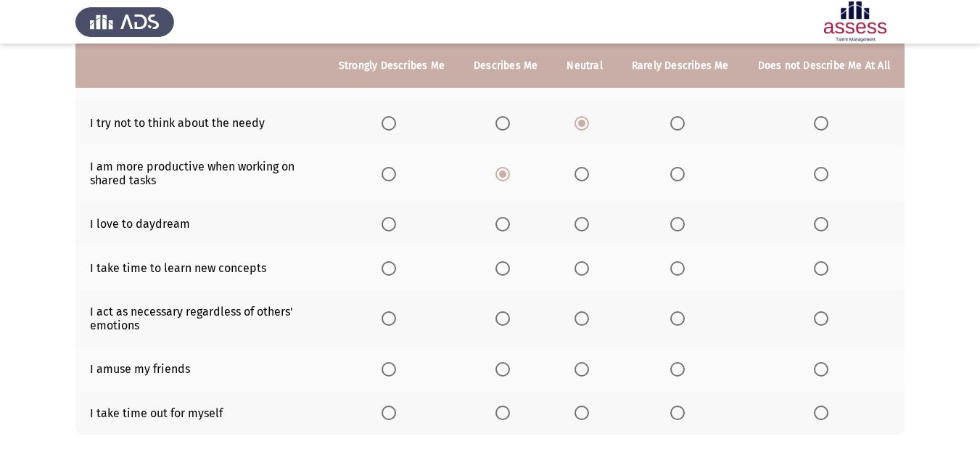
click at [589, 230] on span "Select an option" at bounding box center [581, 224] width 15 height 15
click at [589, 230] on input "Select an option" at bounding box center [581, 224] width 15 height 15
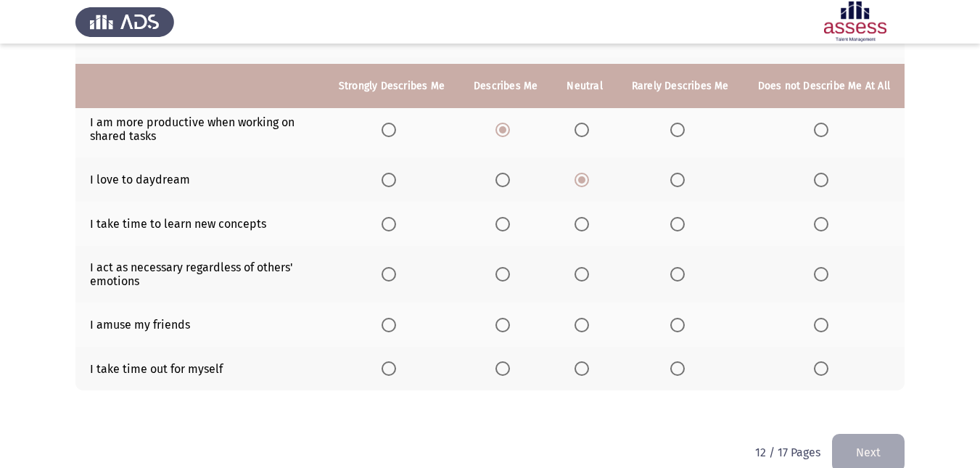
scroll to position [286, 0]
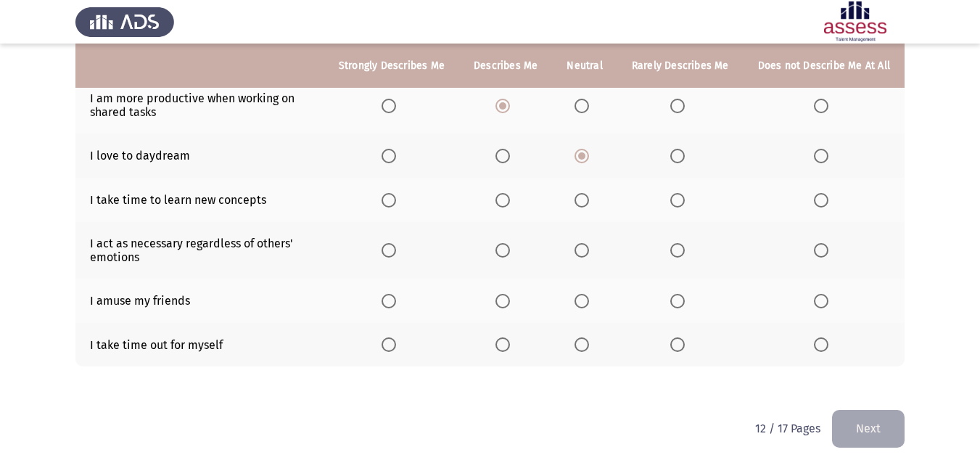
click at [677, 202] on span "Select an option" at bounding box center [677, 200] width 15 height 15
click at [677, 202] on input "Select an option" at bounding box center [677, 200] width 15 height 15
click at [595, 249] on label "Select an option" at bounding box center [584, 250] width 20 height 15
click at [589, 249] on input "Select an option" at bounding box center [581, 250] width 15 height 15
click at [587, 293] on mat-radio-button "Select an option" at bounding box center [584, 300] width 20 height 15
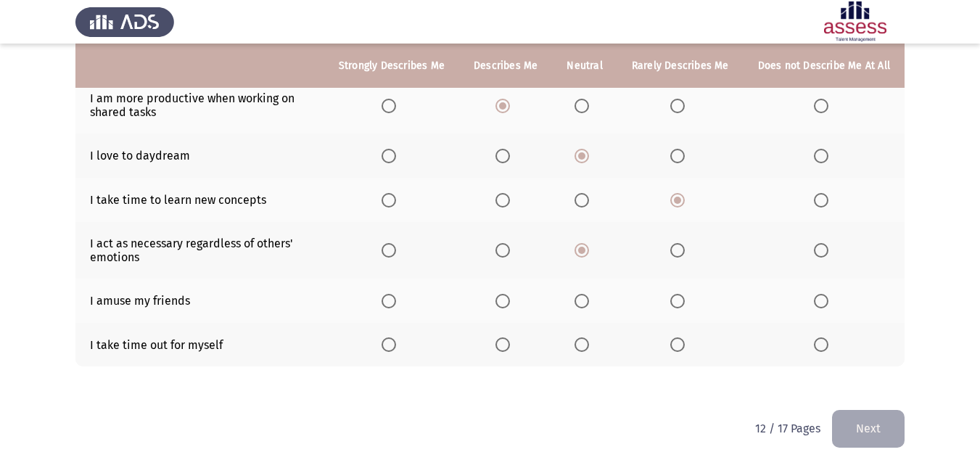
drag, startPoint x: 595, startPoint y: 287, endPoint x: 586, endPoint y: 307, distance: 21.7
click at [595, 288] on th at bounding box center [584, 300] width 65 height 44
click at [584, 305] on span "Select an option" at bounding box center [581, 301] width 15 height 15
click at [584, 305] on input "Select an option" at bounding box center [581, 301] width 15 height 15
click at [500, 347] on span "Select an option" at bounding box center [502, 344] width 15 height 15
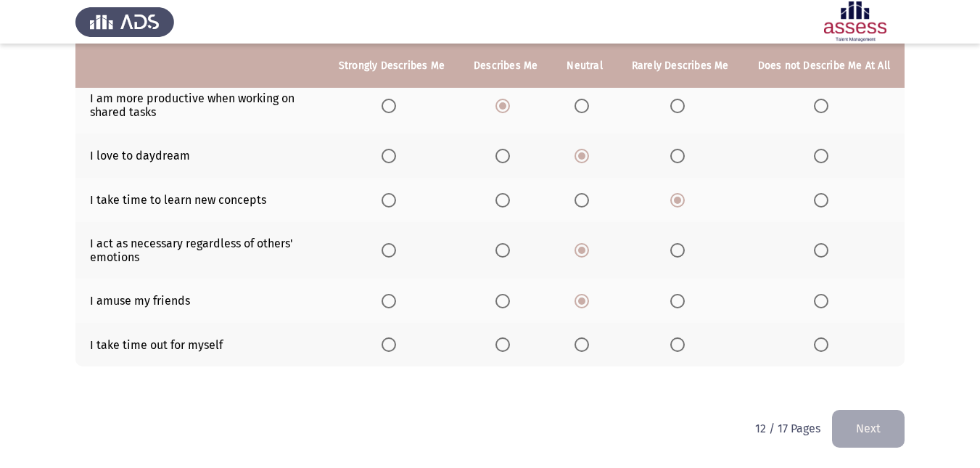
click at [500, 347] on input "Select an option" at bounding box center [502, 344] width 15 height 15
click at [892, 429] on button "Next" at bounding box center [868, 428] width 73 height 37
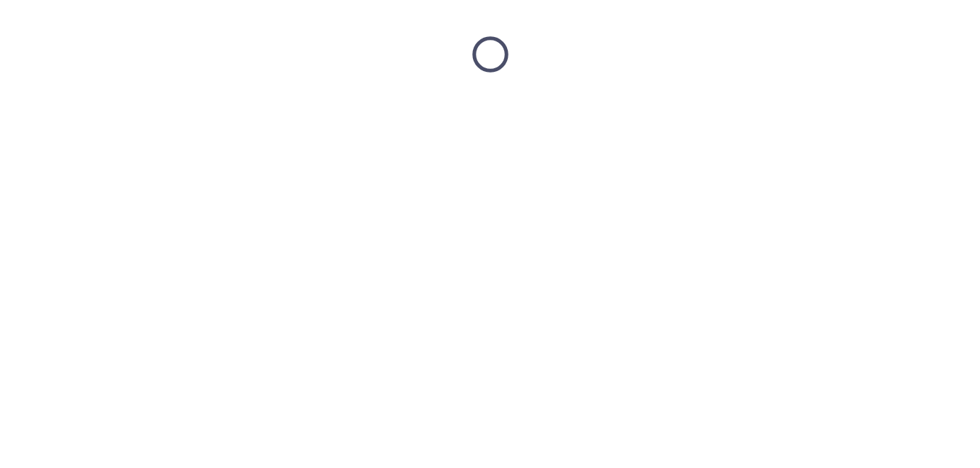
scroll to position [0, 0]
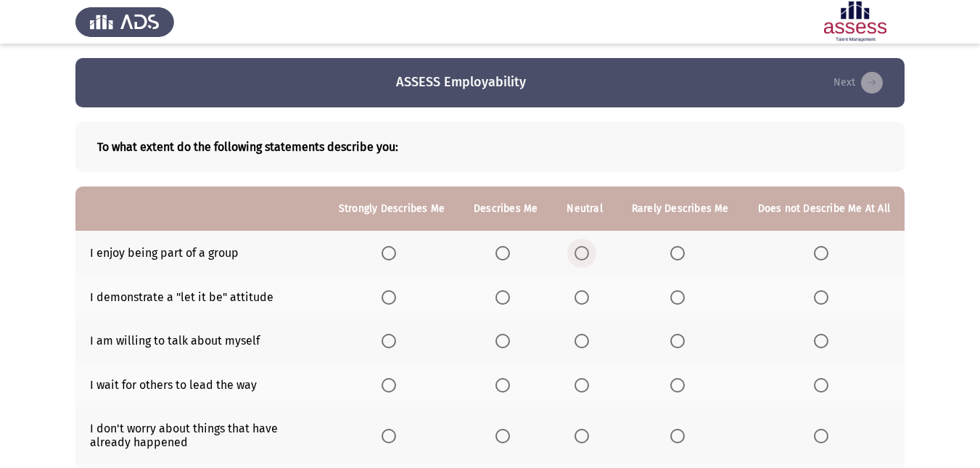
click at [589, 258] on span "Select an option" at bounding box center [581, 253] width 15 height 15
click at [589, 258] on input "Select an option" at bounding box center [581, 253] width 15 height 15
click at [577, 297] on th at bounding box center [584, 297] width 65 height 44
click at [581, 296] on span "Select an option" at bounding box center [581, 297] width 15 height 15
click at [581, 296] on input "Select an option" at bounding box center [581, 297] width 15 height 15
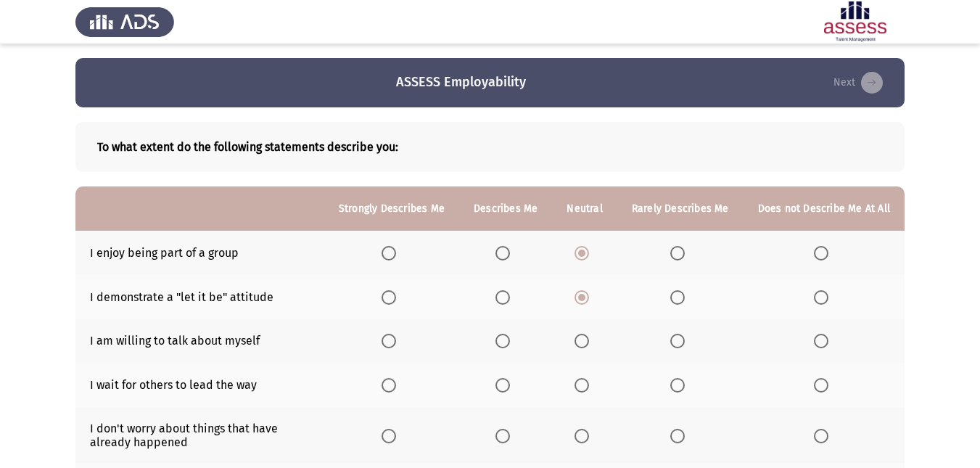
click at [679, 344] on span "Select an option" at bounding box center [677, 341] width 15 height 15
click at [679, 344] on input "Select an option" at bounding box center [677, 341] width 15 height 15
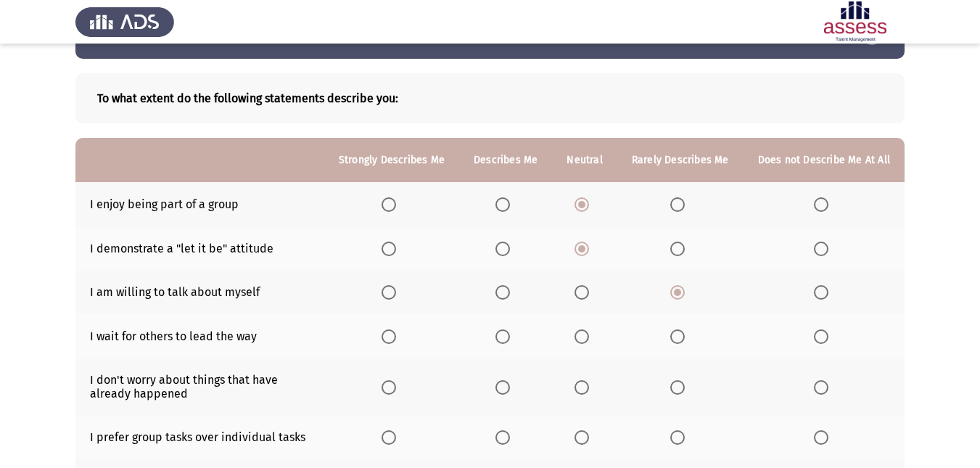
scroll to position [73, 0]
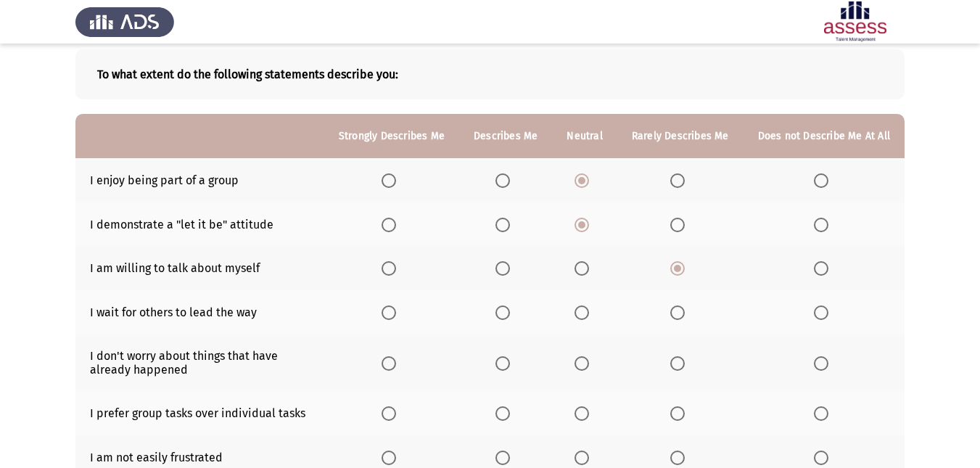
click at [583, 306] on span "Select an option" at bounding box center [581, 312] width 15 height 15
click at [583, 306] on input "Select an option" at bounding box center [581, 312] width 15 height 15
click at [505, 362] on span "Select an option" at bounding box center [502, 363] width 15 height 15
click at [505, 362] on input "Select an option" at bounding box center [502, 363] width 15 height 15
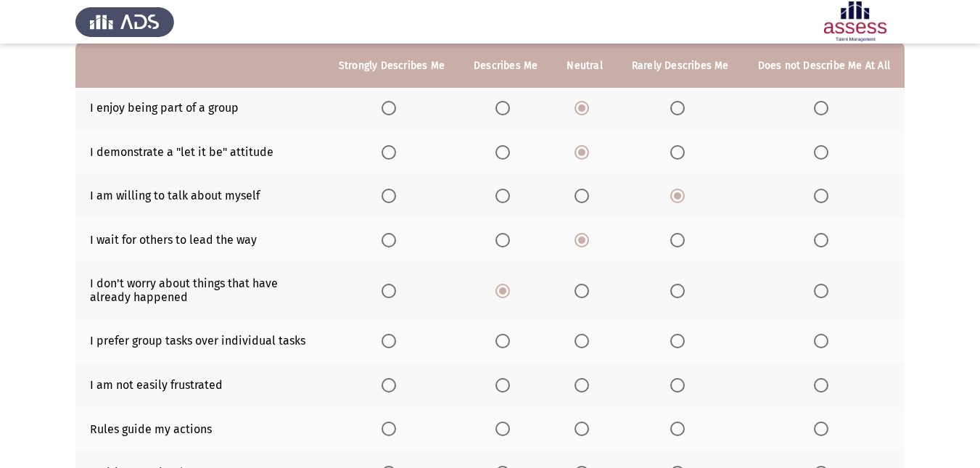
click at [502, 346] on span "Select an option" at bounding box center [502, 341] width 15 height 15
click at [502, 346] on input "Select an option" at bounding box center [502, 341] width 15 height 15
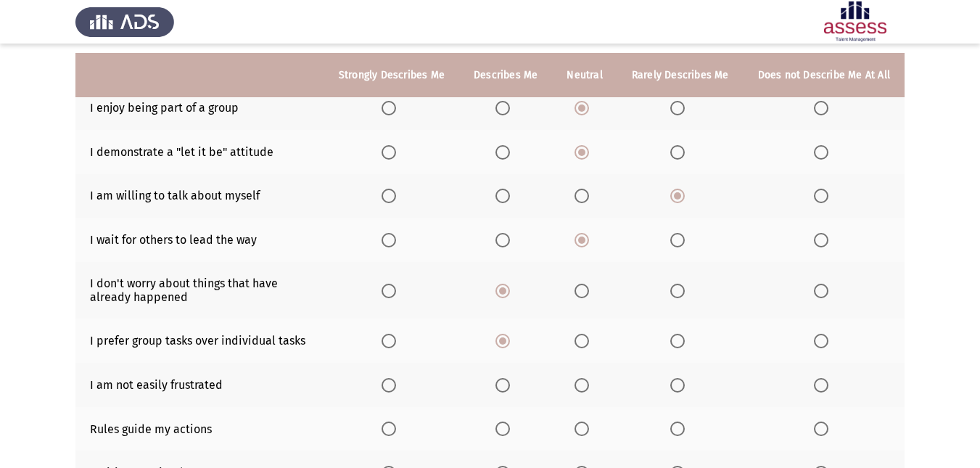
scroll to position [218, 0]
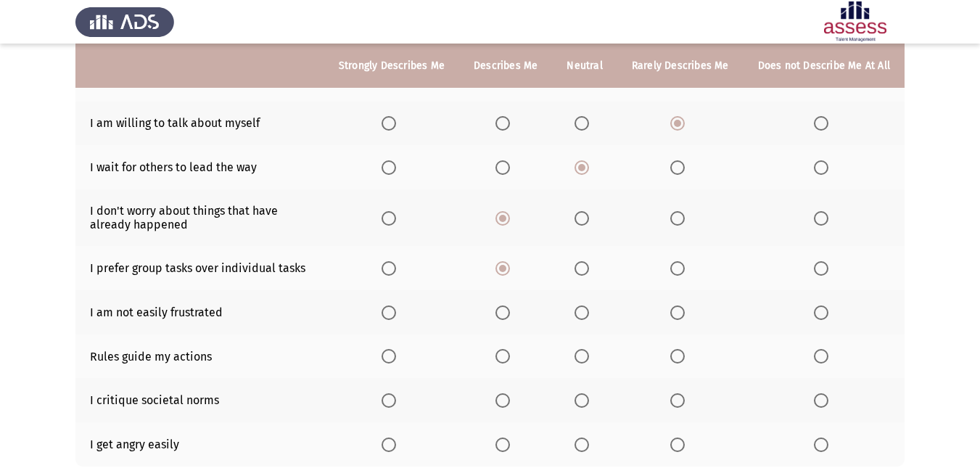
click at [377, 318] on th at bounding box center [391, 312] width 135 height 44
click at [396, 315] on span "Select an option" at bounding box center [388, 312] width 15 height 15
click at [396, 315] on input "Select an option" at bounding box center [388, 312] width 15 height 15
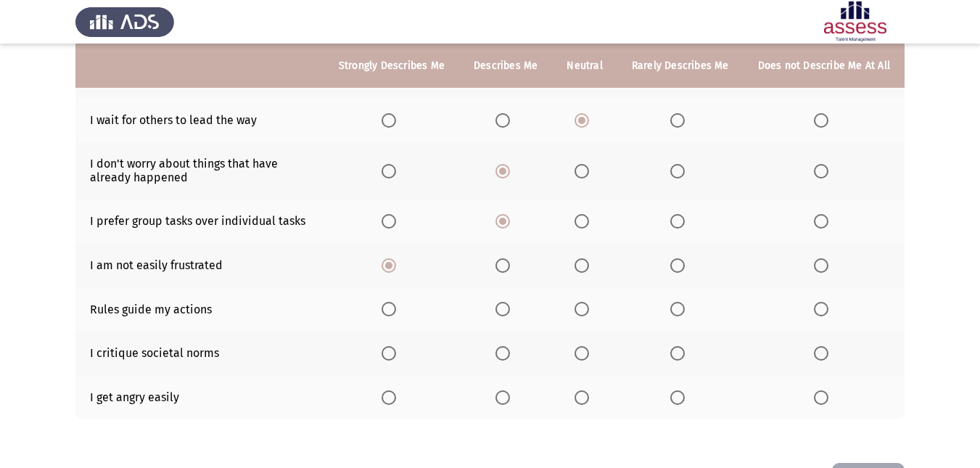
scroll to position [290, 0]
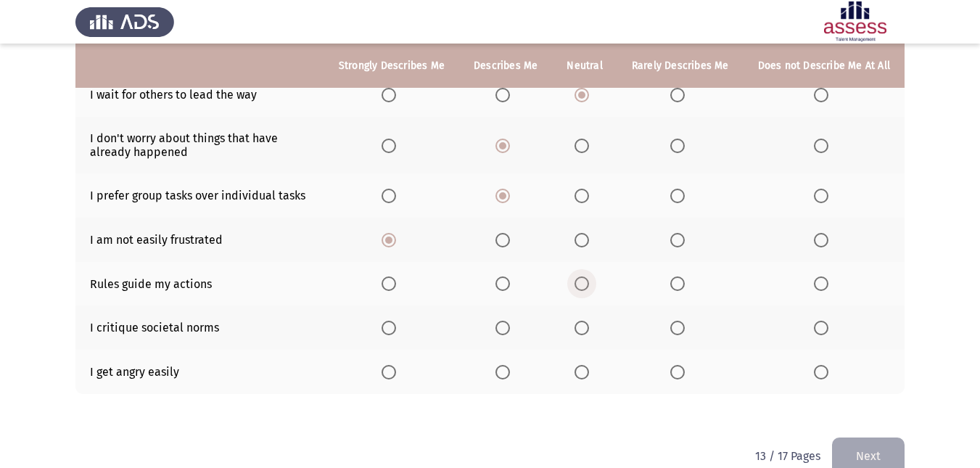
click at [579, 284] on span "Select an option" at bounding box center [581, 283] width 15 height 15
click at [579, 284] on input "Select an option" at bounding box center [581, 283] width 15 height 15
click at [581, 327] on span "Select an option" at bounding box center [581, 327] width 15 height 15
click at [581, 327] on input "Select an option" at bounding box center [581, 327] width 15 height 15
click at [824, 381] on th at bounding box center [823, 371] width 161 height 44
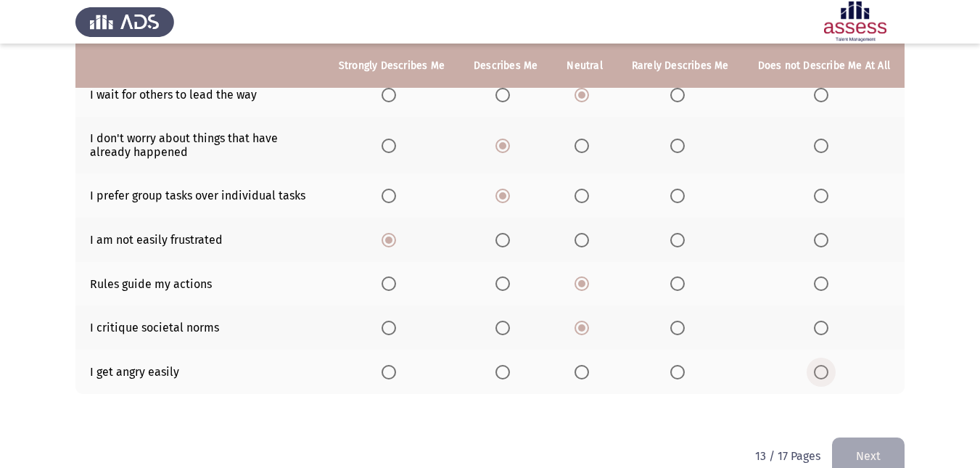
click at [814, 367] on span "Select an option" at bounding box center [821, 372] width 15 height 15
click at [814, 367] on input "Select an option" at bounding box center [821, 372] width 15 height 15
click at [871, 454] on button "Next" at bounding box center [868, 455] width 73 height 37
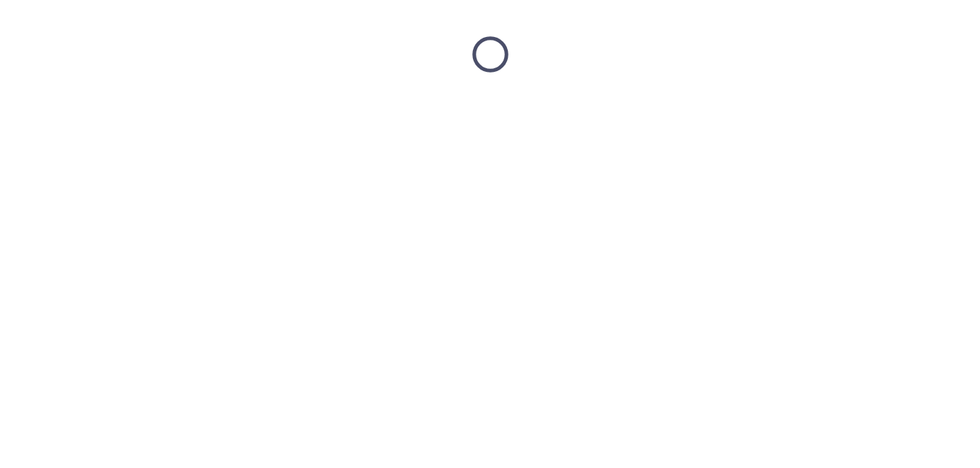
scroll to position [0, 0]
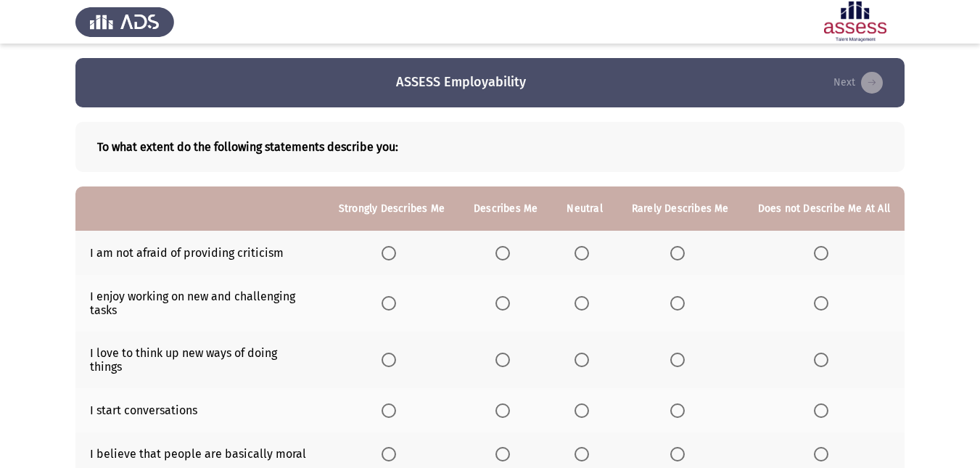
click at [594, 255] on label "Select an option" at bounding box center [584, 253] width 20 height 15
click at [589, 255] on input "Select an option" at bounding box center [581, 253] width 15 height 15
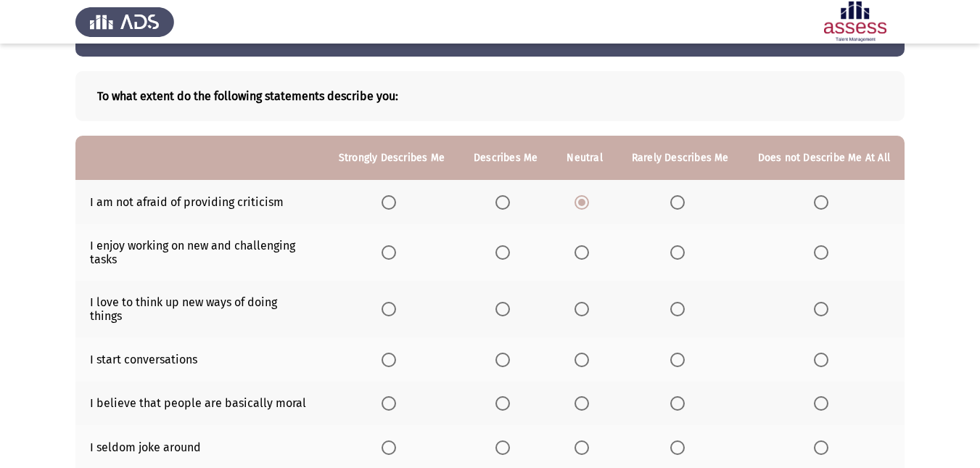
scroll to position [73, 0]
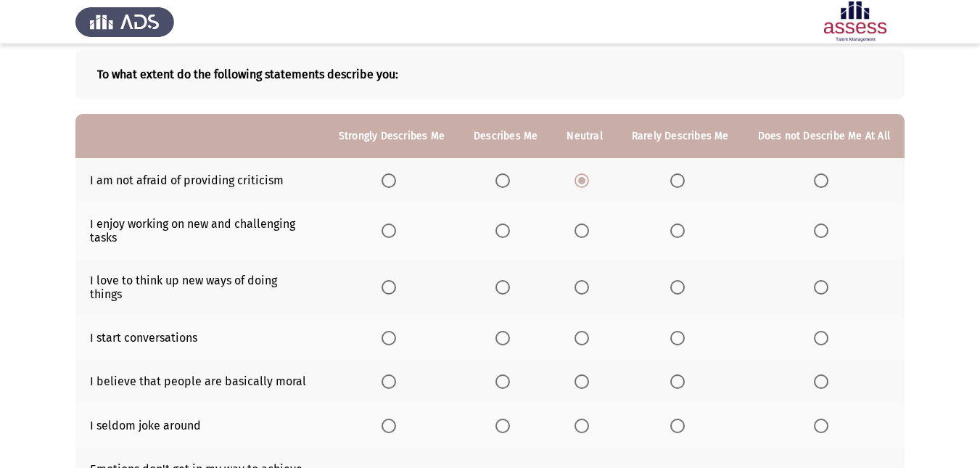
click at [509, 230] on span "Select an option" at bounding box center [502, 230] width 15 height 15
click at [509, 230] on input "Select an option" at bounding box center [502, 230] width 15 height 15
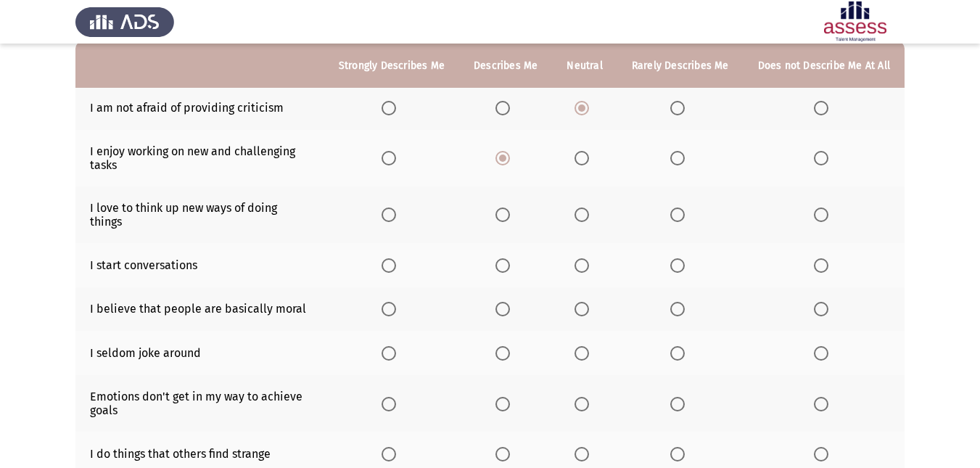
click at [508, 218] on th at bounding box center [505, 214] width 93 height 57
click at [507, 215] on span "Select an option" at bounding box center [502, 214] width 15 height 15
click at [507, 215] on input "Select an option" at bounding box center [502, 214] width 15 height 15
click at [505, 258] on span "Select an option" at bounding box center [502, 265] width 15 height 15
click at [505, 258] on input "Select an option" at bounding box center [502, 265] width 15 height 15
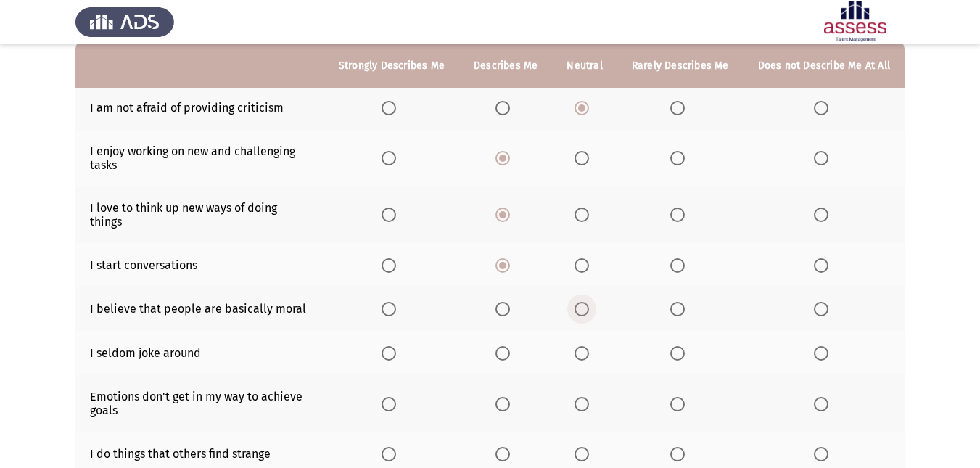
click at [586, 302] on span "Select an option" at bounding box center [581, 309] width 15 height 15
click at [586, 302] on input "Select an option" at bounding box center [581, 309] width 15 height 15
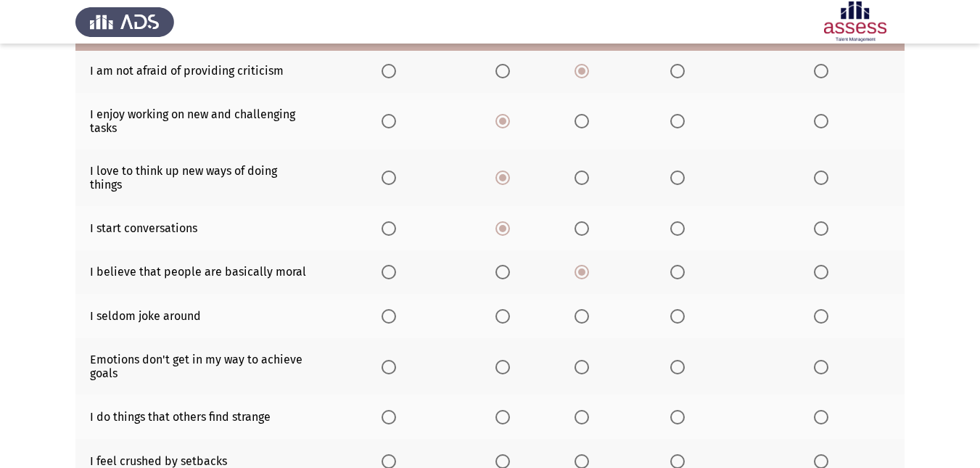
scroll to position [218, 0]
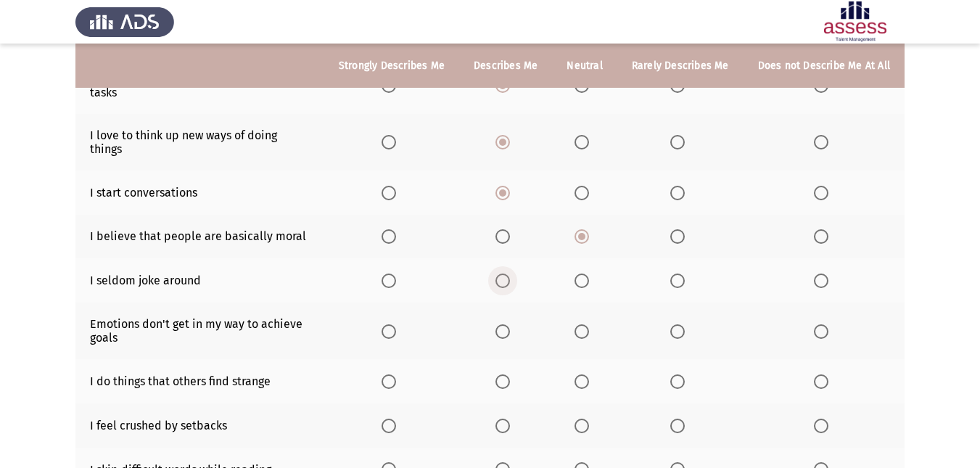
click at [508, 273] on span "Select an option" at bounding box center [502, 280] width 15 height 15
click at [508, 273] on input "Select an option" at bounding box center [502, 280] width 15 height 15
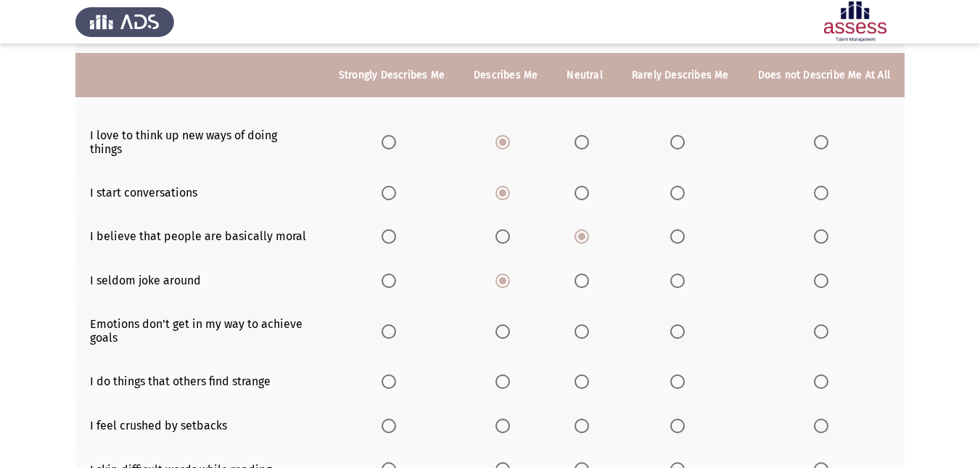
scroll to position [290, 0]
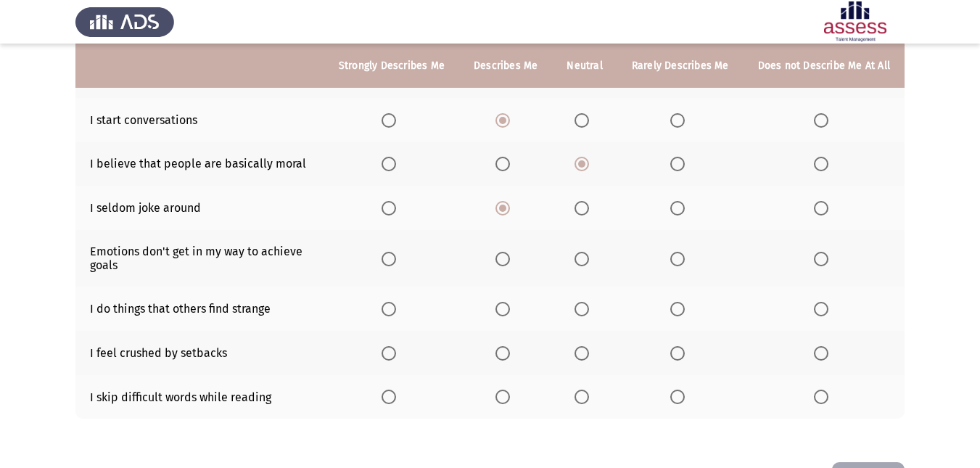
click at [510, 233] on th at bounding box center [505, 258] width 93 height 57
click at [504, 252] on span "Select an option" at bounding box center [502, 259] width 15 height 15
click at [504, 252] on input "Select an option" at bounding box center [502, 259] width 15 height 15
click at [583, 302] on span "Select an option" at bounding box center [581, 309] width 15 height 15
click at [583, 302] on input "Select an option" at bounding box center [581, 309] width 15 height 15
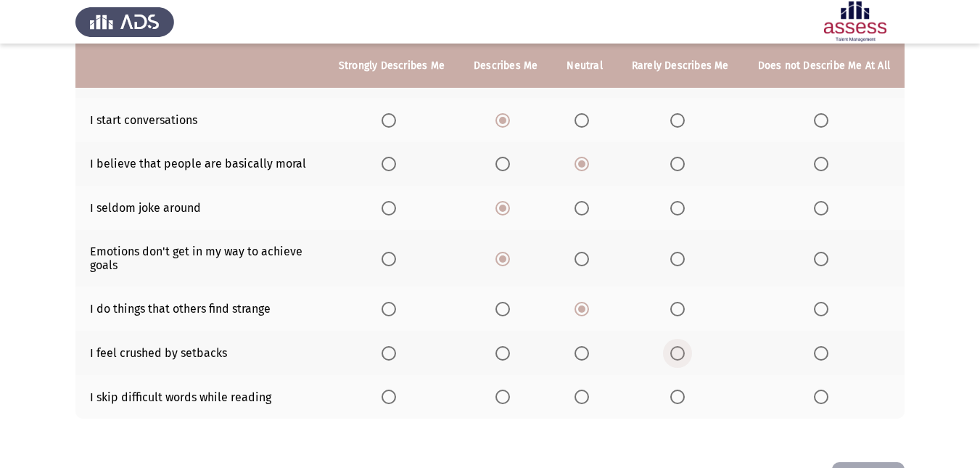
click at [677, 346] on span "Select an option" at bounding box center [677, 353] width 15 height 15
click at [677, 346] on input "Select an option" at bounding box center [677, 353] width 15 height 15
click at [823, 389] on span "Select an option" at bounding box center [821, 396] width 15 height 15
click at [823, 389] on input "Select an option" at bounding box center [821, 396] width 15 height 15
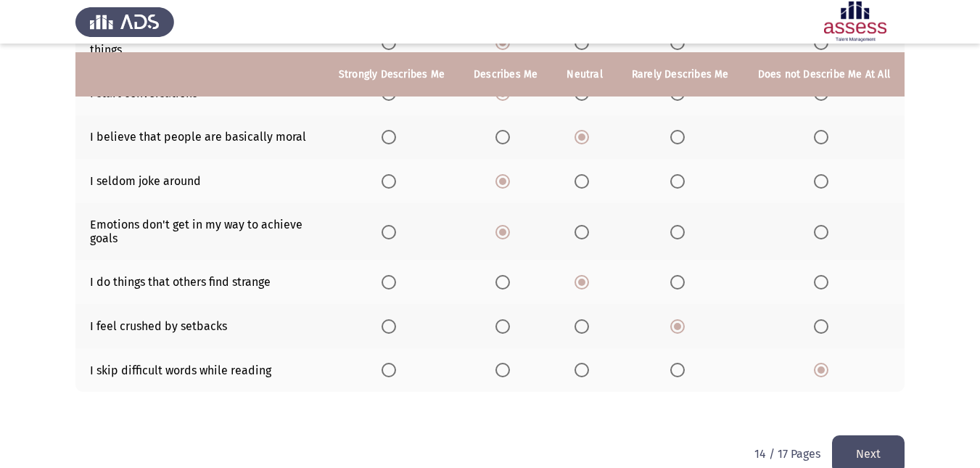
scroll to position [330, 0]
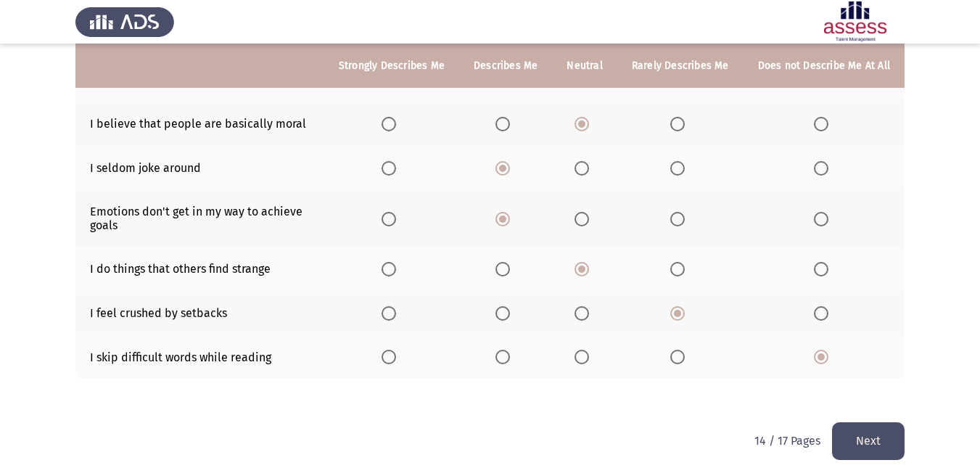
drag, startPoint x: 858, startPoint y: 443, endPoint x: 863, endPoint y: 437, distance: 8.3
click at [858, 442] on button "Next" at bounding box center [868, 440] width 73 height 37
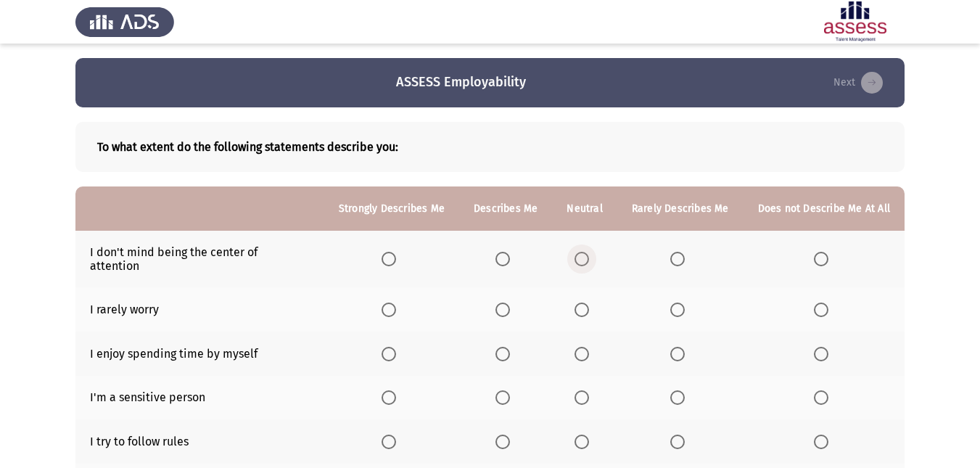
click at [589, 252] on span "Select an option" at bounding box center [581, 259] width 15 height 15
click at [589, 252] on input "Select an option" at bounding box center [581, 259] width 15 height 15
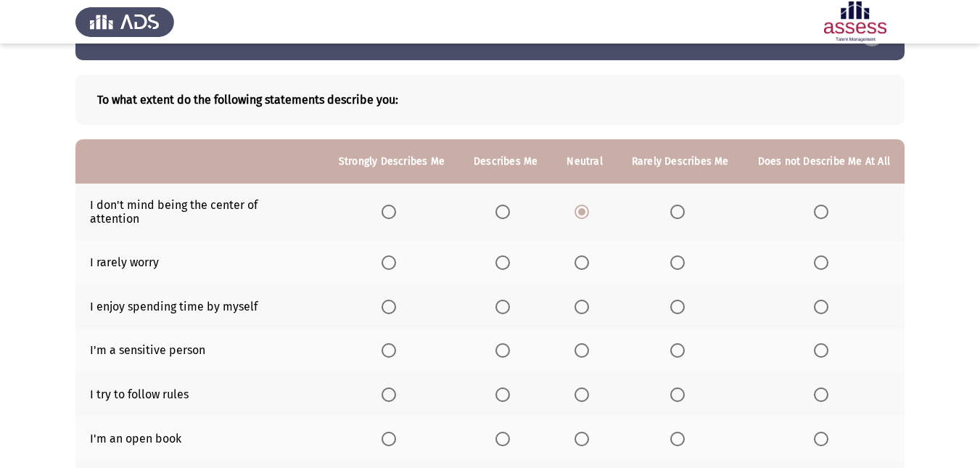
scroll to position [73, 0]
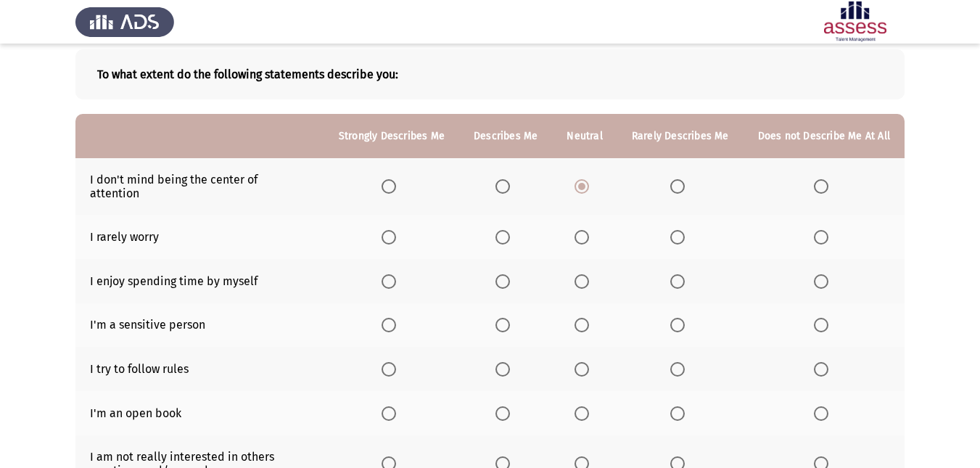
click at [505, 230] on span "Select an option" at bounding box center [502, 237] width 15 height 15
click at [505, 230] on input "Select an option" at bounding box center [502, 237] width 15 height 15
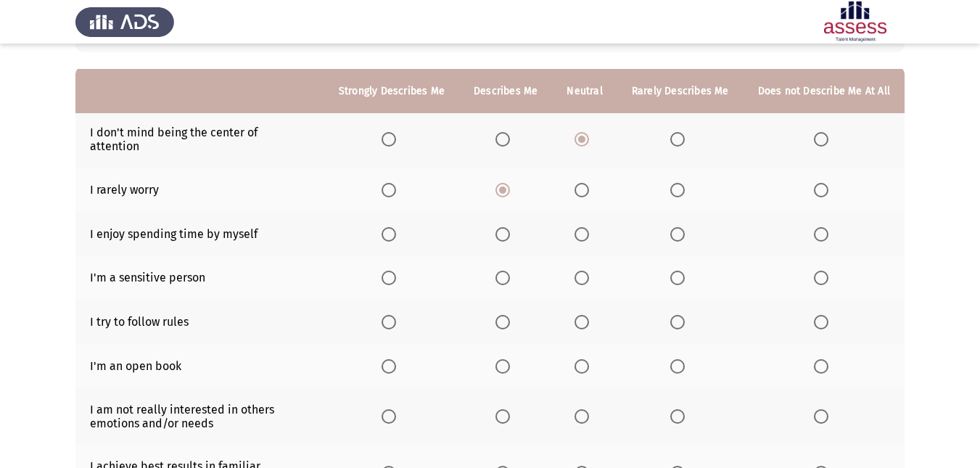
scroll to position [145, 0]
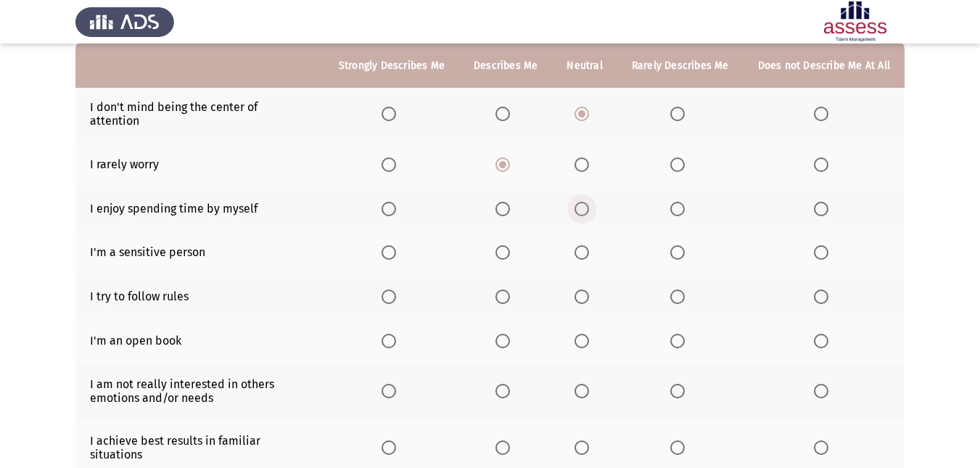
click at [589, 202] on span "Select an option" at bounding box center [581, 209] width 15 height 15
click at [589, 202] on input "Select an option" at bounding box center [581, 209] width 15 height 15
click at [827, 245] on span "Select an option" at bounding box center [821, 252] width 15 height 15
click at [827, 245] on input "Select an option" at bounding box center [821, 252] width 15 height 15
click at [675, 245] on span "Select an option" at bounding box center [677, 252] width 15 height 15
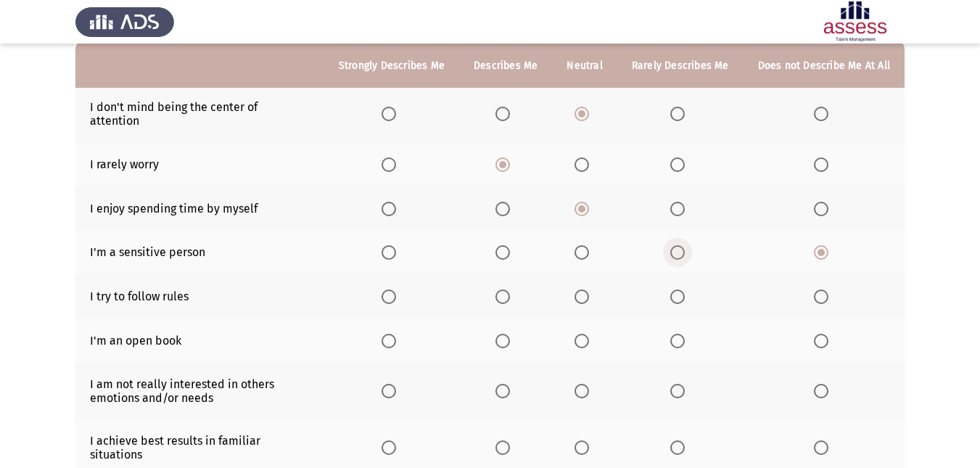
click at [675, 245] on input "Select an option" at bounding box center [677, 252] width 15 height 15
click at [581, 289] on span "Select an option" at bounding box center [581, 296] width 15 height 15
click at [581, 289] on input "Select an option" at bounding box center [581, 296] width 15 height 15
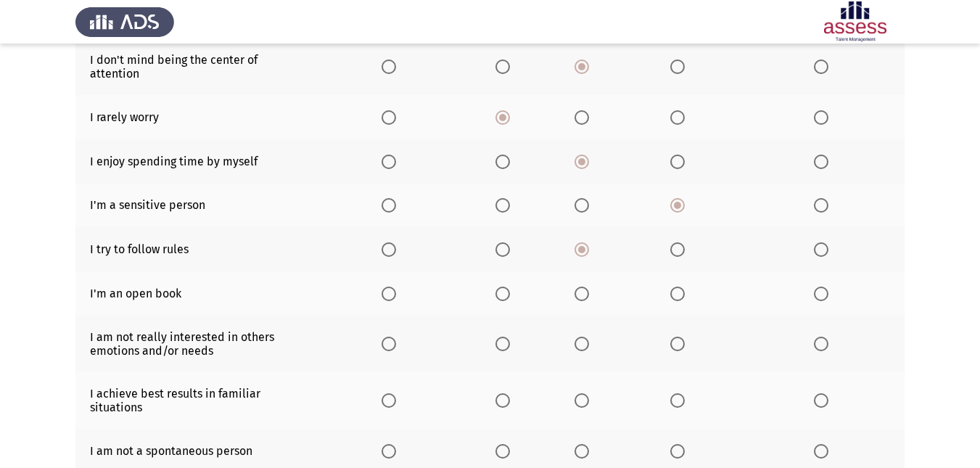
scroll to position [218, 0]
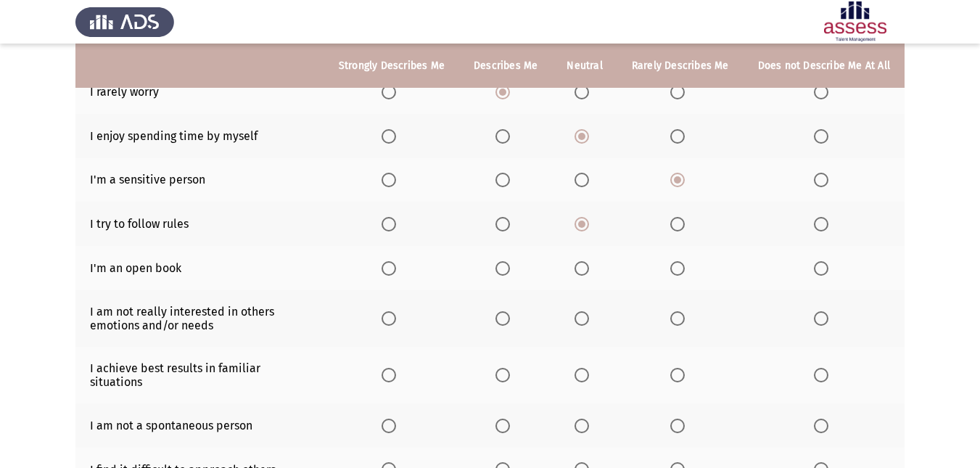
click at [584, 261] on span "Select an option" at bounding box center [581, 268] width 15 height 15
click at [584, 261] on input "Select an option" at bounding box center [581, 268] width 15 height 15
click at [675, 261] on span "Select an option" at bounding box center [677, 268] width 15 height 15
click at [675, 261] on input "Select an option" at bounding box center [677, 268] width 15 height 15
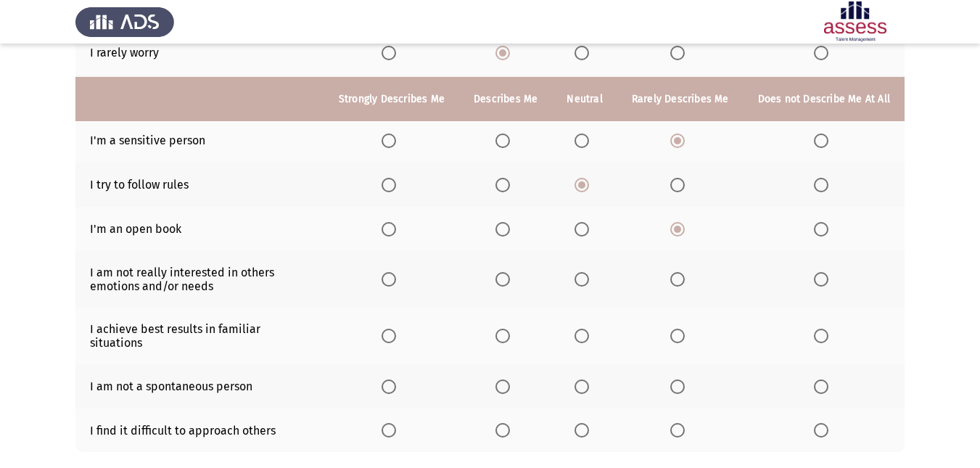
scroll to position [290, 0]
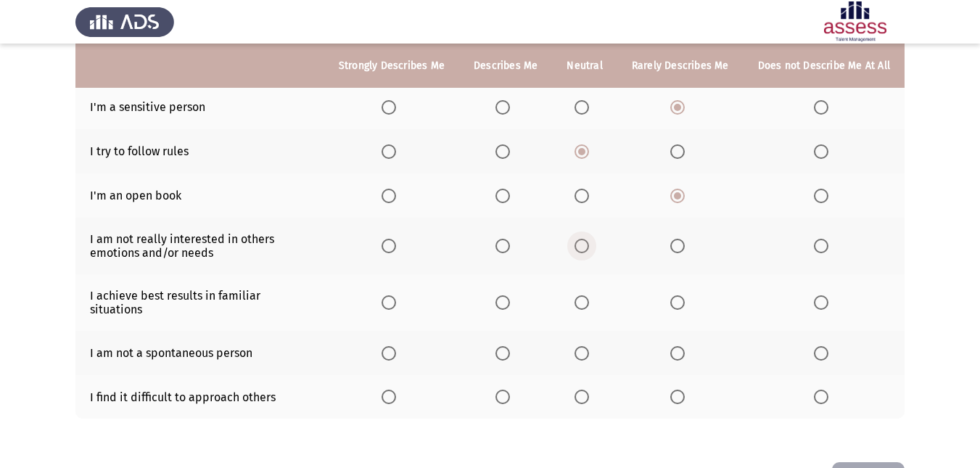
drag, startPoint x: 583, startPoint y: 230, endPoint x: 590, endPoint y: 223, distance: 9.8
click at [590, 223] on th at bounding box center [584, 246] width 65 height 57
click at [581, 244] on th at bounding box center [584, 246] width 65 height 57
click at [585, 241] on th at bounding box center [584, 246] width 65 height 57
click at [579, 239] on span "Select an option" at bounding box center [581, 246] width 15 height 15
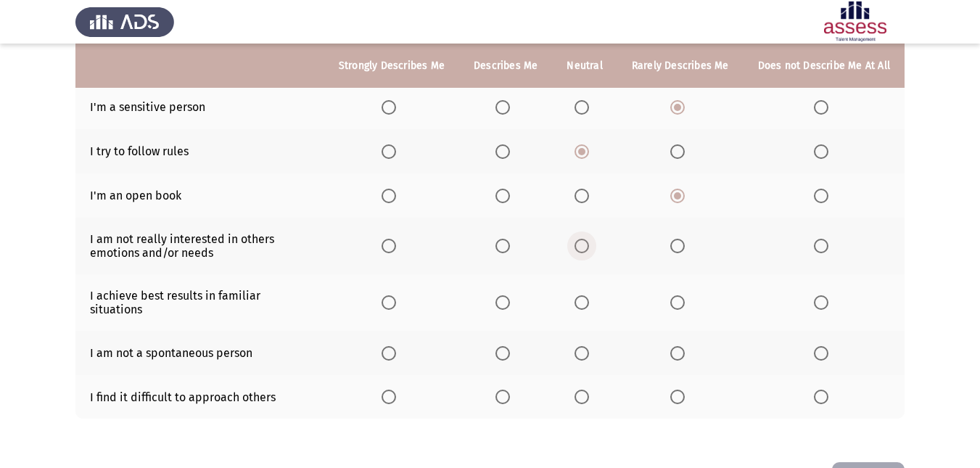
click at [579, 239] on input "Select an option" at bounding box center [581, 246] width 15 height 15
click at [579, 295] on span "Select an option" at bounding box center [581, 302] width 15 height 15
click at [579, 295] on input "Select an option" at bounding box center [581, 302] width 15 height 15
click at [607, 331] on th at bounding box center [584, 353] width 65 height 44
click at [583, 346] on span "Select an option" at bounding box center [581, 353] width 15 height 15
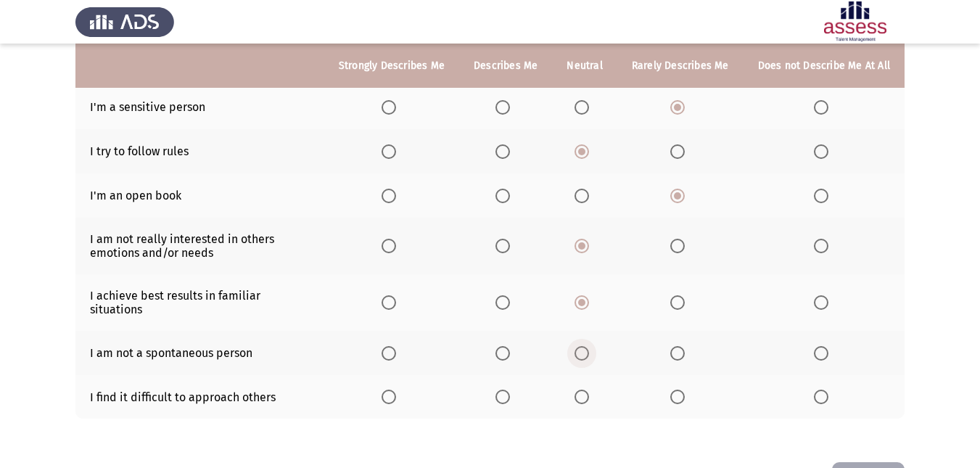
click at [583, 346] on input "Select an option" at bounding box center [581, 353] width 15 height 15
drag, startPoint x: 682, startPoint y: 369, endPoint x: 875, endPoint y: 428, distance: 201.6
click at [682, 389] on span "Select an option" at bounding box center [677, 396] width 15 height 15
click at [682, 389] on input "Select an option" at bounding box center [677, 396] width 15 height 15
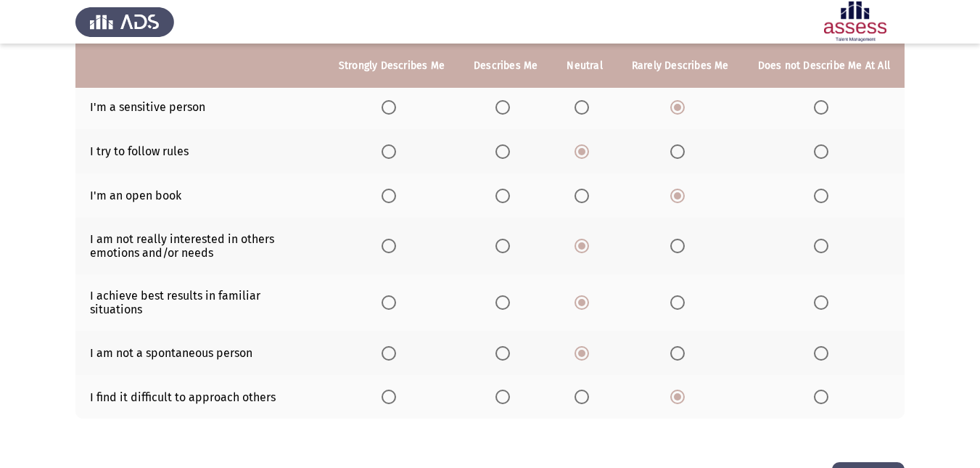
scroll to position [0, 0]
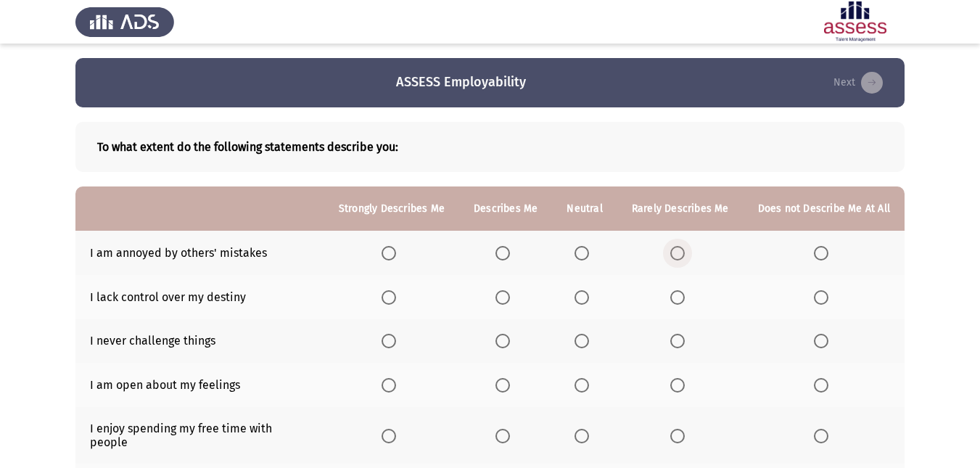
click at [684, 251] on span "Select an option" at bounding box center [677, 253] width 15 height 15
click at [684, 251] on input "Select an option" at bounding box center [677, 253] width 15 height 15
click at [586, 295] on span "Select an option" at bounding box center [581, 297] width 15 height 15
click at [586, 295] on input "Select an option" at bounding box center [581, 297] width 15 height 15
click at [510, 335] on span "Select an option" at bounding box center [502, 341] width 15 height 15
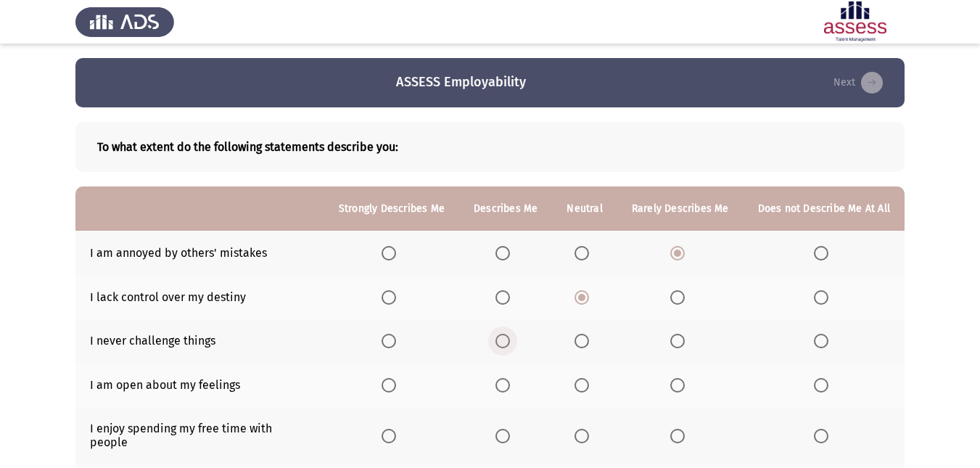
click at [510, 335] on input "Select an option" at bounding box center [502, 341] width 15 height 15
click at [682, 337] on span "Select an option" at bounding box center [677, 341] width 15 height 15
click at [682, 337] on input "Select an option" at bounding box center [677, 341] width 15 height 15
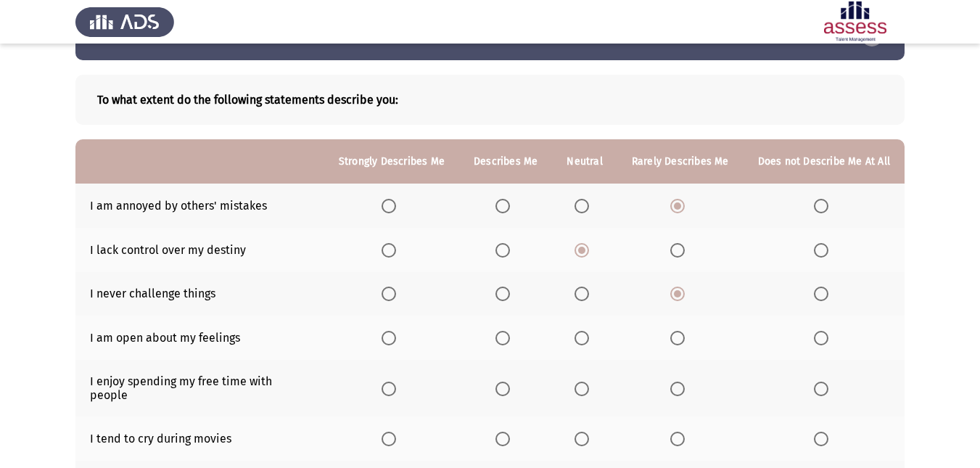
scroll to position [73, 0]
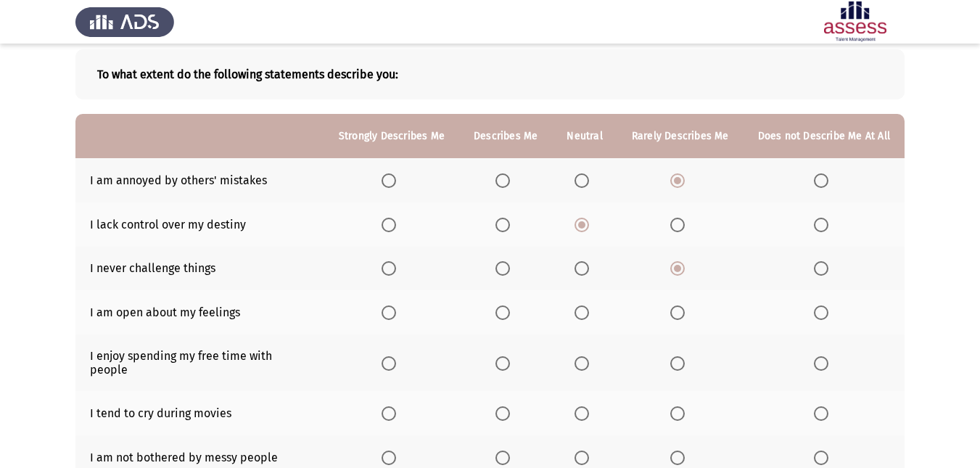
click at [671, 307] on th at bounding box center [680, 312] width 126 height 44
click at [679, 310] on span "Select an option" at bounding box center [677, 312] width 15 height 15
click at [679, 310] on input "Select an option" at bounding box center [677, 312] width 15 height 15
click at [510, 356] on span "Select an option" at bounding box center [502, 363] width 15 height 15
click at [510, 356] on input "Select an option" at bounding box center [502, 363] width 15 height 15
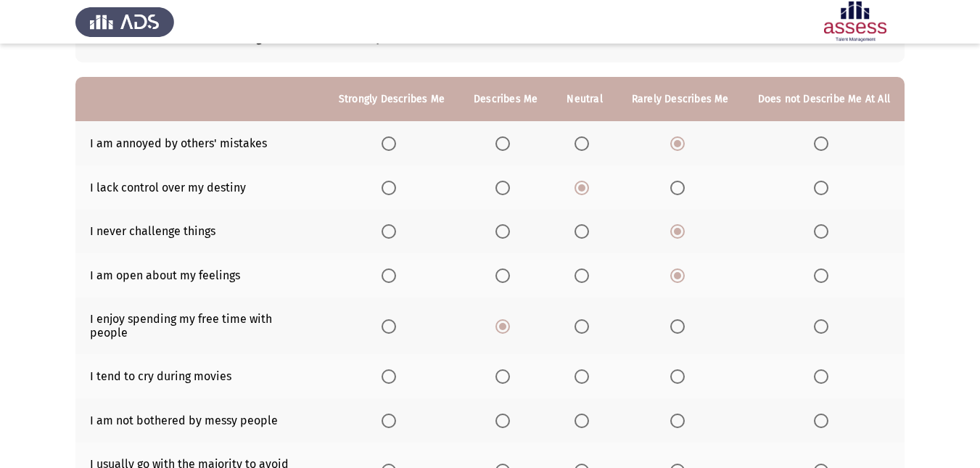
scroll to position [145, 0]
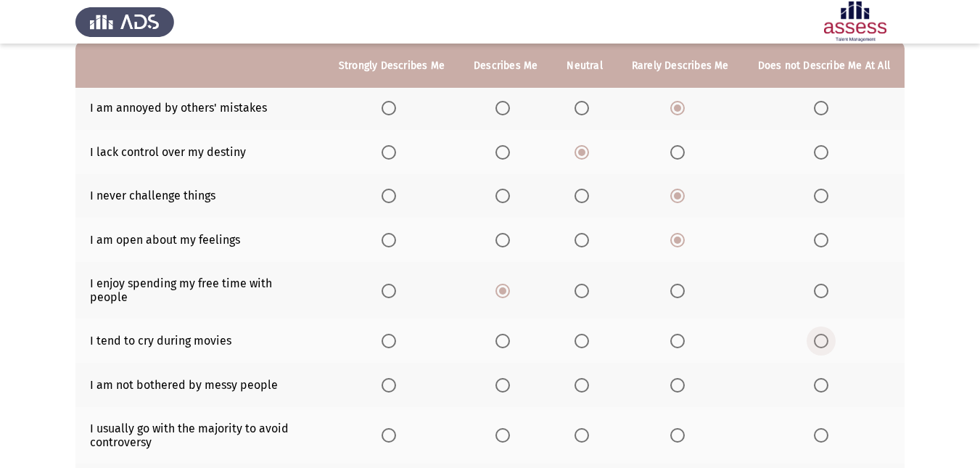
click at [828, 334] on span "Select an option" at bounding box center [821, 341] width 15 height 15
click at [828, 334] on input "Select an option" at bounding box center [821, 341] width 15 height 15
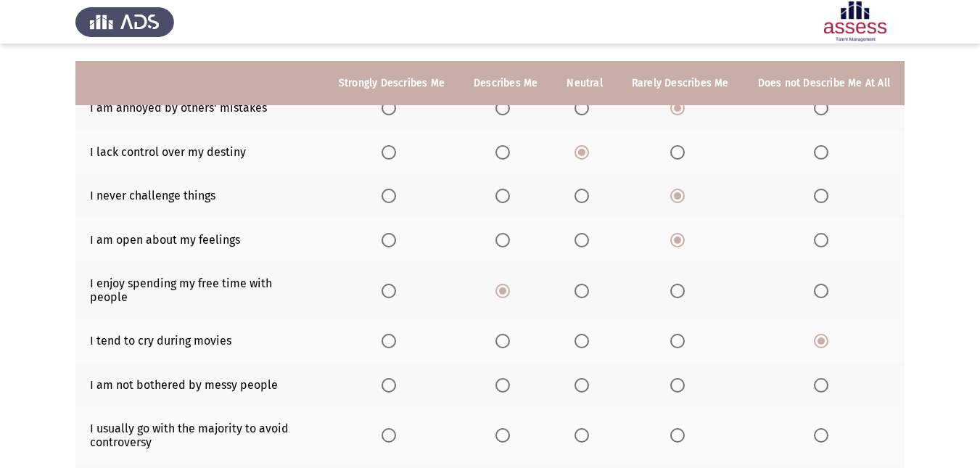
scroll to position [218, 0]
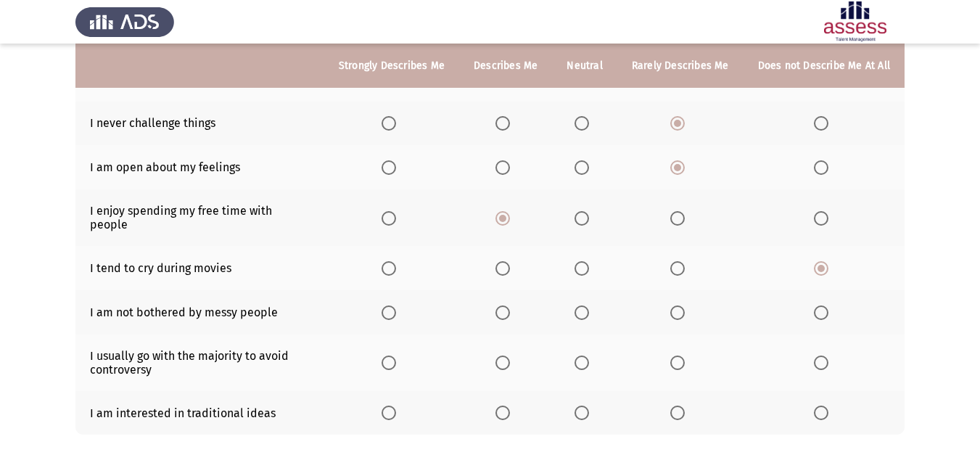
click at [516, 305] on label "Select an option" at bounding box center [505, 312] width 20 height 15
click at [510, 305] on input "Select an option" at bounding box center [502, 312] width 15 height 15
click at [584, 355] on span "Select an option" at bounding box center [581, 362] width 15 height 15
click at [584, 355] on input "Select an option" at bounding box center [581, 362] width 15 height 15
click at [584, 405] on span "Select an option" at bounding box center [581, 412] width 15 height 15
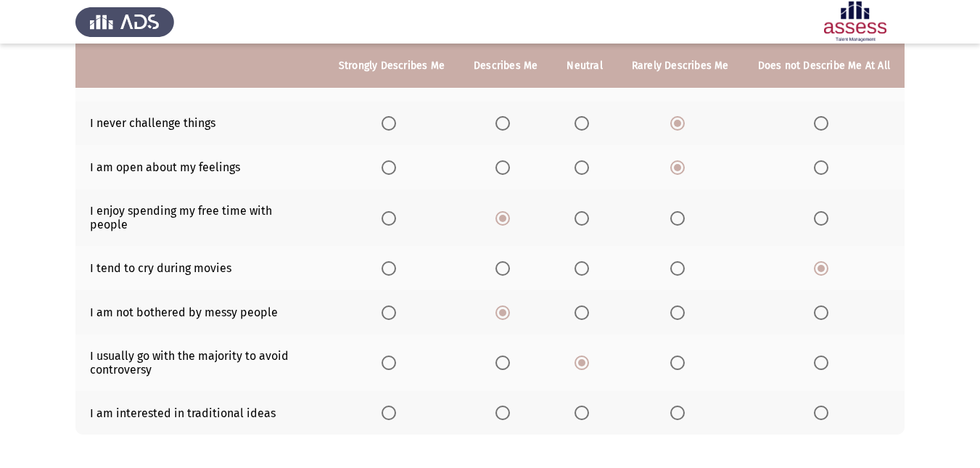
click at [584, 405] on input "Select an option" at bounding box center [581, 412] width 15 height 15
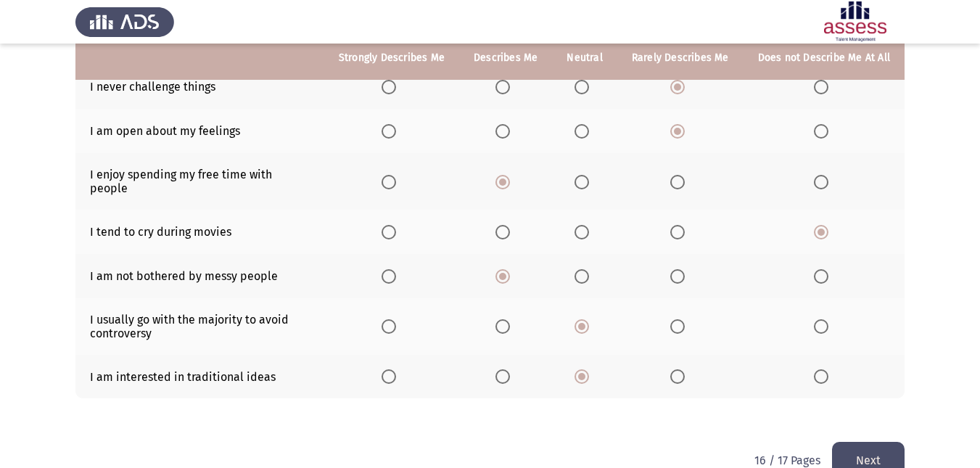
scroll to position [273, 0]
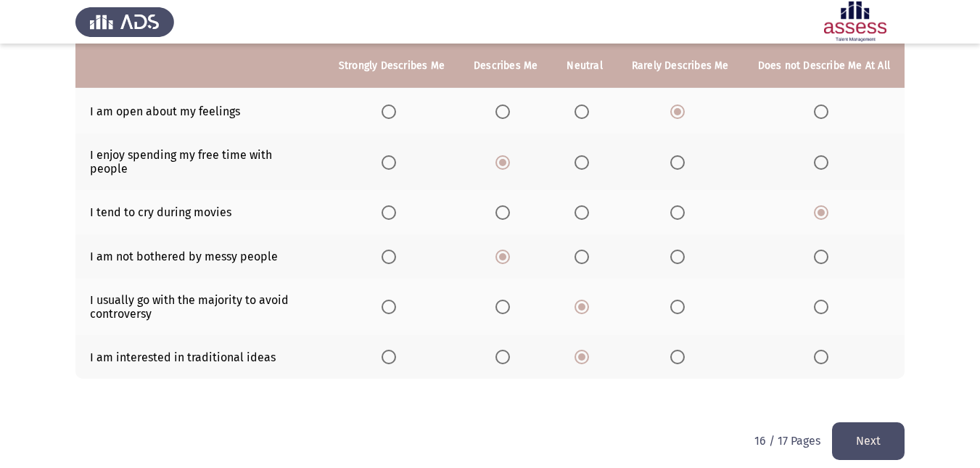
click at [892, 432] on button "Next" at bounding box center [868, 440] width 73 height 37
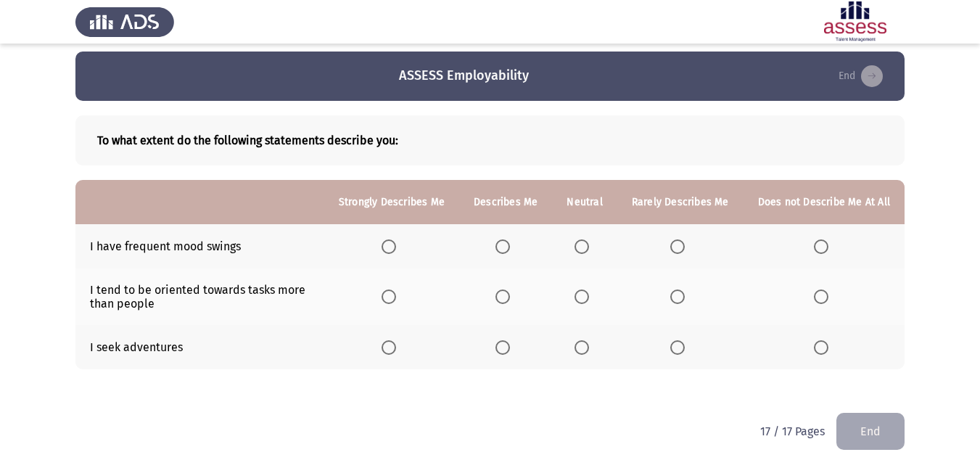
scroll to position [9, 0]
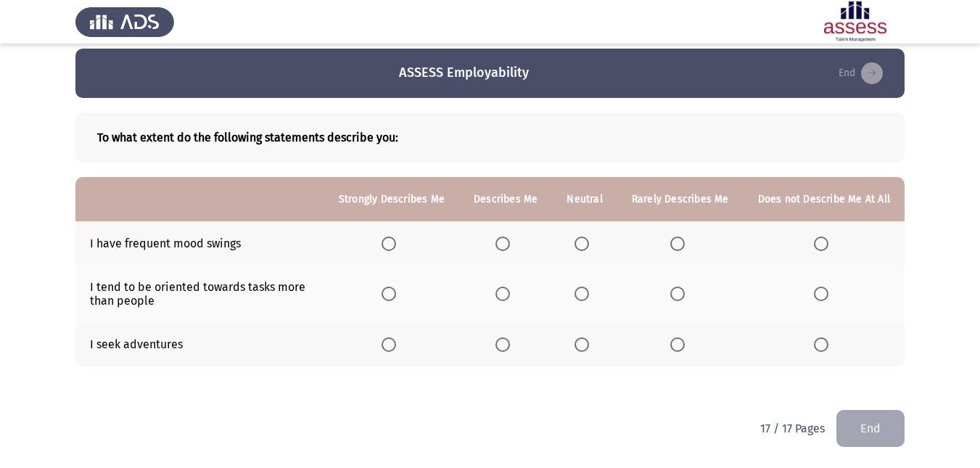
click at [672, 239] on th at bounding box center [680, 243] width 126 height 44
click at [674, 249] on span "Select an option" at bounding box center [677, 243] width 15 height 15
click at [674, 249] on input "Select an option" at bounding box center [677, 243] width 15 height 15
click at [581, 291] on span "Select an option" at bounding box center [581, 293] width 15 height 15
click at [581, 291] on input "Select an option" at bounding box center [581, 293] width 15 height 15
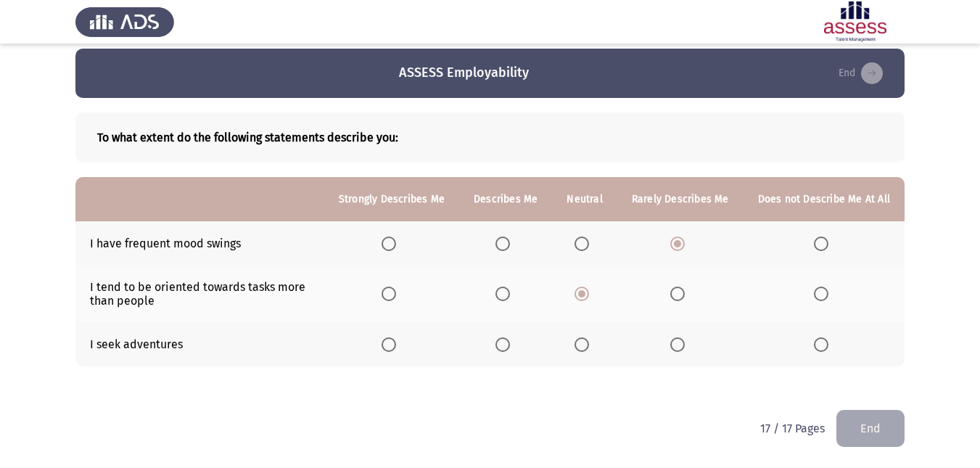
drag, startPoint x: 512, startPoint y: 334, endPoint x: 509, endPoint y: 364, distance: 30.6
click at [509, 362] on th at bounding box center [505, 344] width 93 height 44
click at [502, 351] on span "Select an option" at bounding box center [502, 344] width 15 height 15
click at [502, 351] on input "Select an option" at bounding box center [502, 344] width 15 height 15
click at [857, 418] on button "End" at bounding box center [870, 428] width 68 height 37
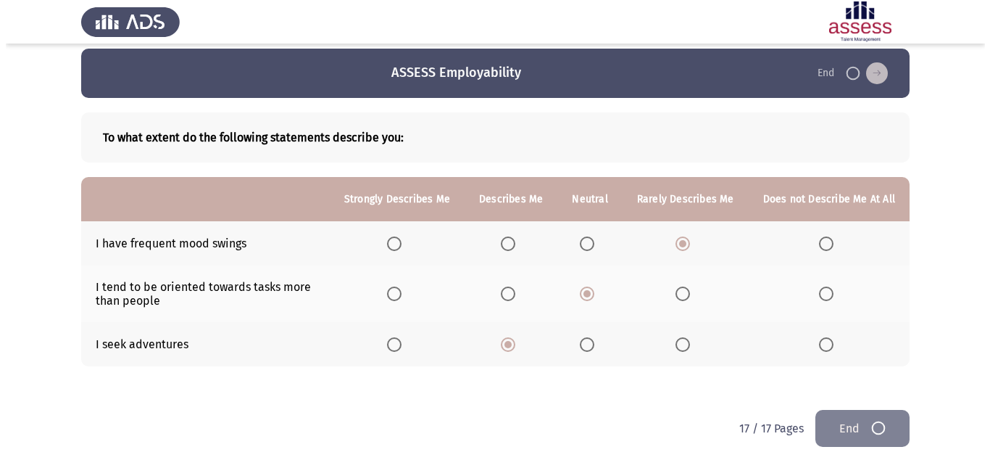
scroll to position [0, 0]
